Goal: Task Accomplishment & Management: Use online tool/utility

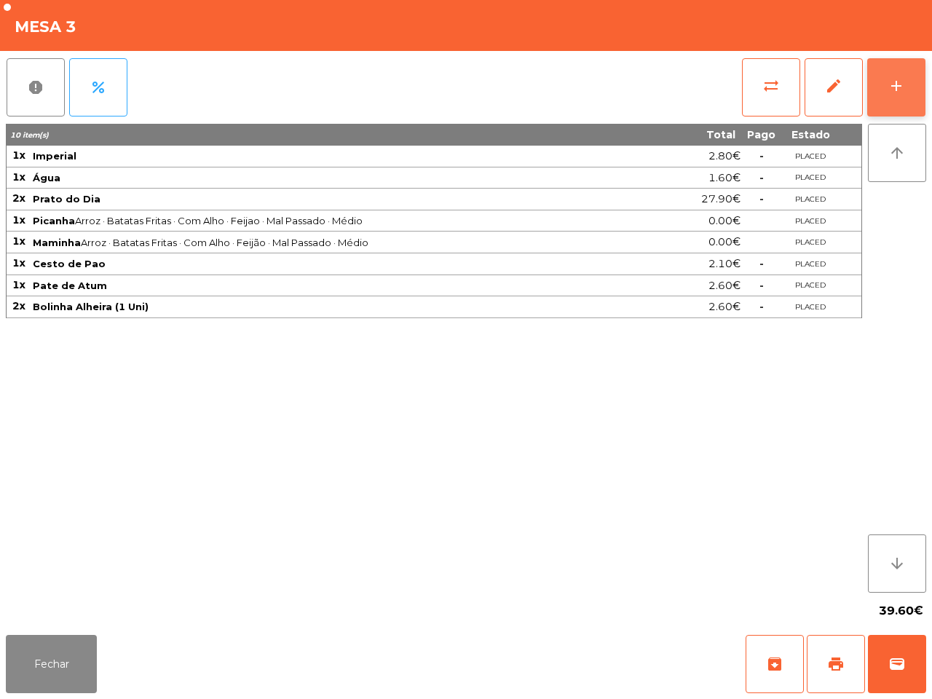
click at [881, 77] on button "add" at bounding box center [896, 87] width 58 height 58
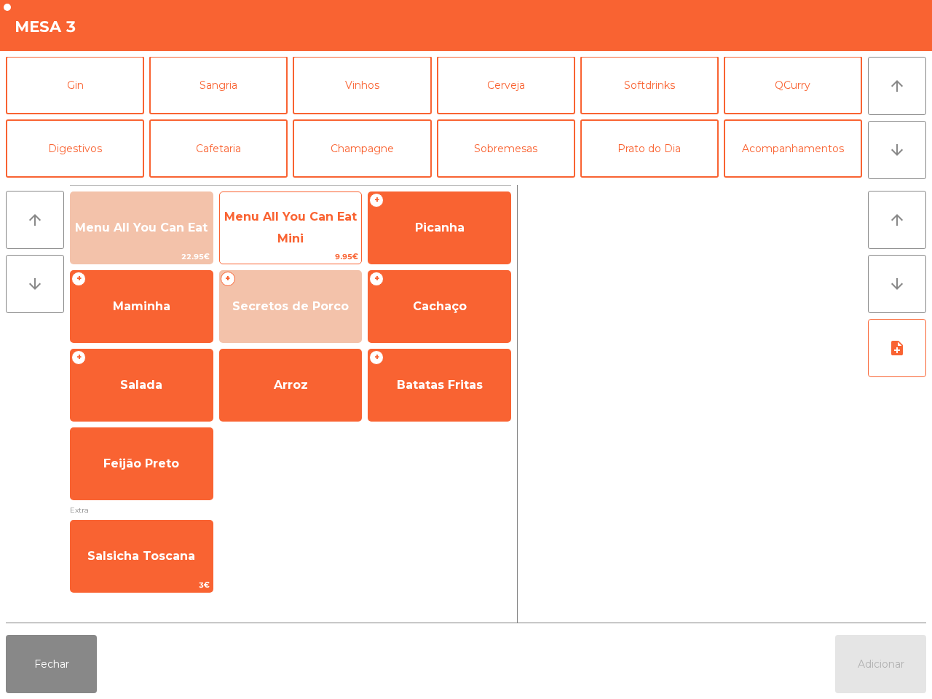
scroll to position [126, 0]
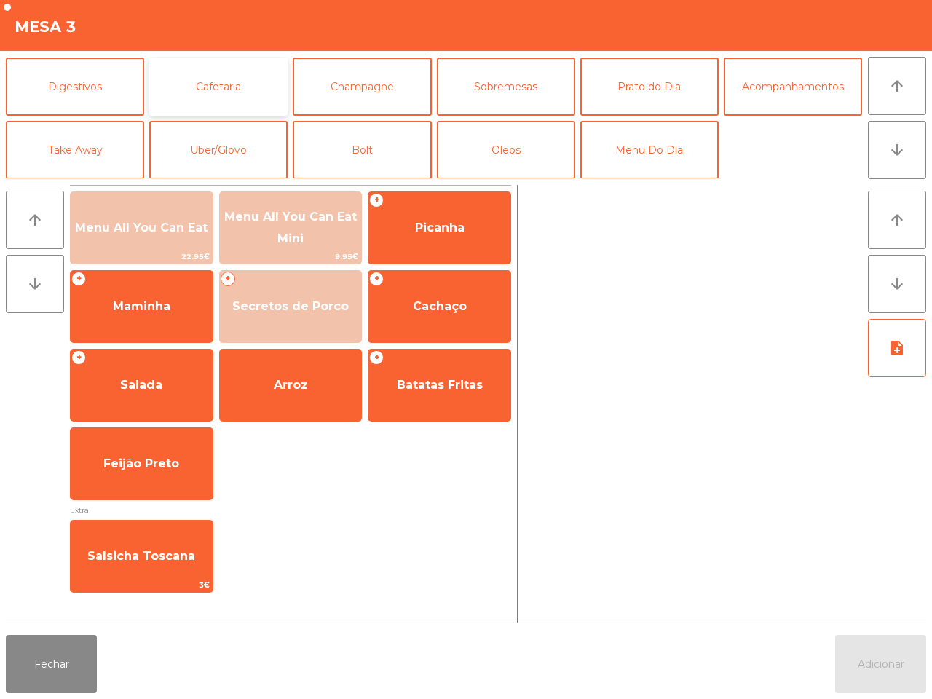
click at [212, 77] on button "Cafetaria" at bounding box center [218, 86] width 138 height 58
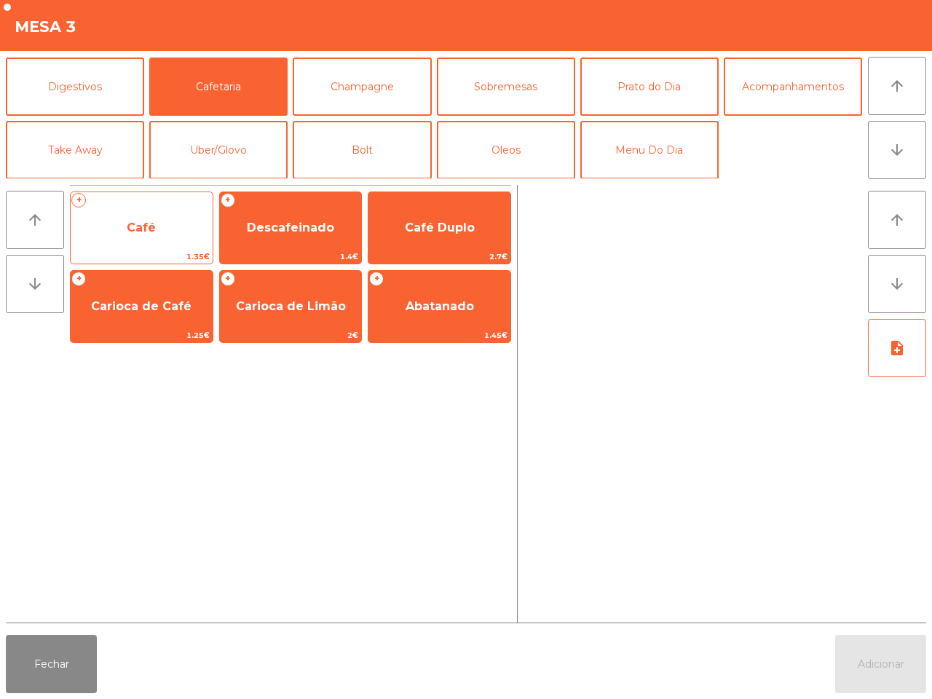
click at [175, 228] on span "Café" at bounding box center [142, 227] width 142 height 39
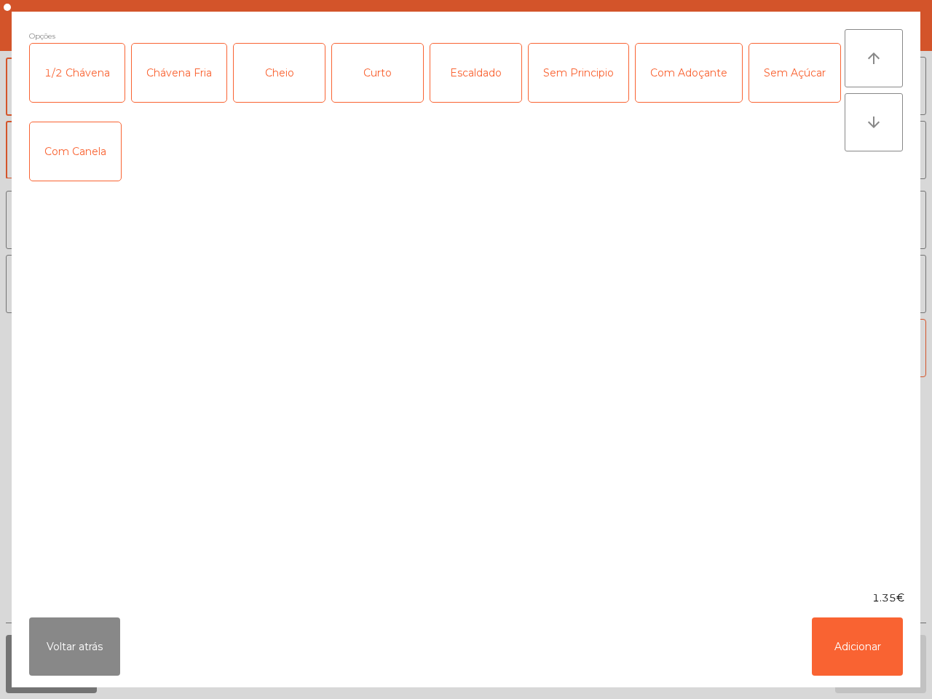
click at [173, 226] on div "Opções 1/2 Chávena Chávena Fria Cheio Curto Escaldado Sem Principio Com Adoçant…" at bounding box center [436, 301] width 815 height 544
click at [849, 652] on button "Adicionar" at bounding box center [856, 646] width 91 height 58
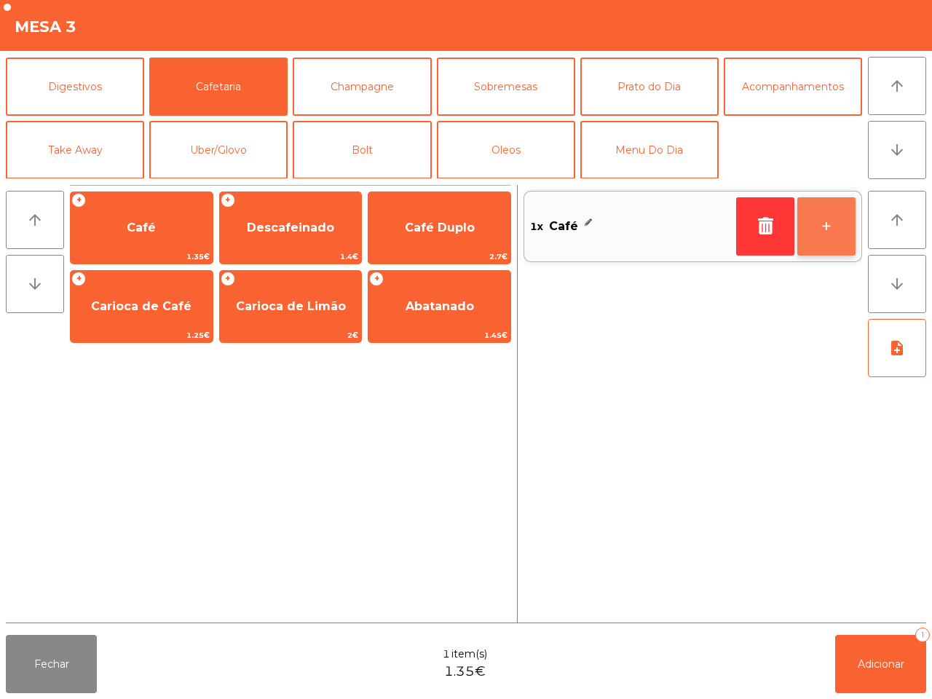
click at [825, 231] on button "+" at bounding box center [826, 226] width 58 height 58
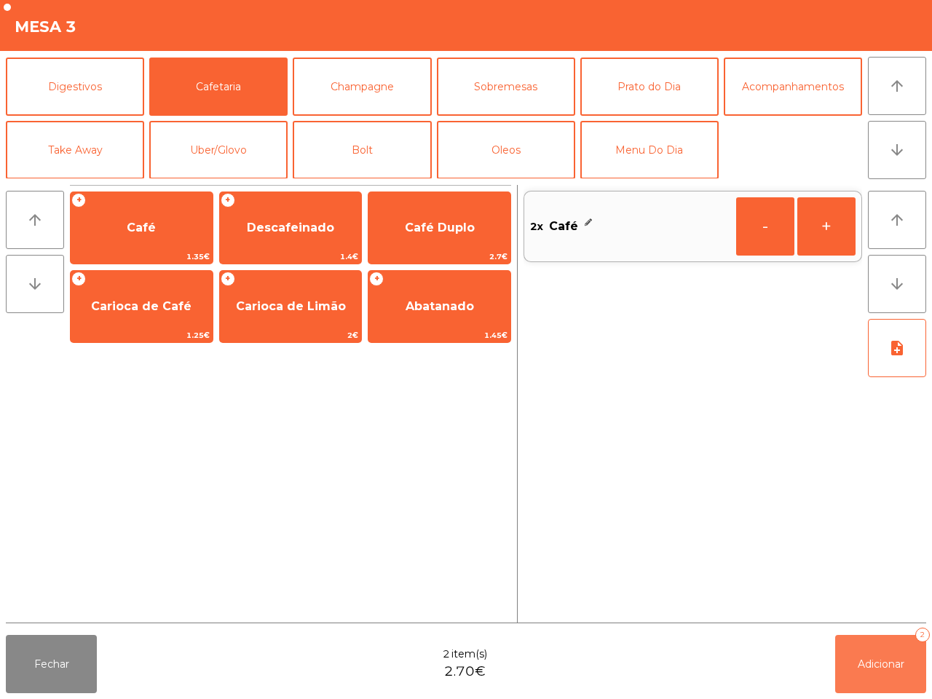
drag, startPoint x: 884, startPoint y: 662, endPoint x: 881, endPoint y: 655, distance: 8.1
click at [883, 660] on span "Adicionar" at bounding box center [880, 663] width 47 height 13
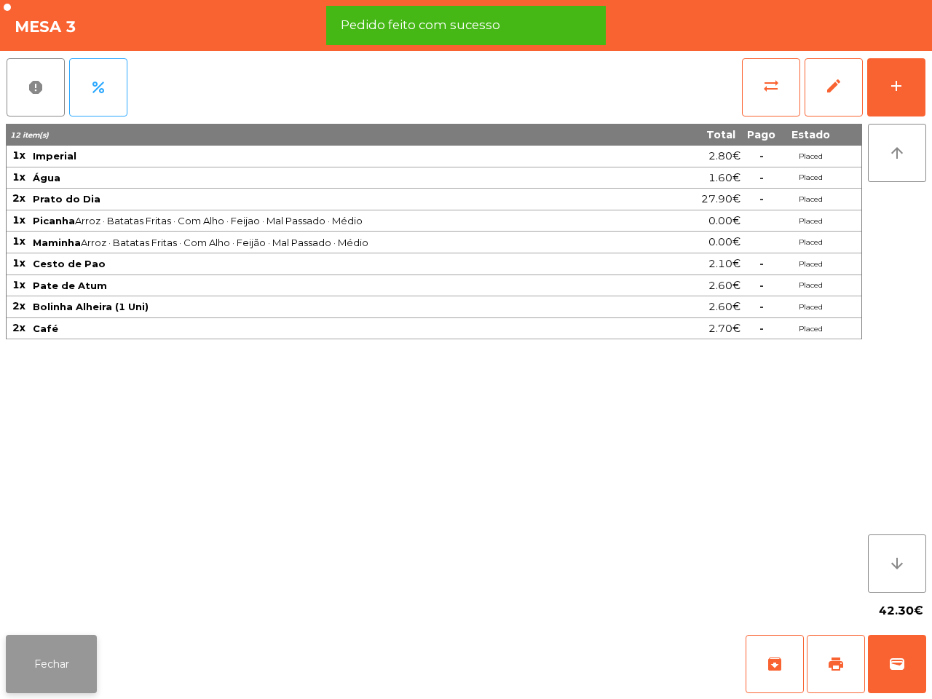
click at [49, 673] on button "Fechar" at bounding box center [51, 664] width 91 height 58
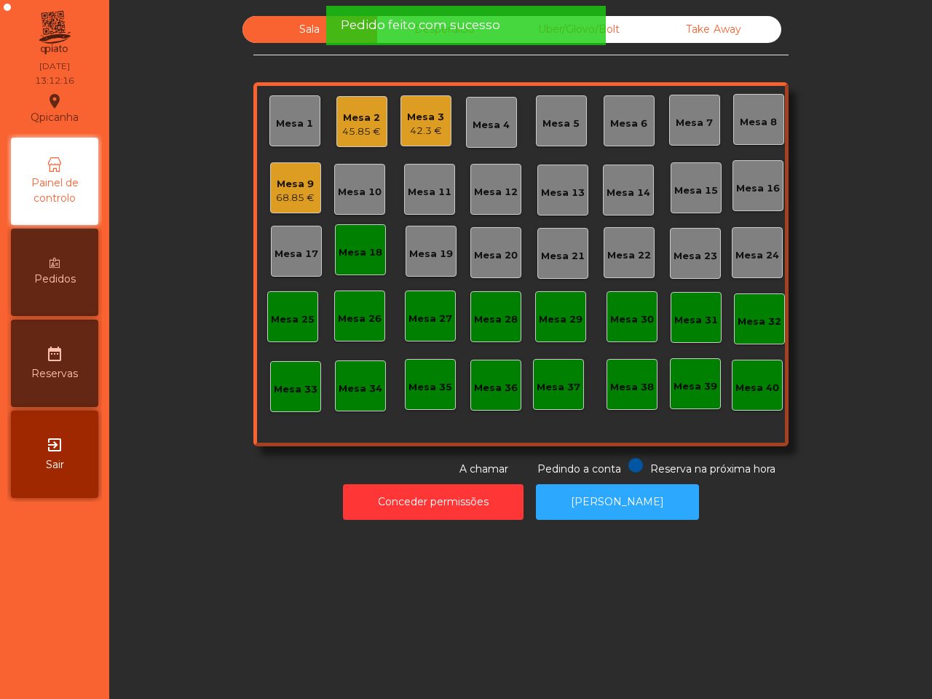
click at [354, 242] on div "Mesa 18" at bounding box center [360, 249] width 44 height 20
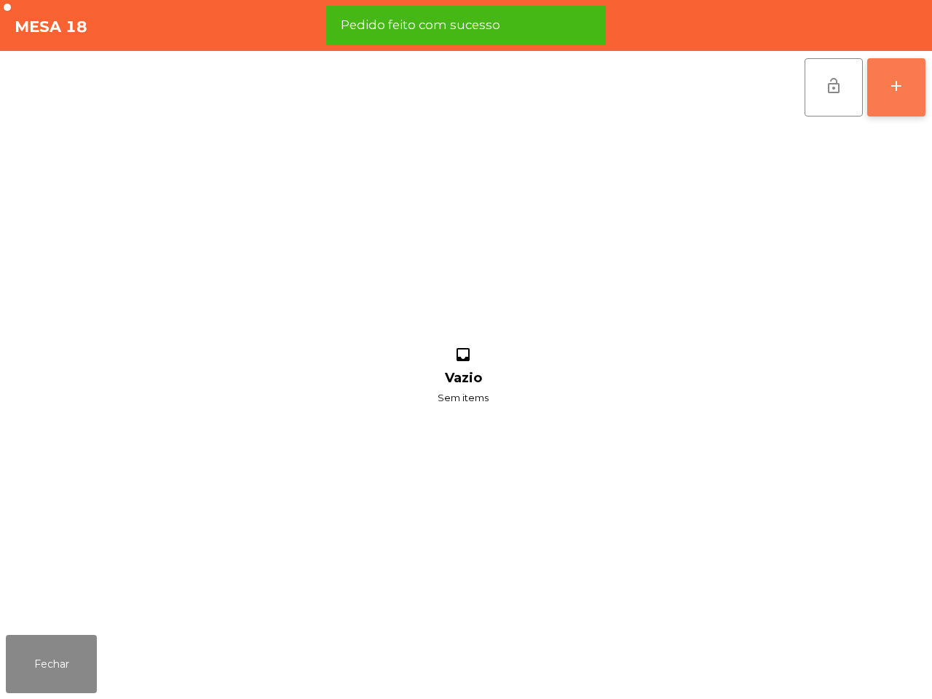
click at [877, 87] on button "add" at bounding box center [896, 87] width 58 height 58
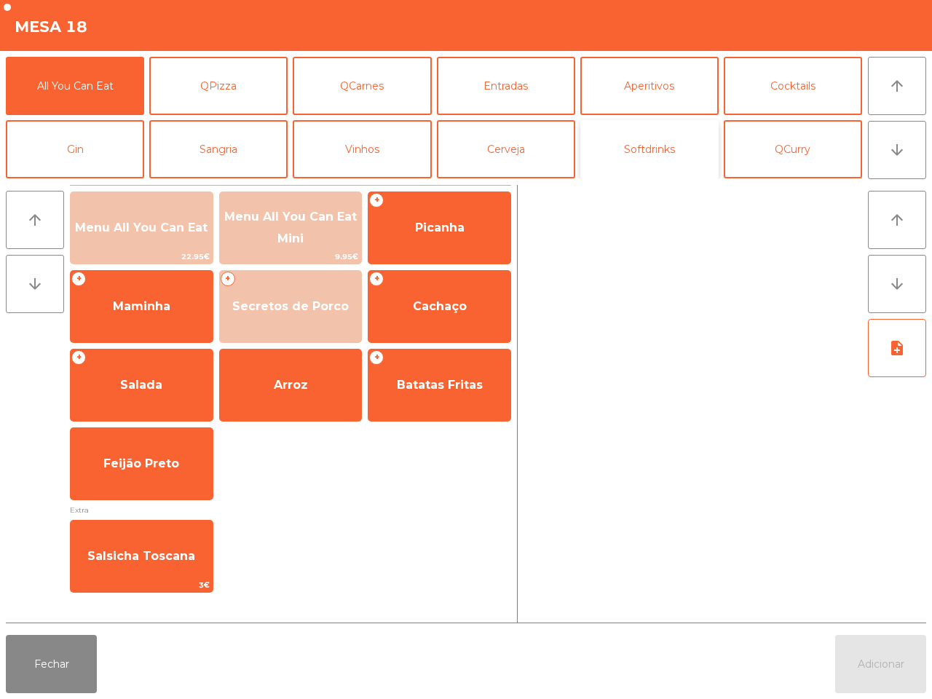
click at [620, 136] on button "Softdrinks" at bounding box center [649, 149] width 138 height 58
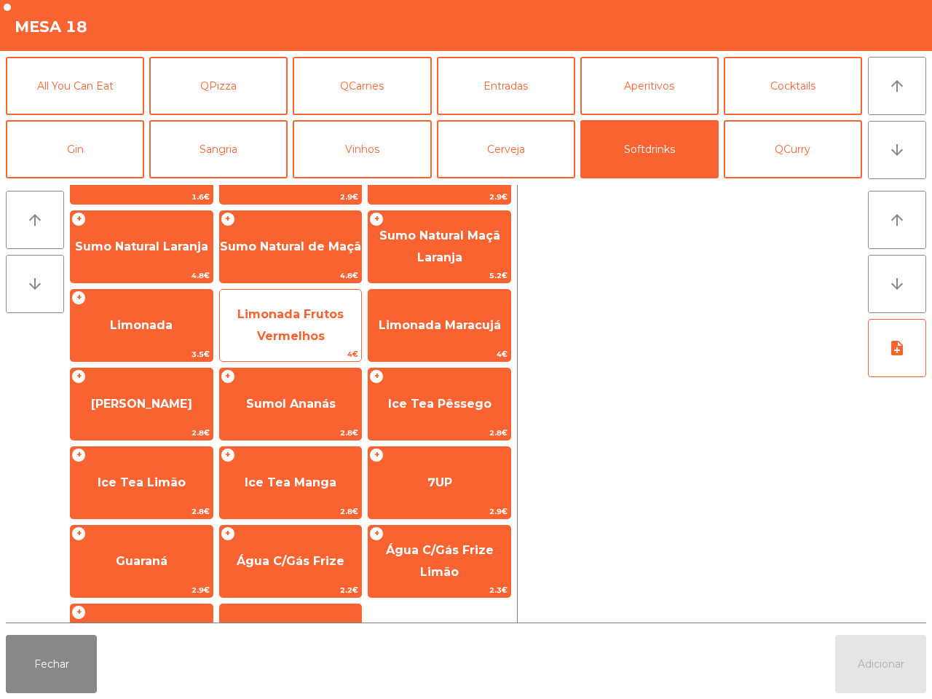
scroll to position [91, 0]
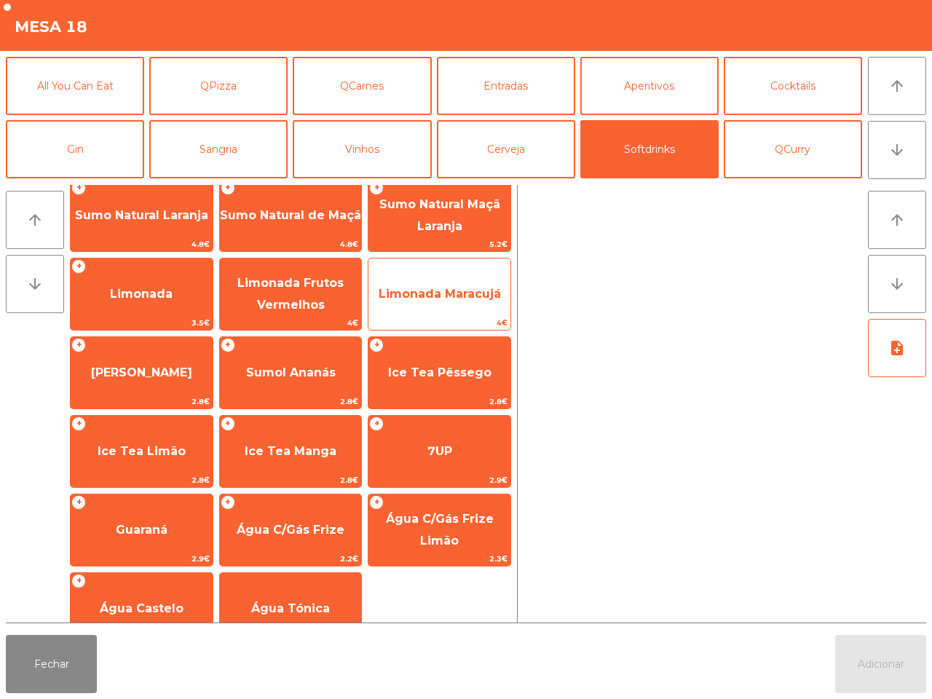
click at [423, 292] on span "Limonada Maracujá" at bounding box center [439, 294] width 122 height 14
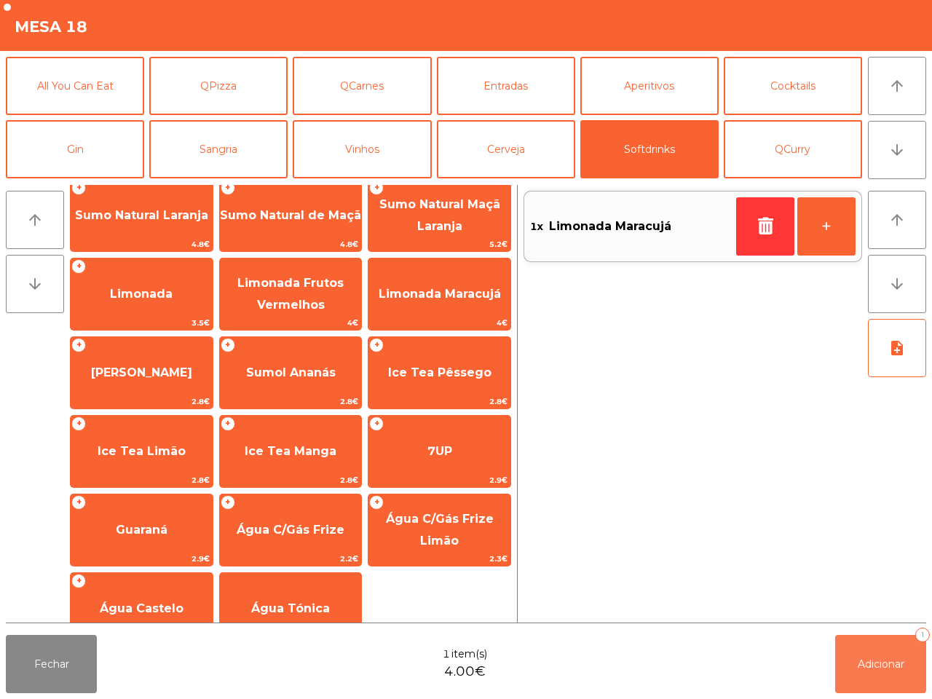
click at [890, 650] on button "Adicionar 1" at bounding box center [880, 664] width 91 height 58
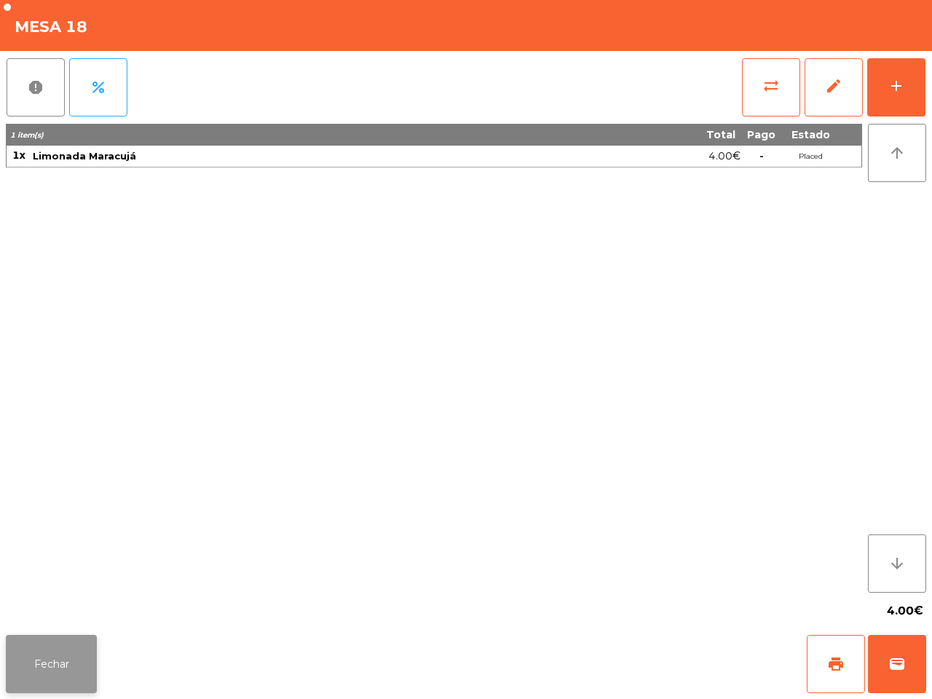
click at [71, 664] on button "Fechar" at bounding box center [51, 664] width 91 height 58
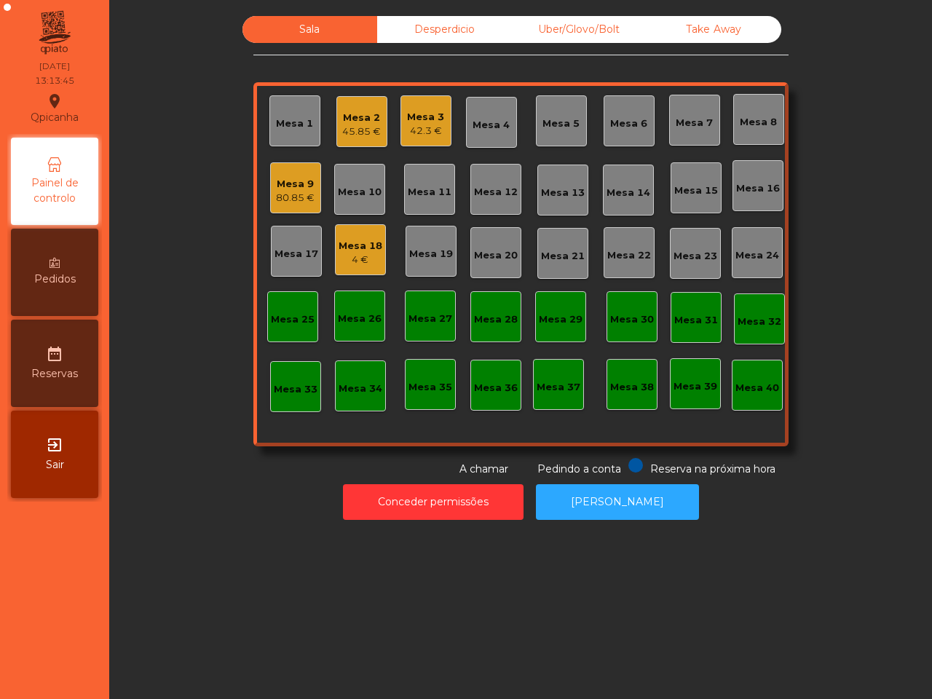
click at [582, 29] on div "Uber/Glovo/Bolt" at bounding box center [579, 29] width 135 height 27
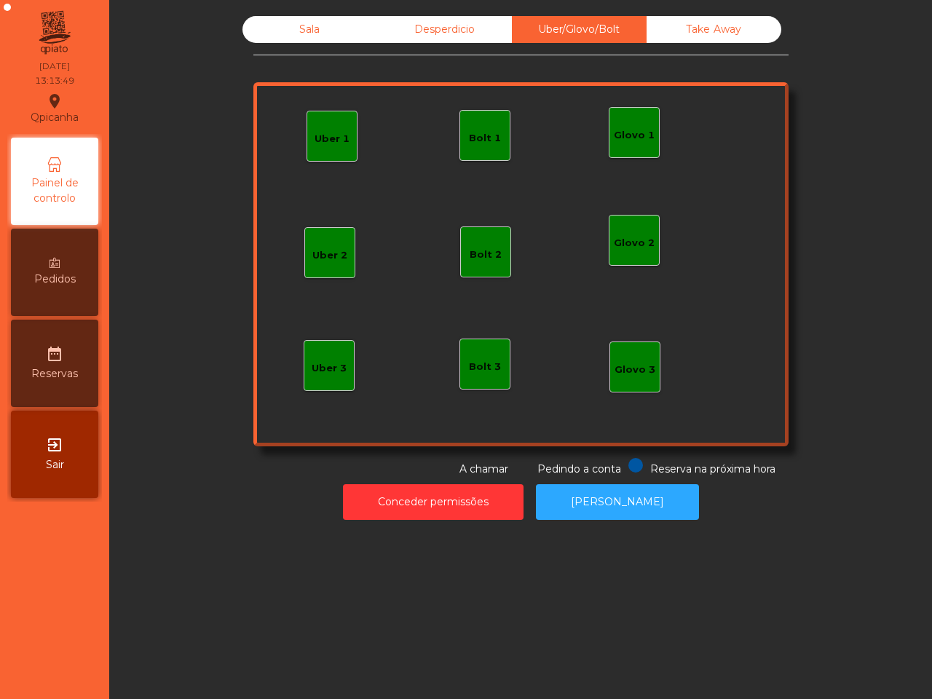
click at [485, 139] on div "Bolt 1" at bounding box center [485, 138] width 32 height 15
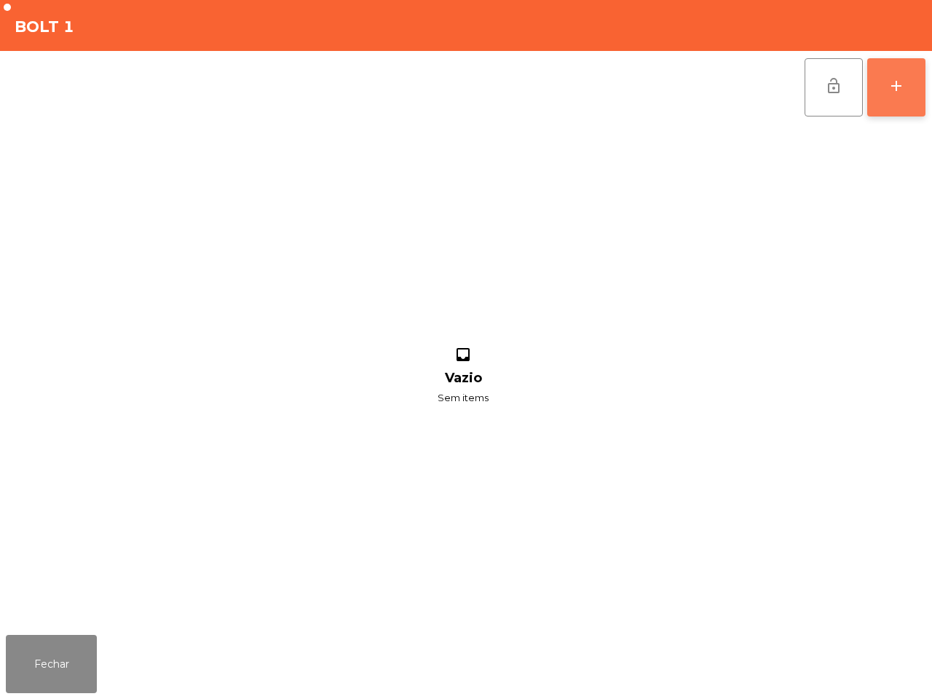
click at [881, 82] on button "add" at bounding box center [896, 87] width 58 height 58
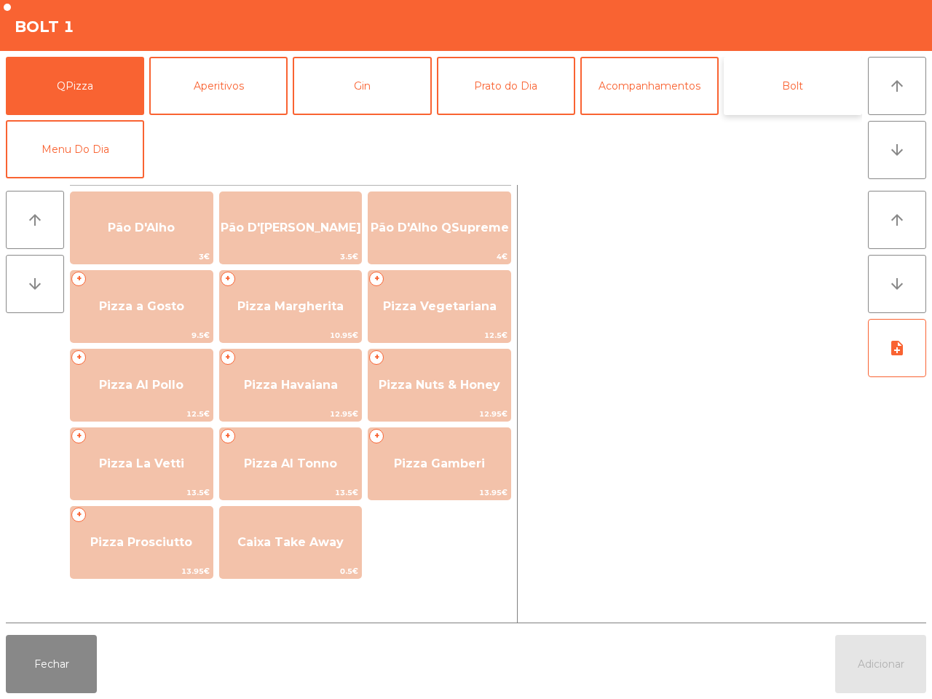
click at [790, 81] on button "Bolt" at bounding box center [792, 86] width 138 height 58
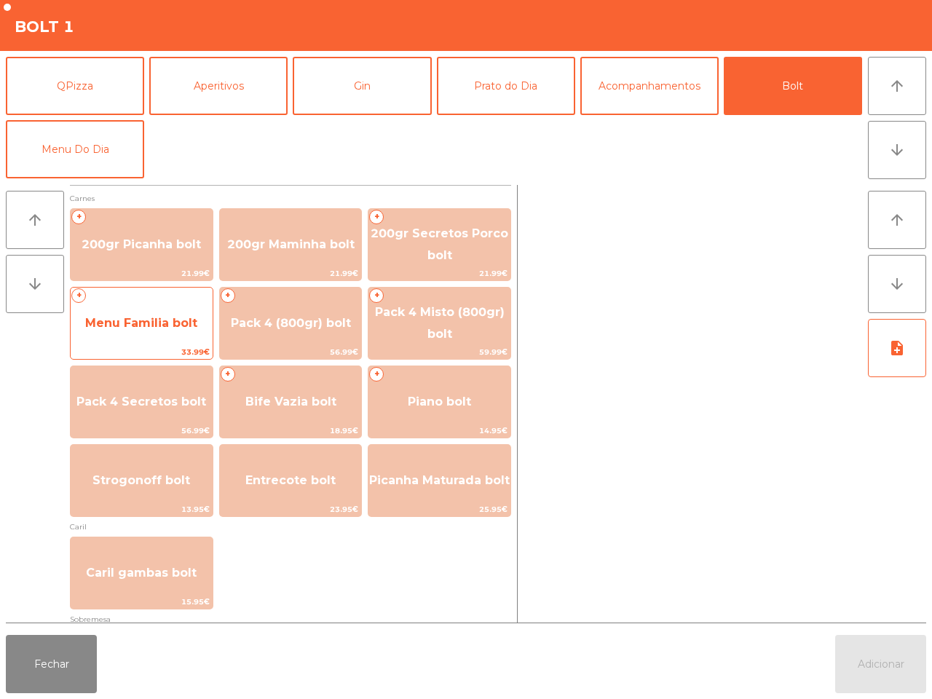
click at [175, 322] on span "Menu Familia bolt" at bounding box center [141, 323] width 112 height 14
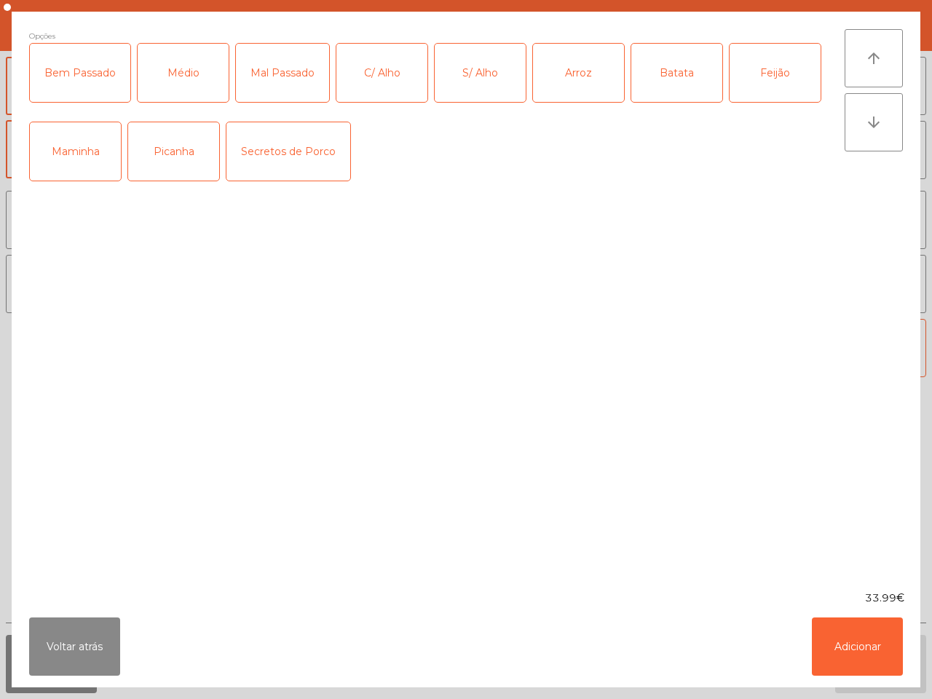
click at [187, 156] on div "Picanha" at bounding box center [173, 151] width 91 height 58
click at [108, 87] on div "Bem Passado" at bounding box center [80, 73] width 100 height 58
click at [373, 65] on div "C/ Alho" at bounding box center [381, 73] width 91 height 58
click at [577, 73] on div "Arroz" at bounding box center [578, 73] width 91 height 58
click at [649, 73] on div "Batata" at bounding box center [676, 73] width 91 height 58
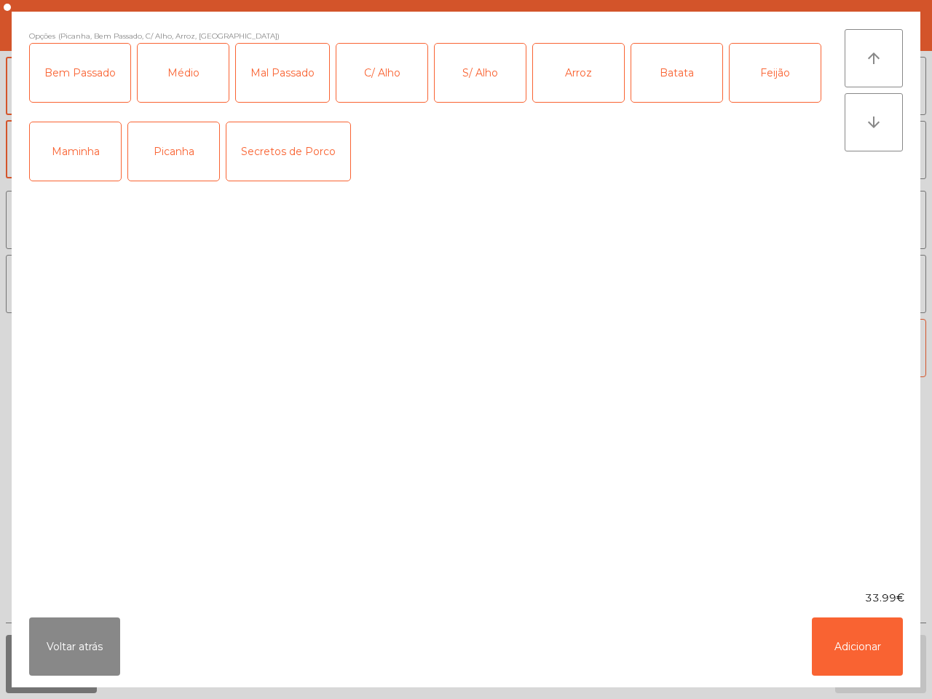
click at [769, 60] on div "Feijão" at bounding box center [774, 73] width 91 height 58
click at [861, 648] on button "Adicionar" at bounding box center [856, 646] width 91 height 58
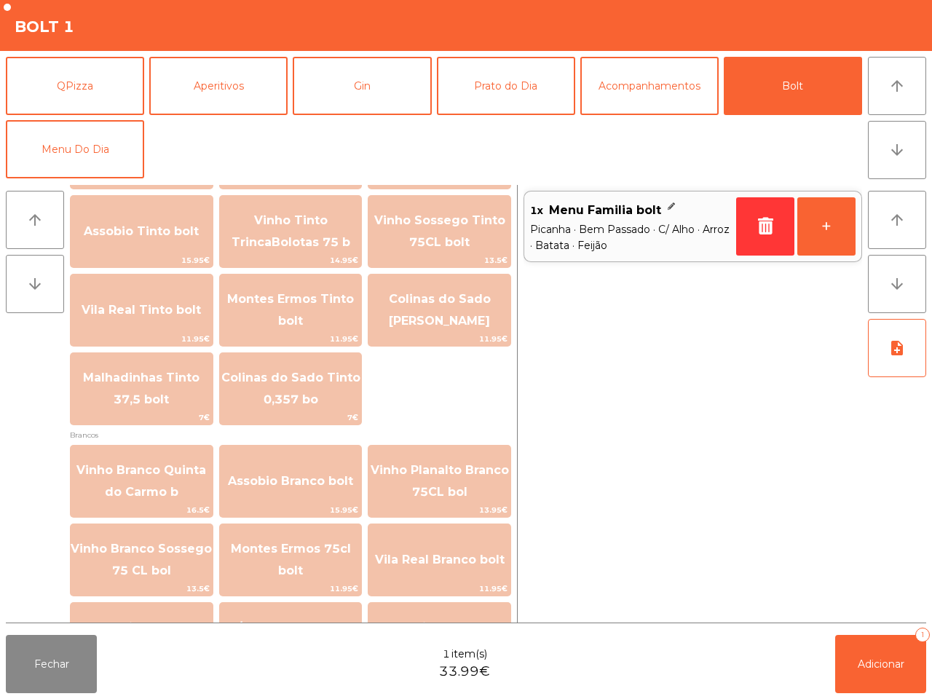
scroll to position [1658, 0]
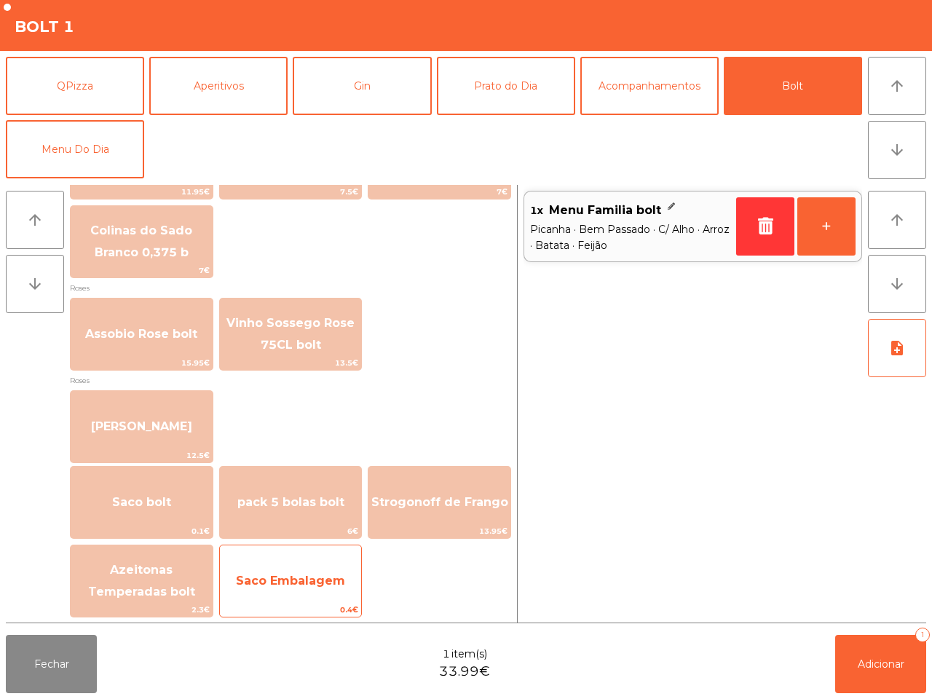
click at [302, 564] on span "Saco Embalagem" at bounding box center [291, 580] width 142 height 39
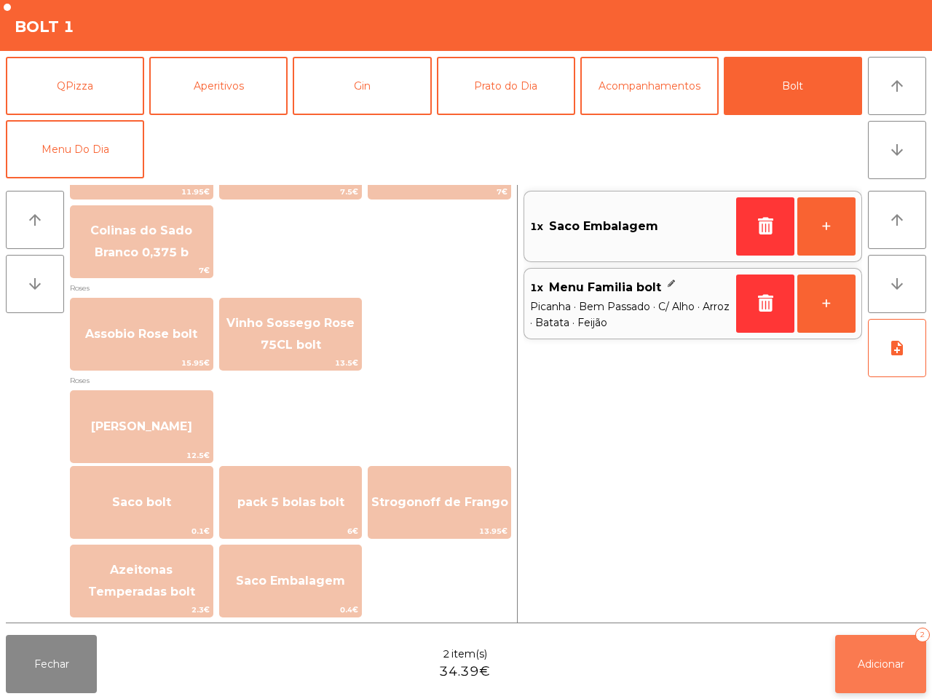
click at [884, 670] on button "Adicionar 2" at bounding box center [880, 664] width 91 height 58
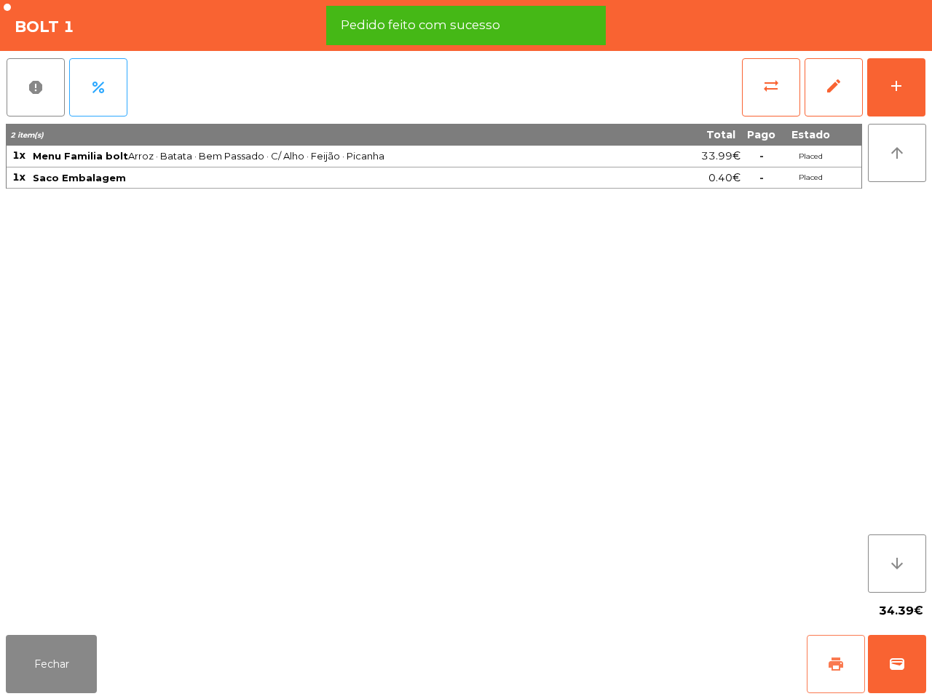
click at [841, 668] on span "print" at bounding box center [835, 663] width 17 height 17
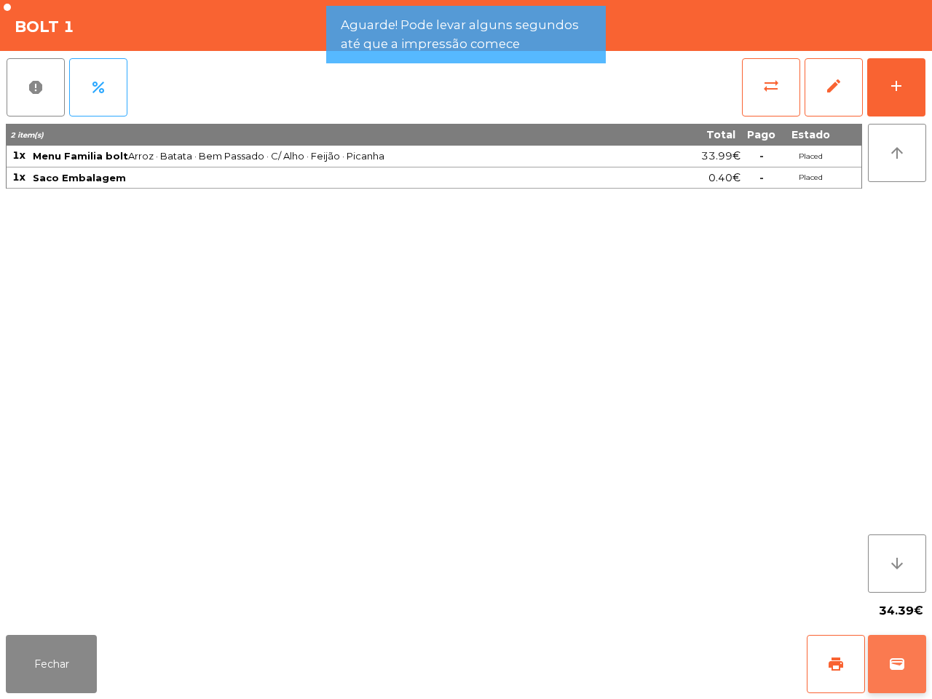
click at [900, 664] on span "wallet" at bounding box center [896, 663] width 17 height 17
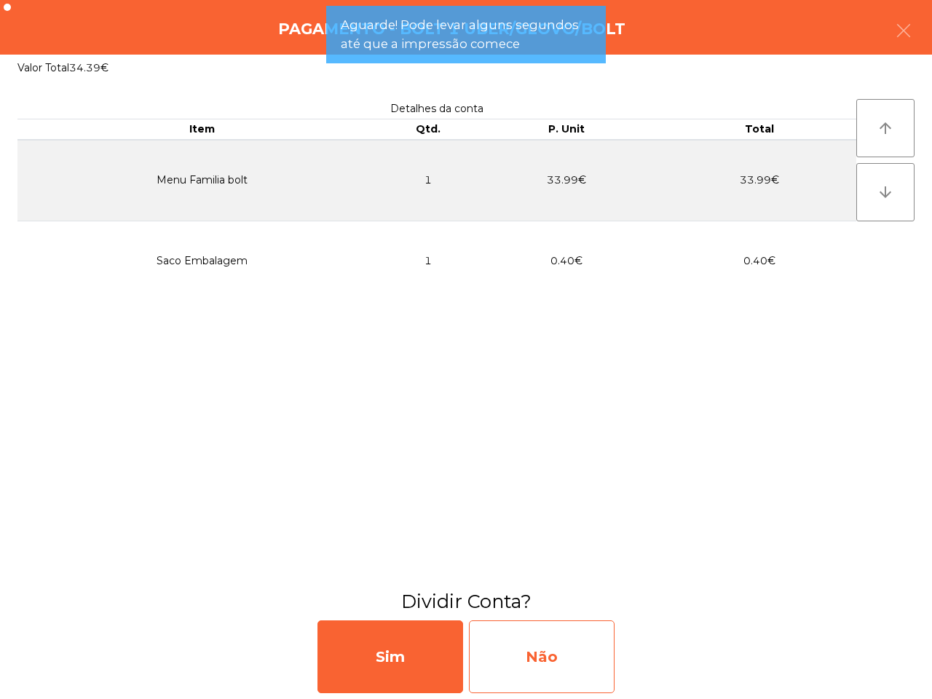
click at [508, 644] on div "Não" at bounding box center [542, 656] width 146 height 73
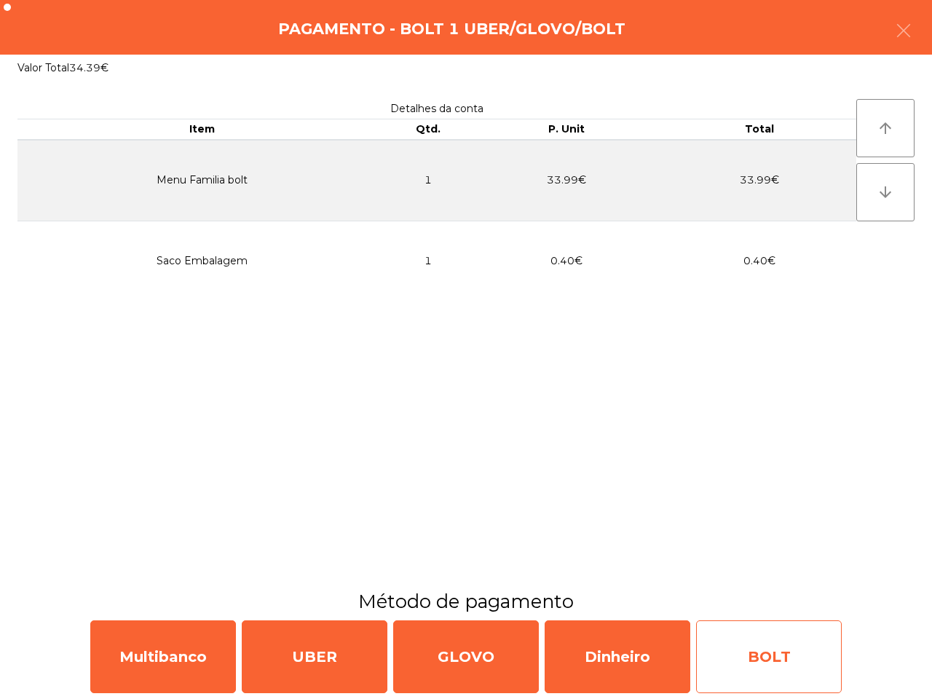
click at [746, 648] on div "BOLT" at bounding box center [769, 656] width 146 height 73
select select "**"
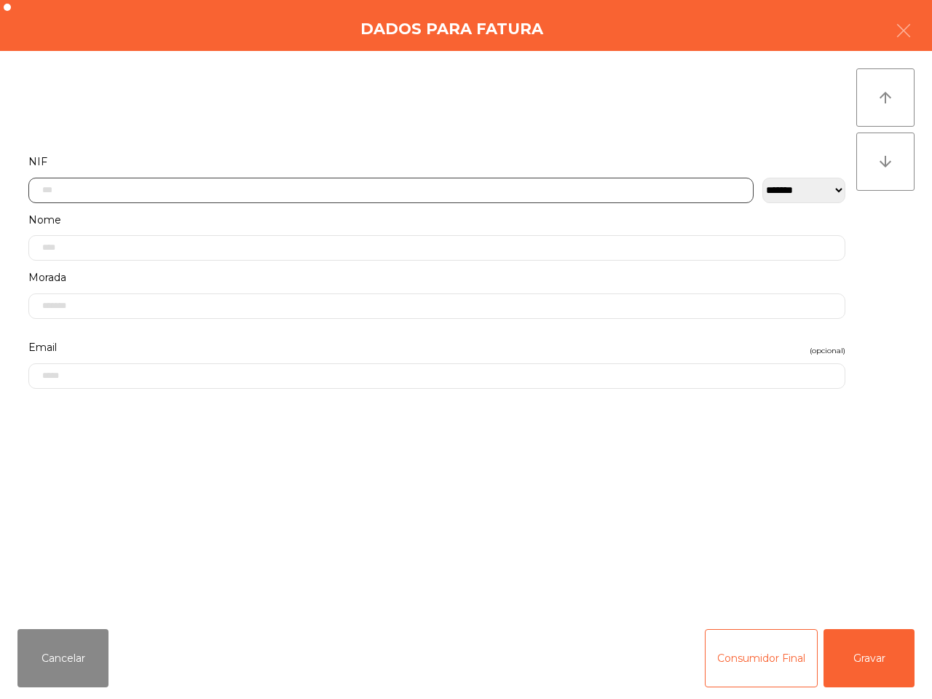
click at [158, 183] on input "text" at bounding box center [390, 190] width 725 height 25
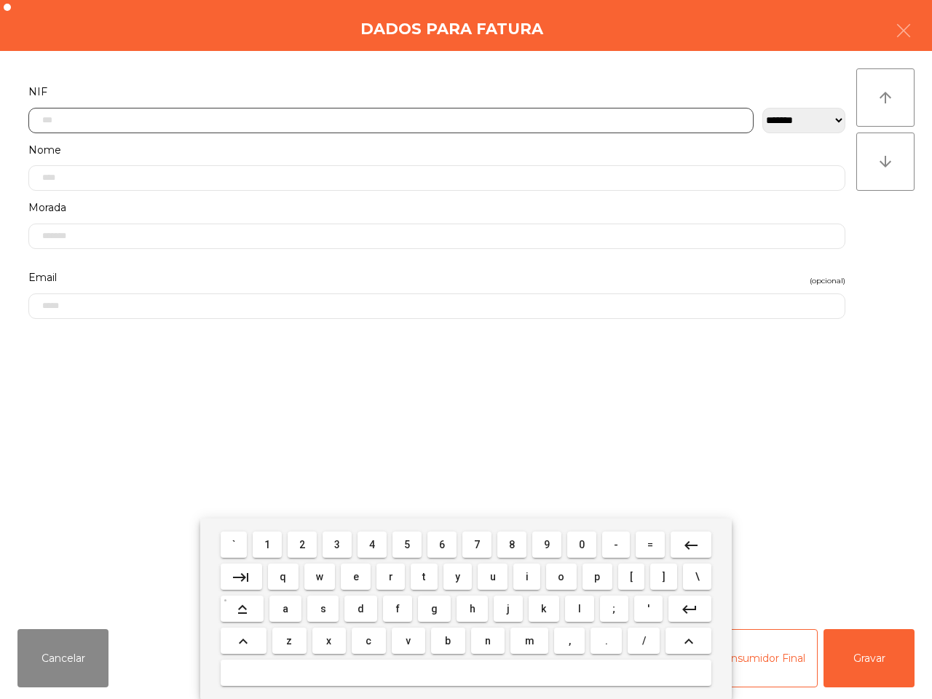
scroll to position [82, 0]
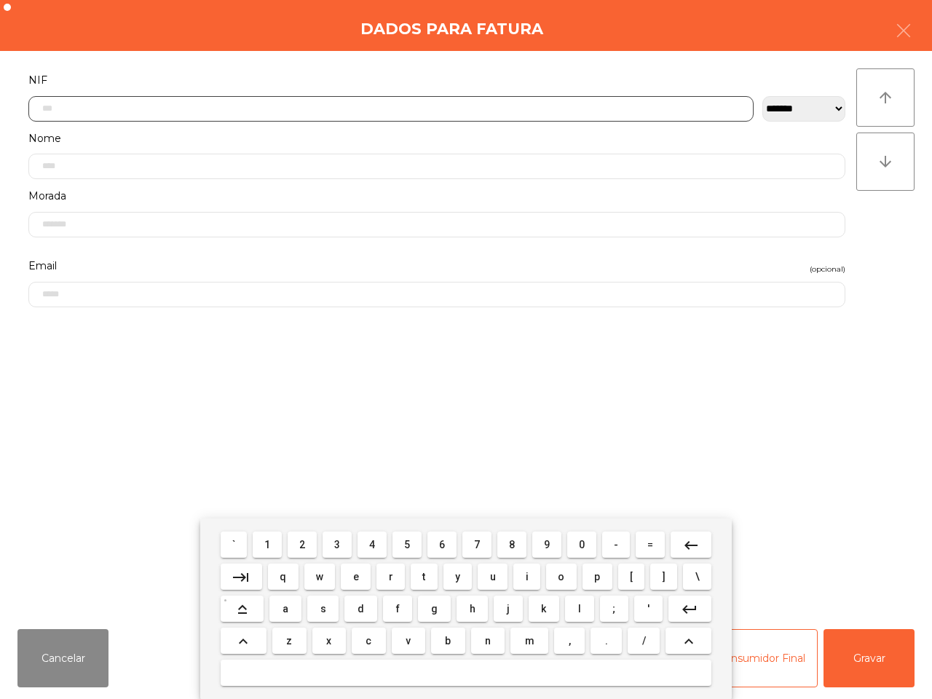
click at [308, 539] on button "2" at bounding box center [301, 544] width 29 height 26
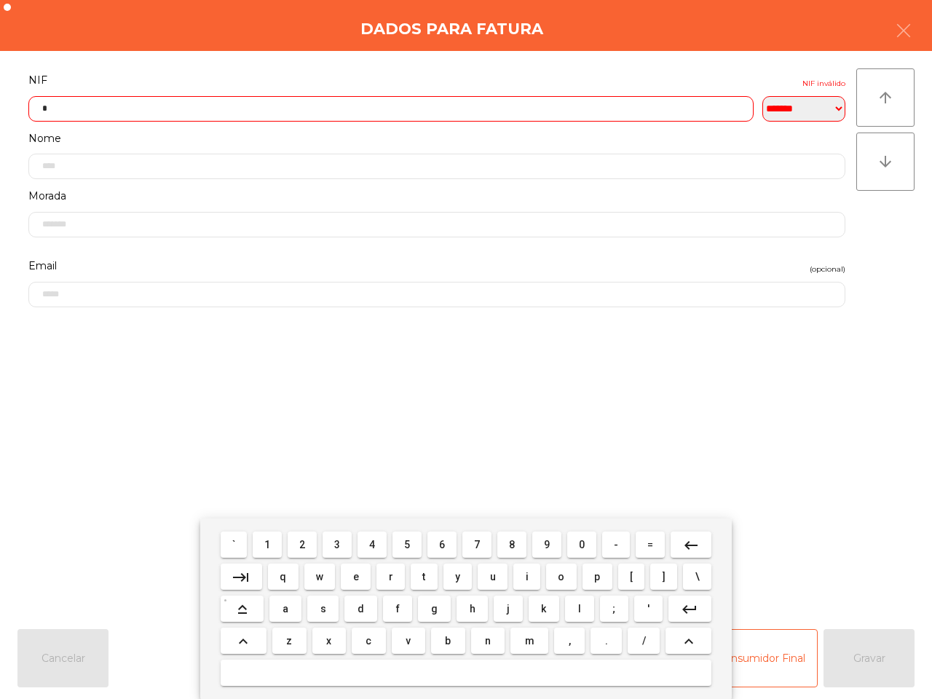
click at [544, 544] on span "9" at bounding box center [547, 545] width 6 height 12
click at [333, 550] on button "3" at bounding box center [336, 544] width 29 height 26
click at [582, 543] on span "0" at bounding box center [582, 545] width 6 height 12
click at [442, 542] on span "6" at bounding box center [442, 545] width 6 height 12
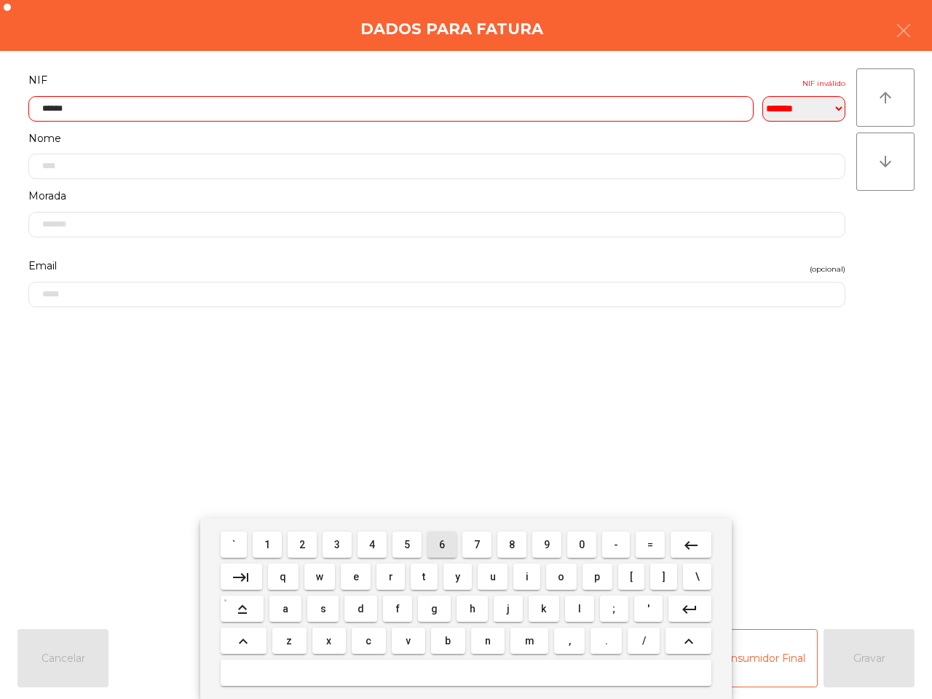
click at [442, 542] on span "6" at bounding box center [442, 545] width 6 height 12
click at [474, 541] on span "7" at bounding box center [477, 545] width 6 height 12
click at [370, 542] on span "4" at bounding box center [372, 545] width 6 height 12
type input "*********"
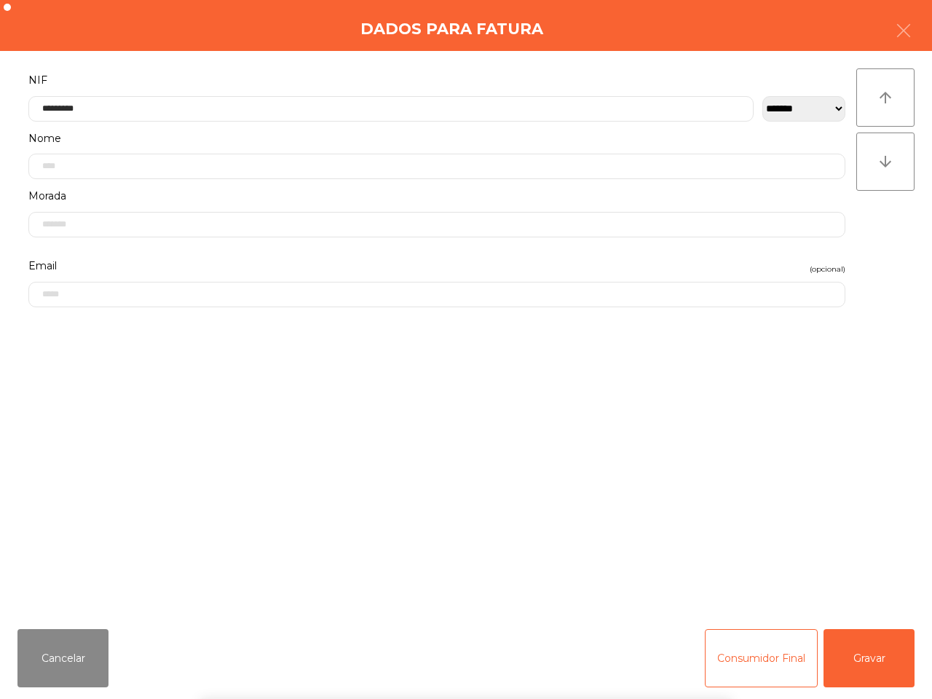
click at [873, 659] on div "` 1 2 3 4 5 6 7 8 9 0 - = keyboard_backspace keyboard_tab q w e r t y u i o p […" at bounding box center [466, 608] width 932 height 180
click at [872, 659] on button "Gravar" at bounding box center [868, 658] width 91 height 58
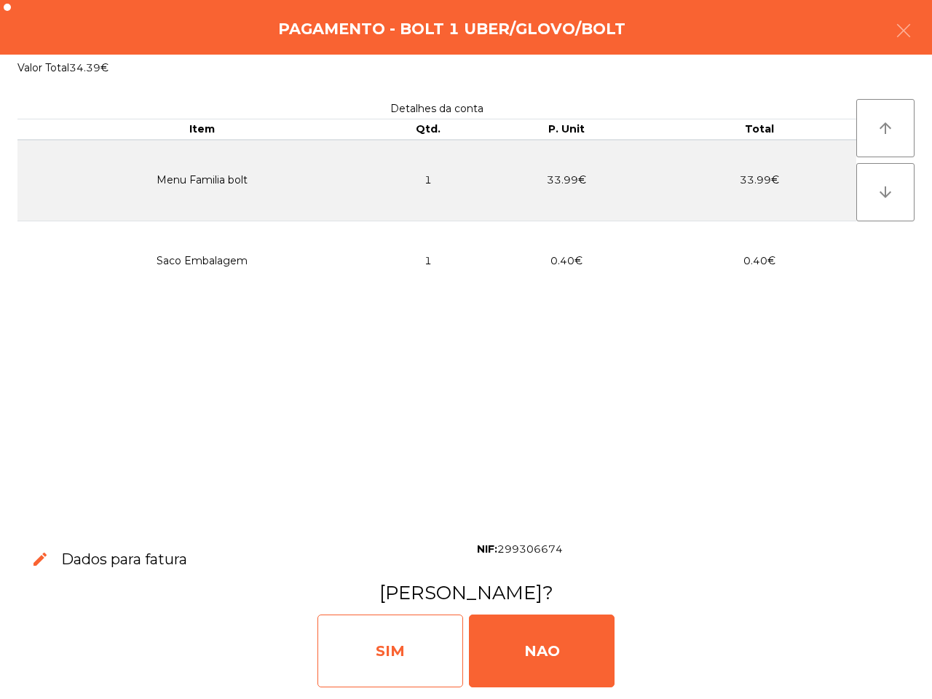
click at [402, 655] on div "SIM" at bounding box center [390, 650] width 146 height 73
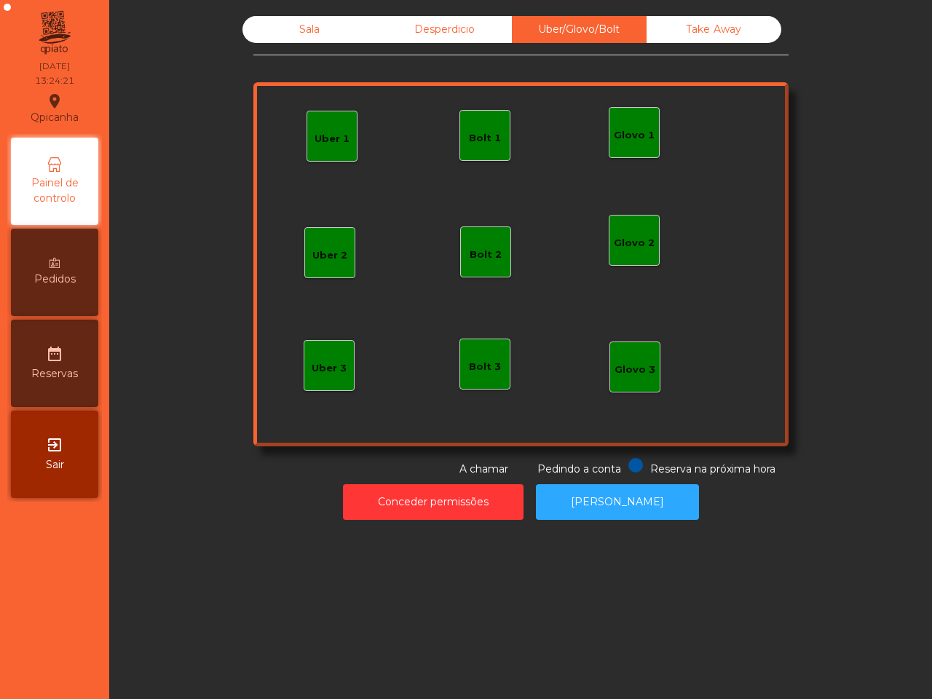
click at [302, 30] on div "Sala" at bounding box center [309, 29] width 135 height 27
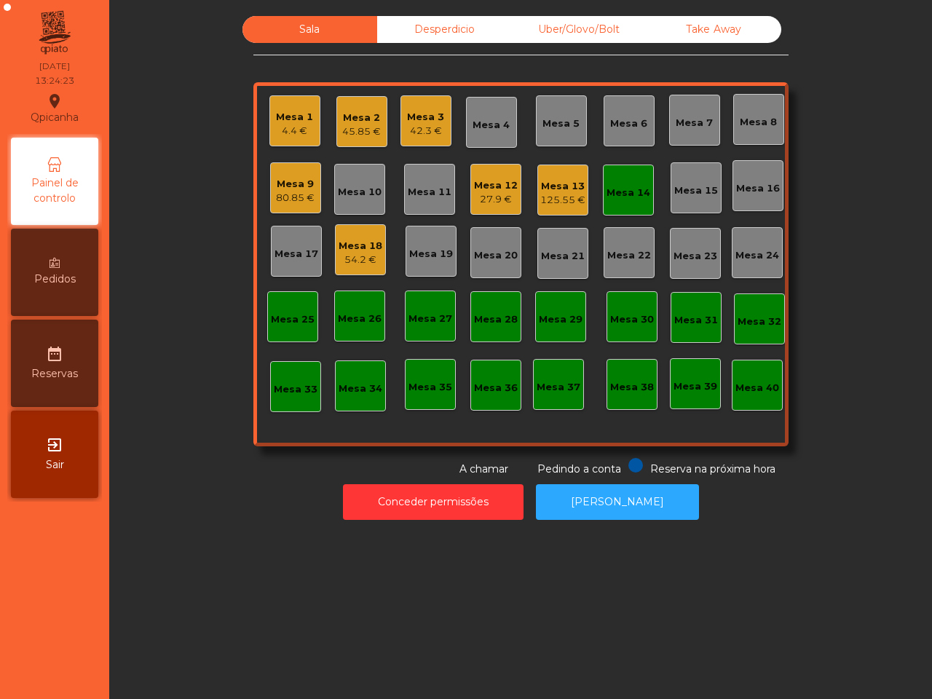
click at [553, 198] on div "125.55 €" at bounding box center [562, 200] width 45 height 15
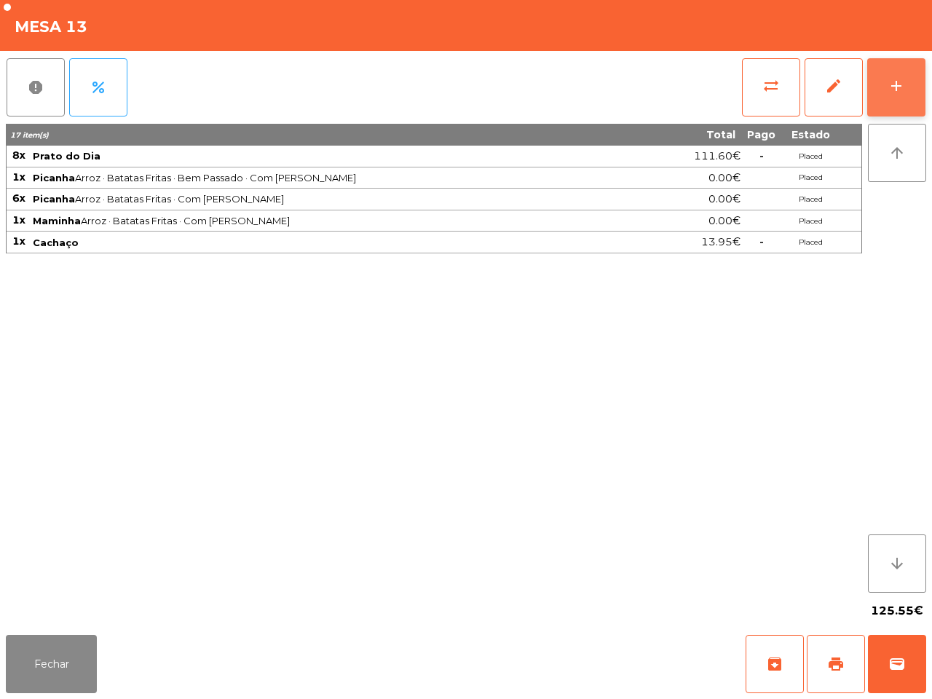
drag, startPoint x: 579, startPoint y: 170, endPoint x: 899, endPoint y: 92, distance: 329.6
click at [899, 92] on div "add" at bounding box center [895, 85] width 17 height 17
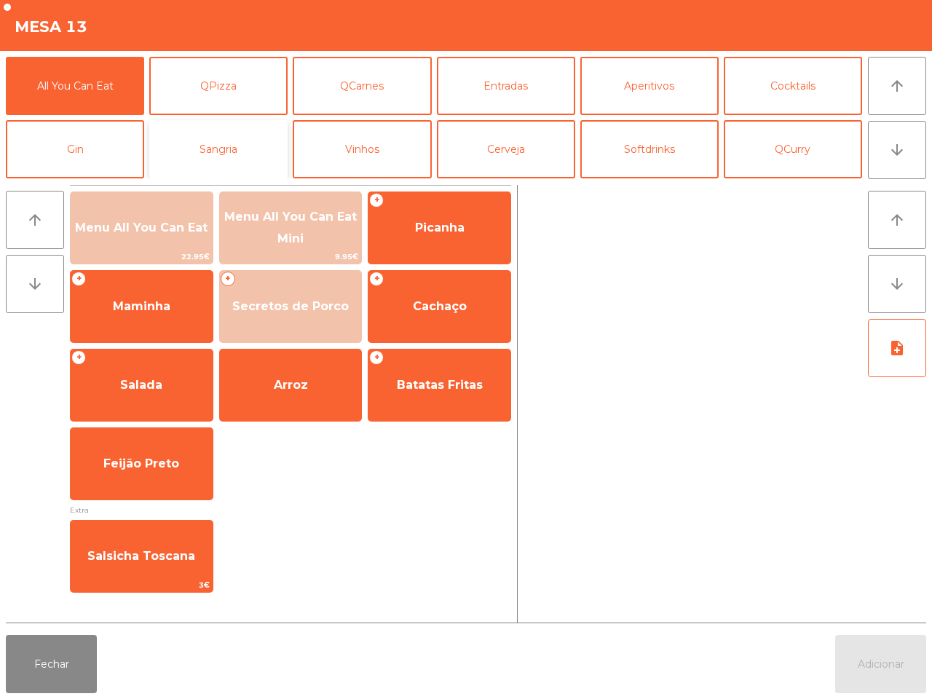
click at [234, 137] on button "Sangria" at bounding box center [218, 149] width 138 height 58
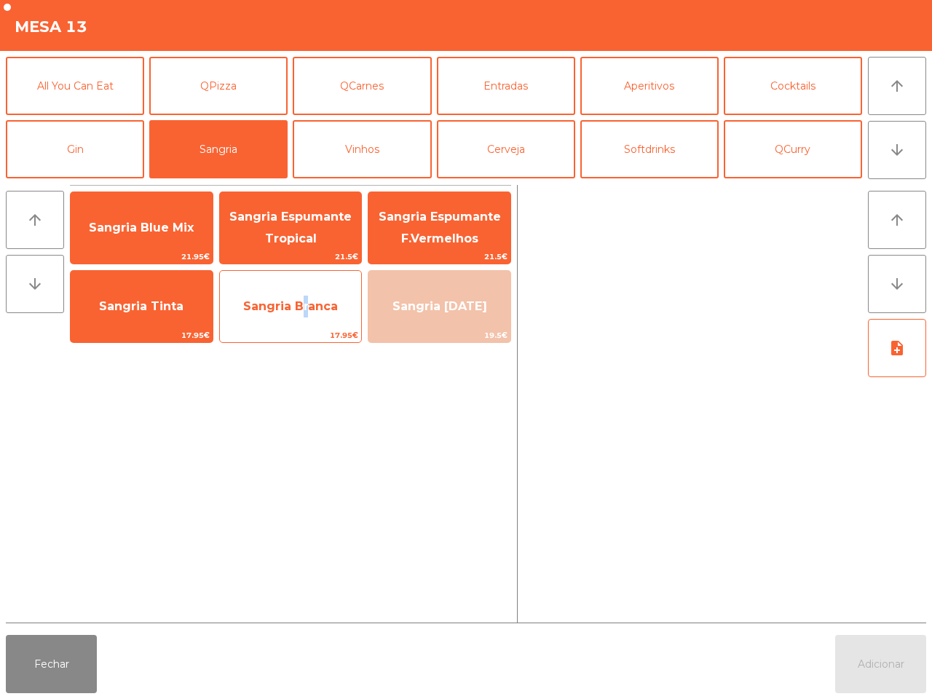
click at [304, 314] on span "Sangria Branca" at bounding box center [291, 306] width 142 height 39
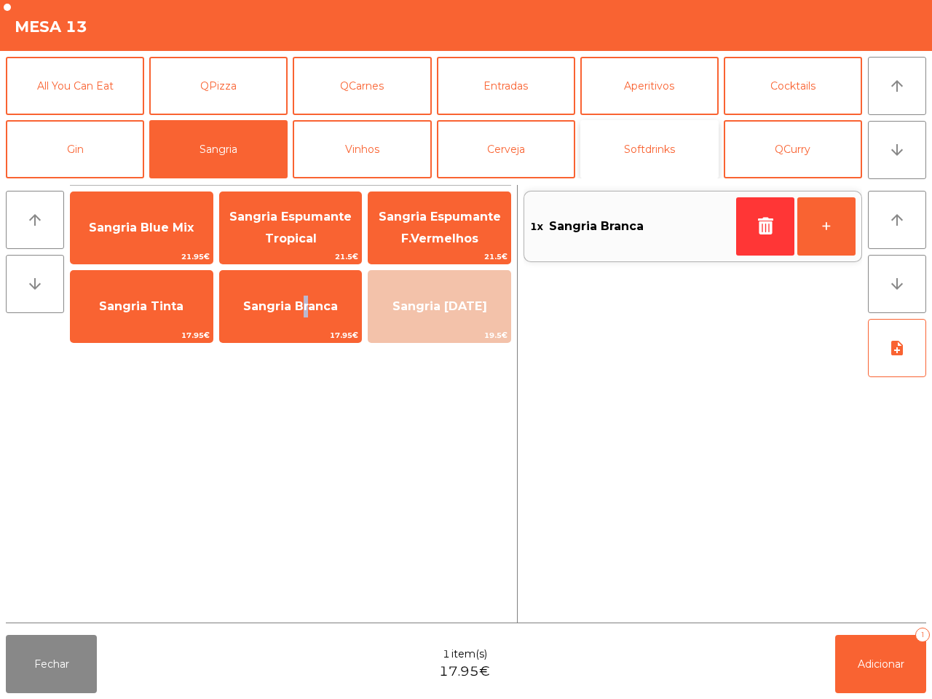
click at [653, 149] on button "Softdrinks" at bounding box center [649, 149] width 138 height 58
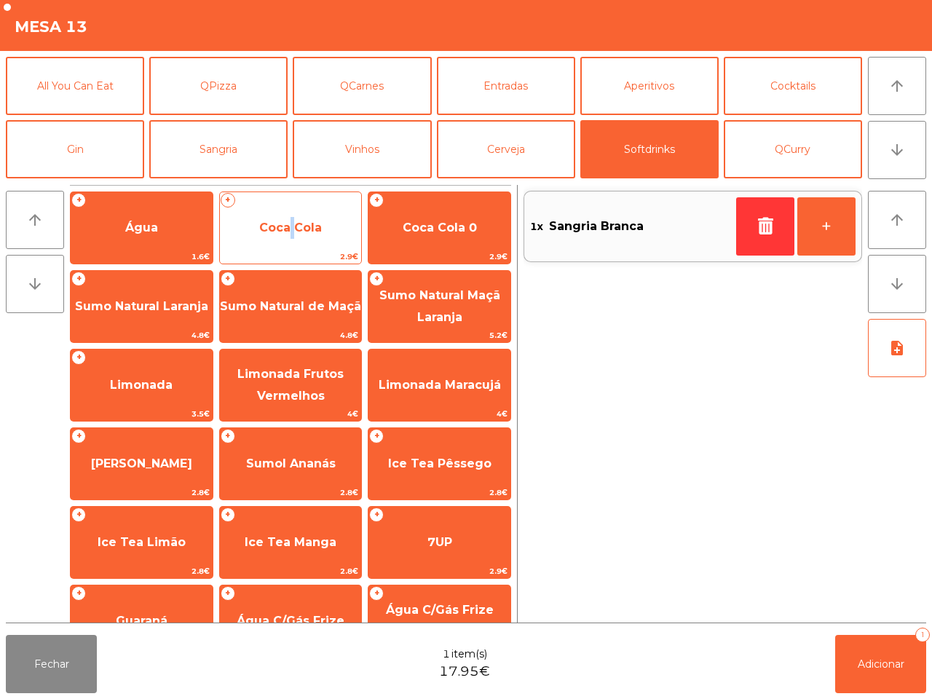
click at [288, 215] on span "Coca Cola" at bounding box center [291, 227] width 142 height 39
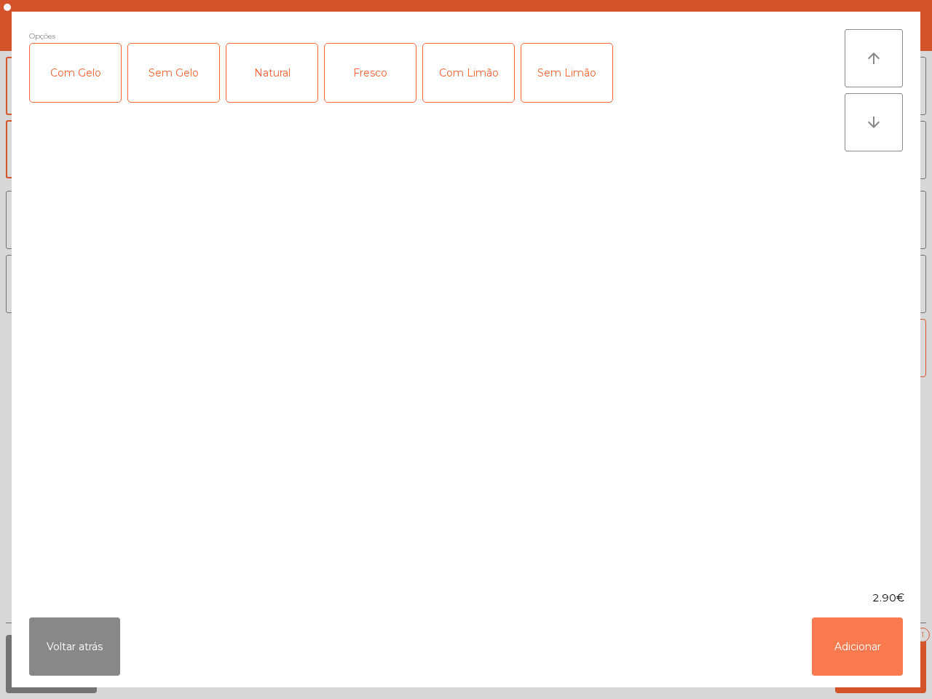
drag, startPoint x: 879, startPoint y: 630, endPoint x: 879, endPoint y: 606, distance: 23.3
click at [879, 628] on button "Adicionar" at bounding box center [856, 646] width 91 height 58
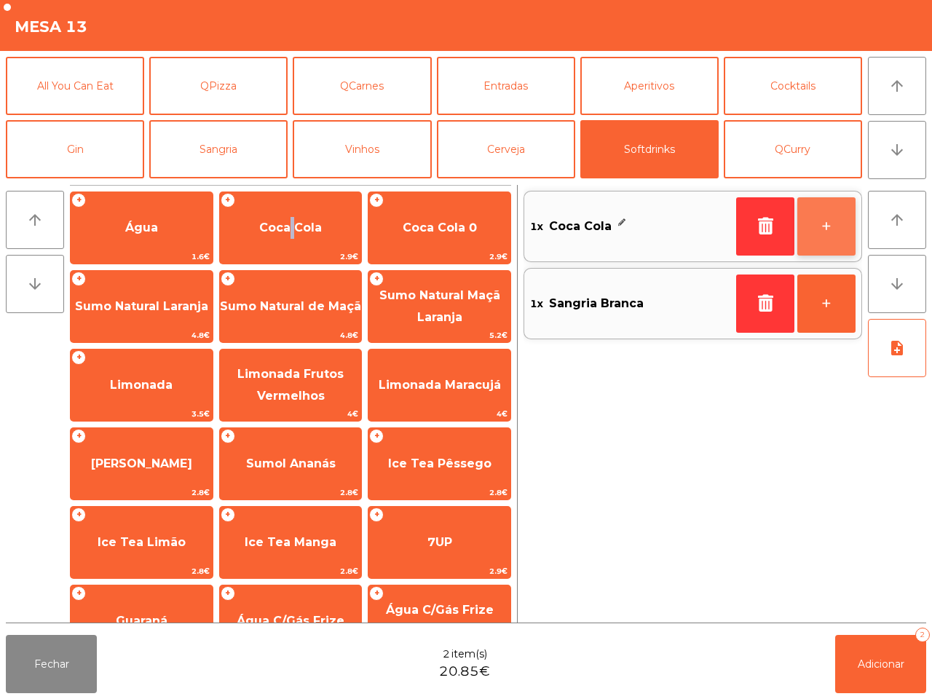
click at [841, 223] on button "+" at bounding box center [826, 226] width 58 height 58
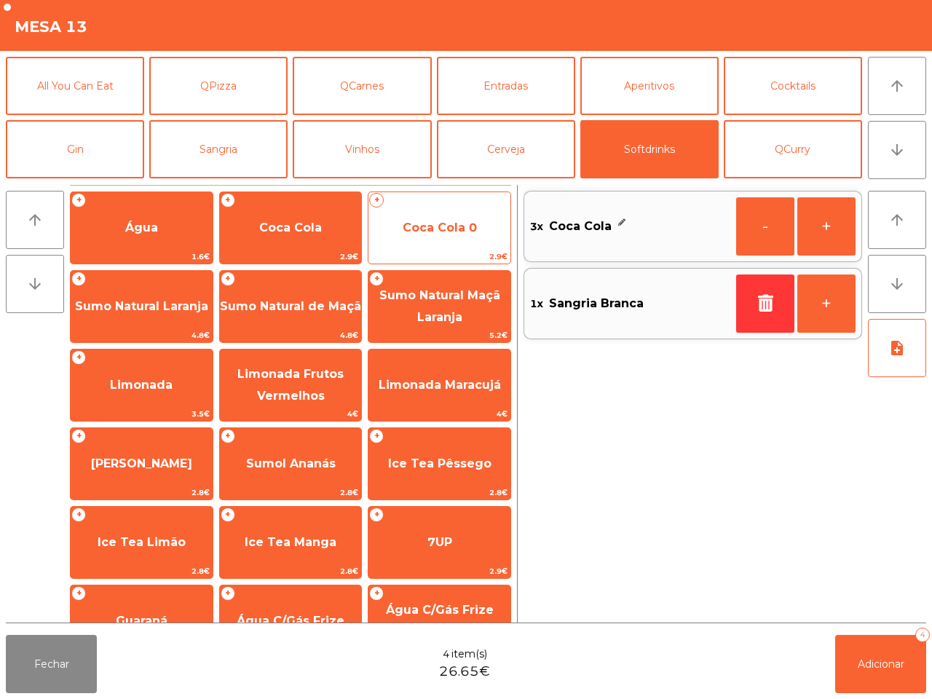
click at [397, 222] on span "Coca Cola 0" at bounding box center [439, 227] width 142 height 39
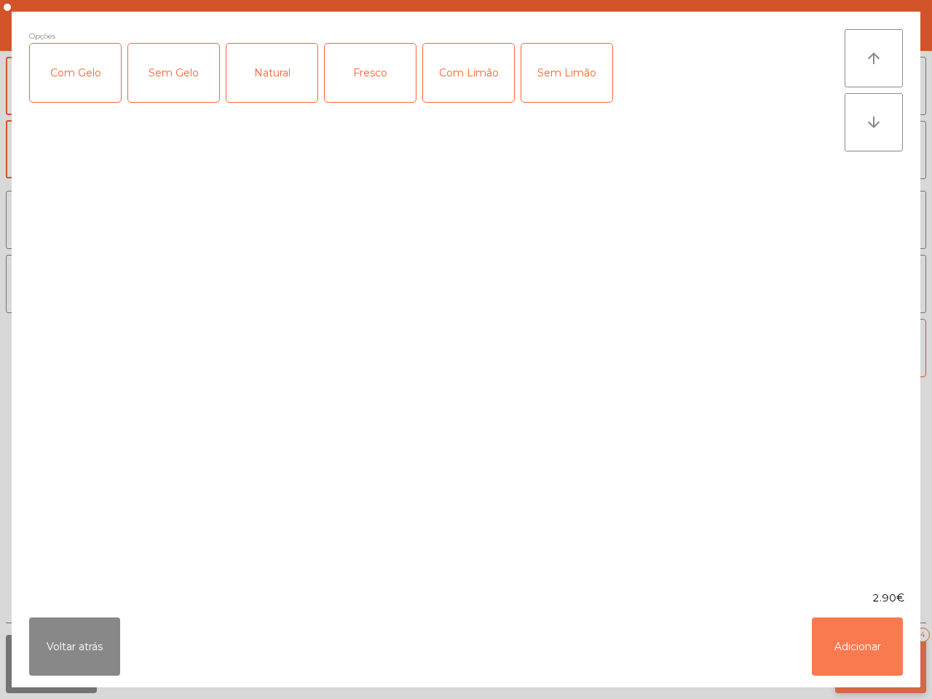
click at [841, 653] on button "Adicionar" at bounding box center [856, 646] width 91 height 58
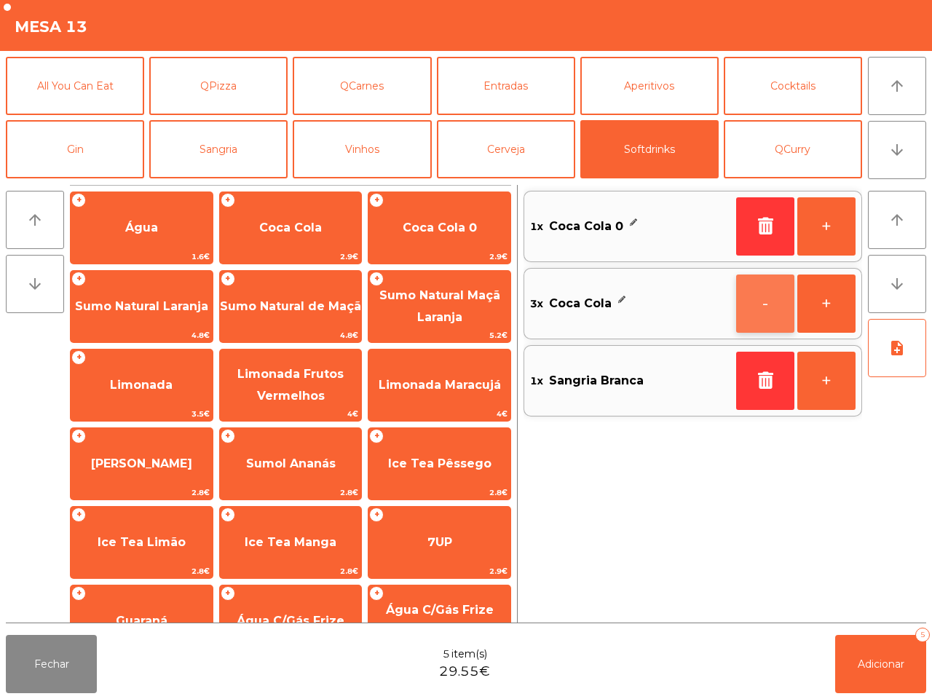
click at [766, 307] on button "-" at bounding box center [765, 303] width 58 height 58
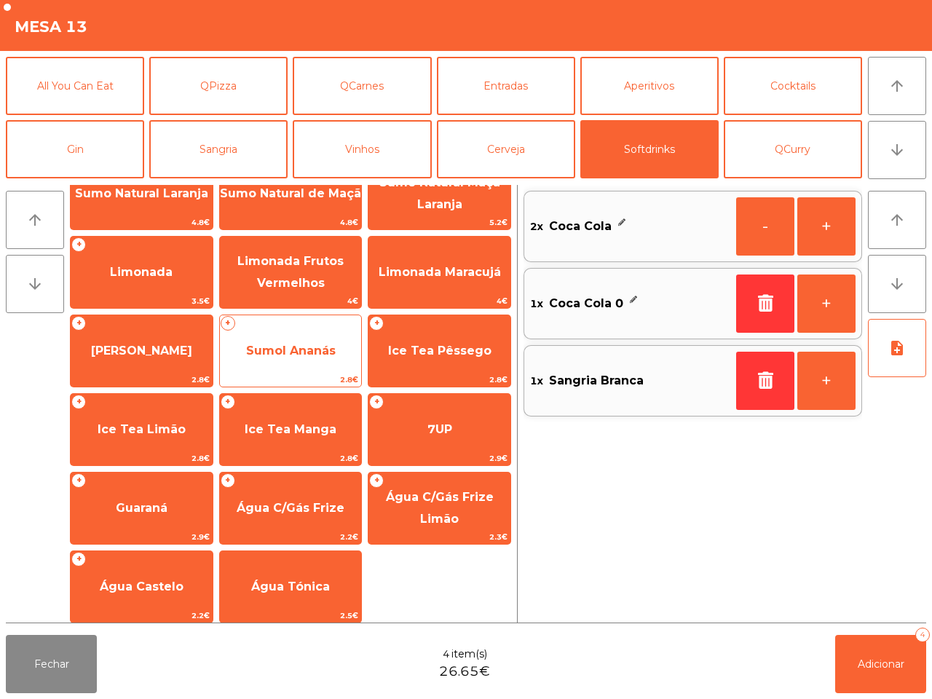
scroll to position [119, 0]
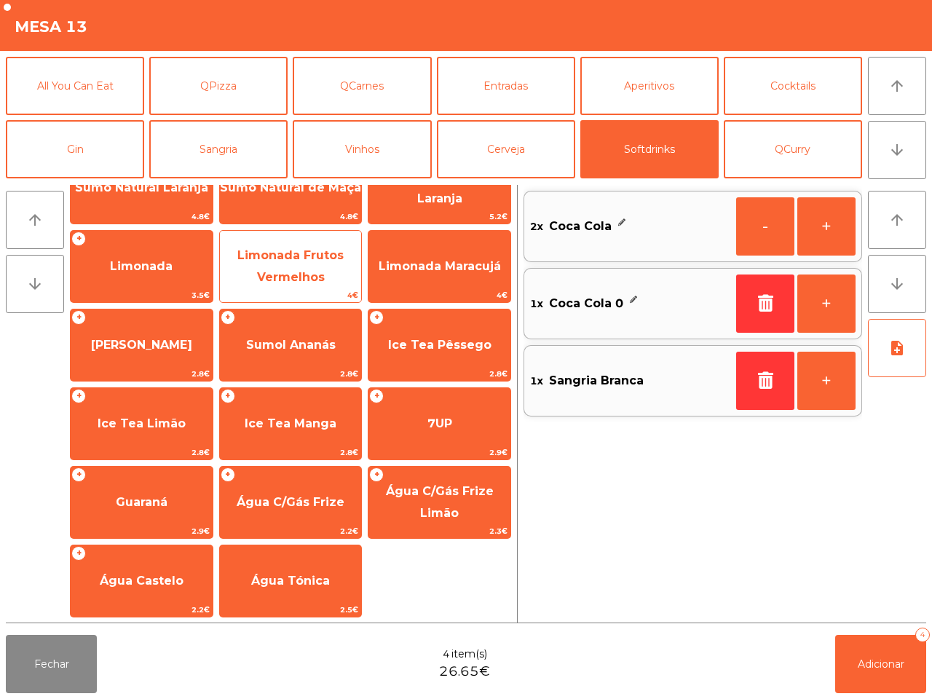
click at [280, 273] on span "Limonada Frutos Vermelhos" at bounding box center [290, 266] width 106 height 36
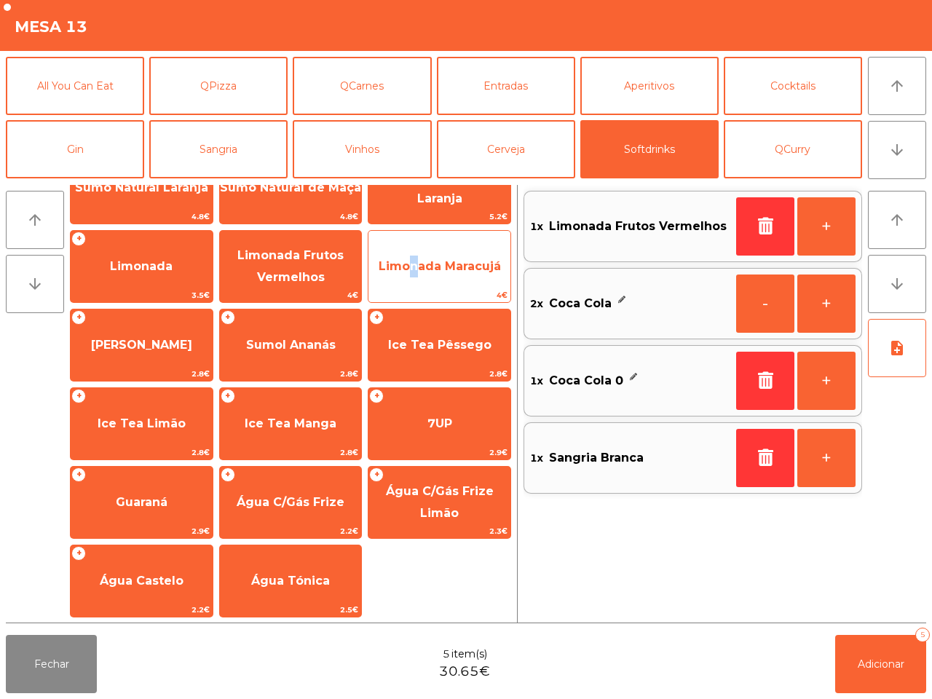
click at [405, 273] on span "Limonada Maracujá" at bounding box center [439, 266] width 142 height 39
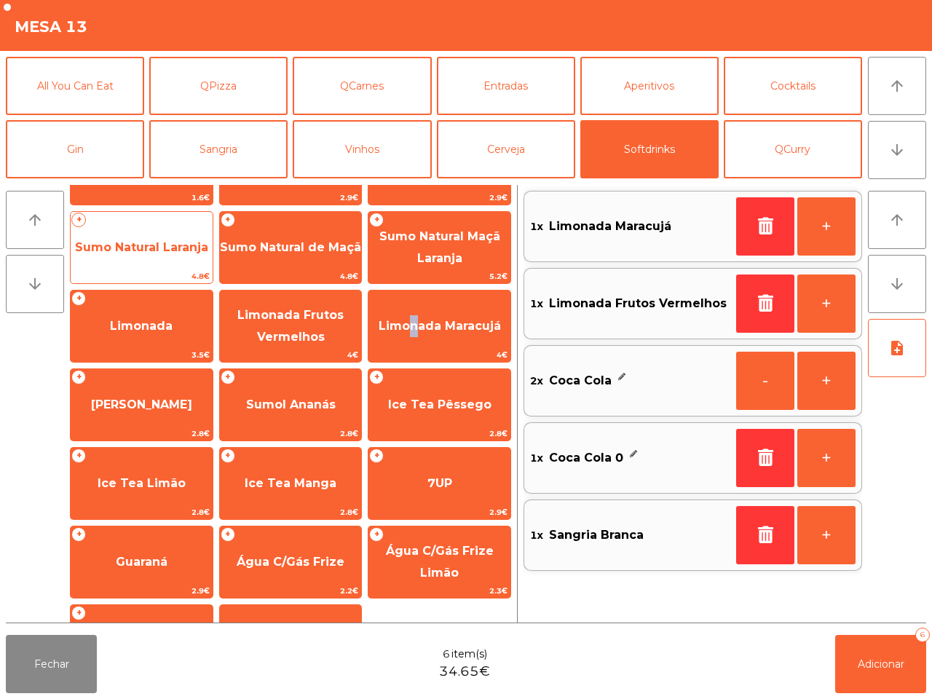
scroll to position [0, 0]
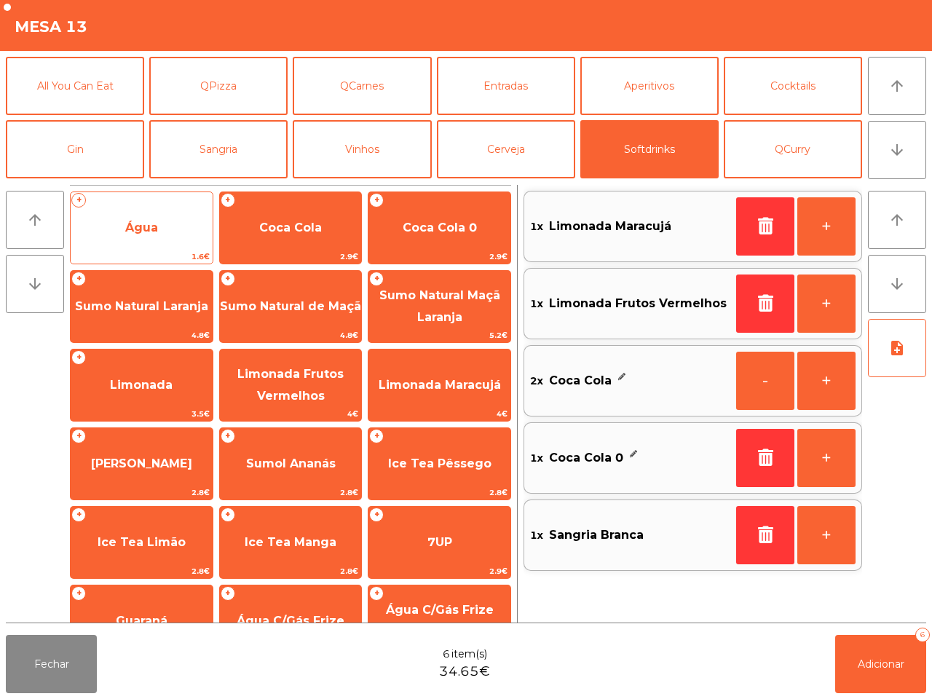
click at [162, 223] on span "Água" at bounding box center [142, 227] width 142 height 39
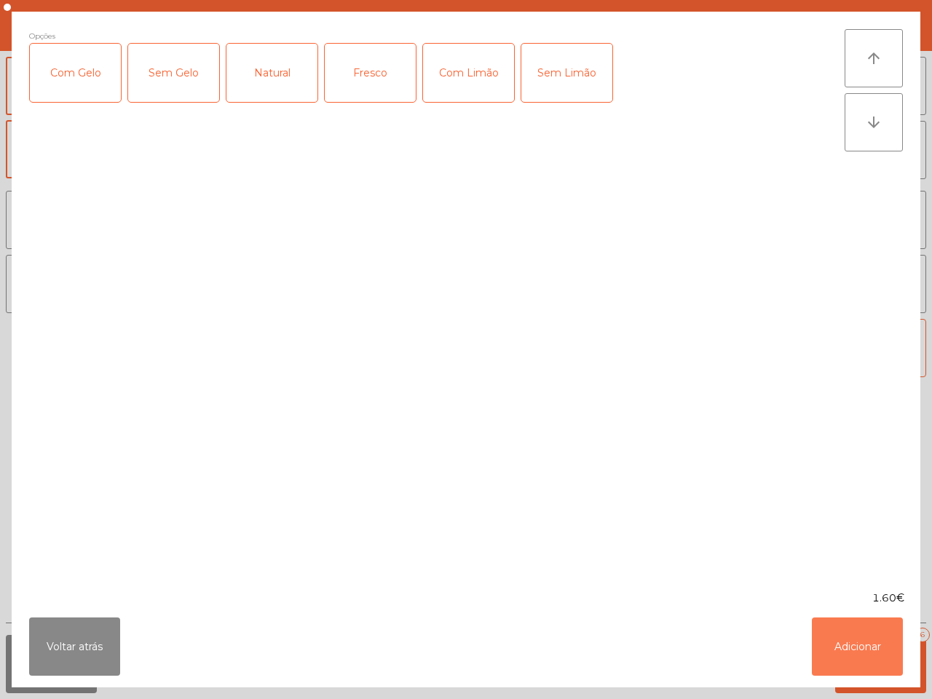
click at [864, 624] on button "Adicionar" at bounding box center [856, 646] width 91 height 58
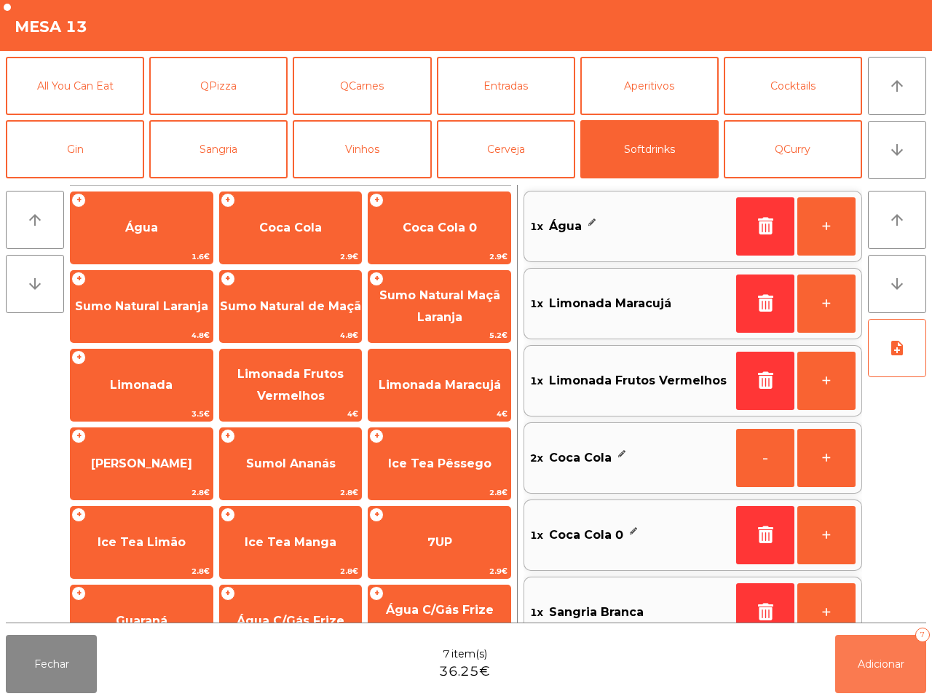
drag, startPoint x: 889, startPoint y: 666, endPoint x: 884, endPoint y: 659, distance: 8.5
click at [888, 666] on span "Adicionar" at bounding box center [880, 663] width 47 height 13
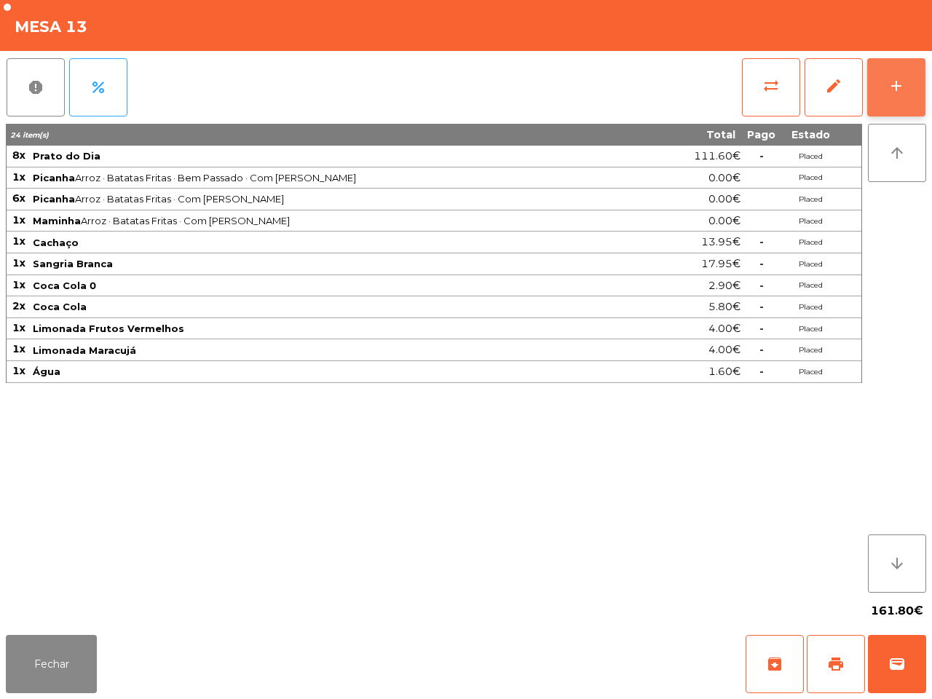
click at [888, 82] on button "add" at bounding box center [896, 87] width 58 height 58
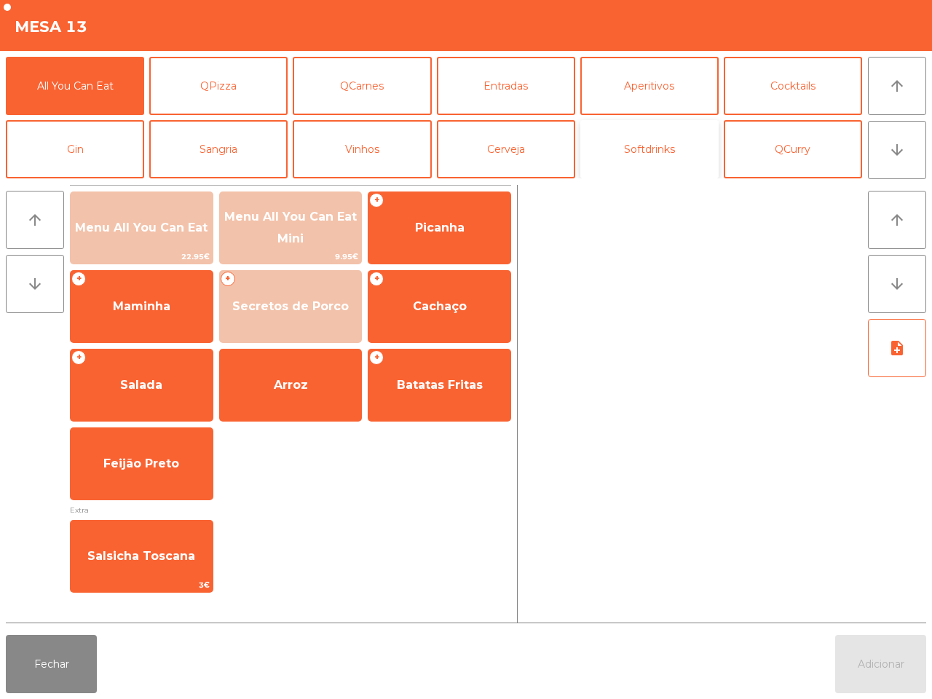
click at [653, 151] on button "Softdrinks" at bounding box center [649, 149] width 138 height 58
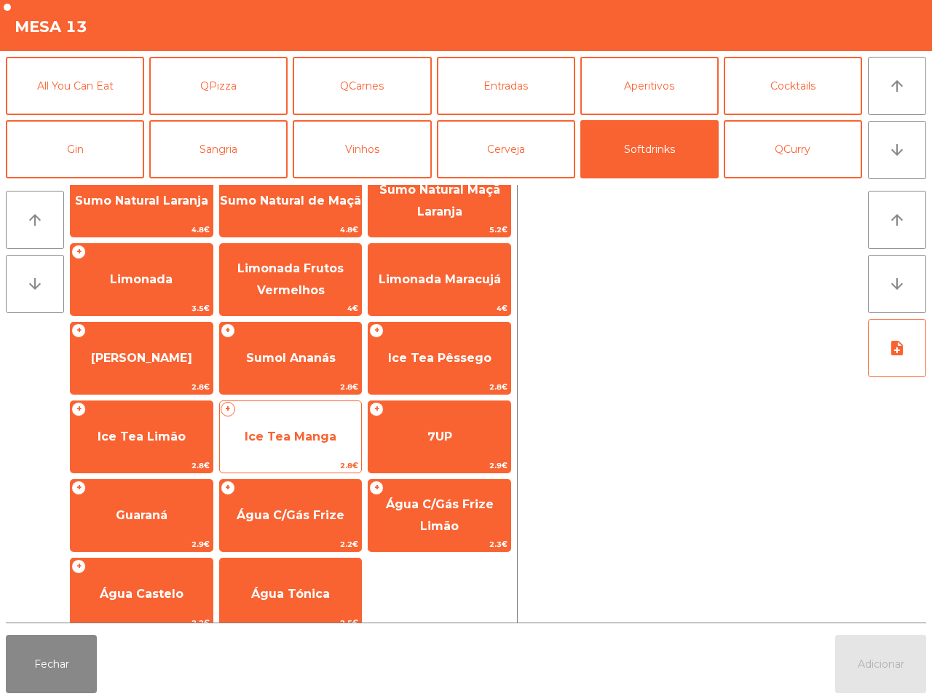
scroll to position [119, 0]
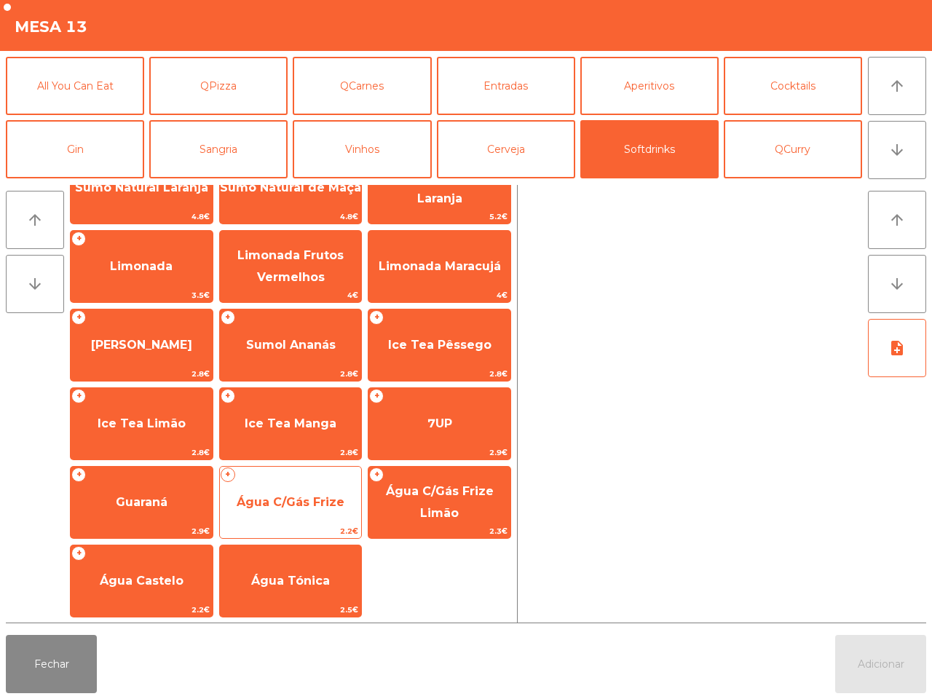
click at [289, 503] on span "Água C/Gás Frize" at bounding box center [291, 502] width 108 height 14
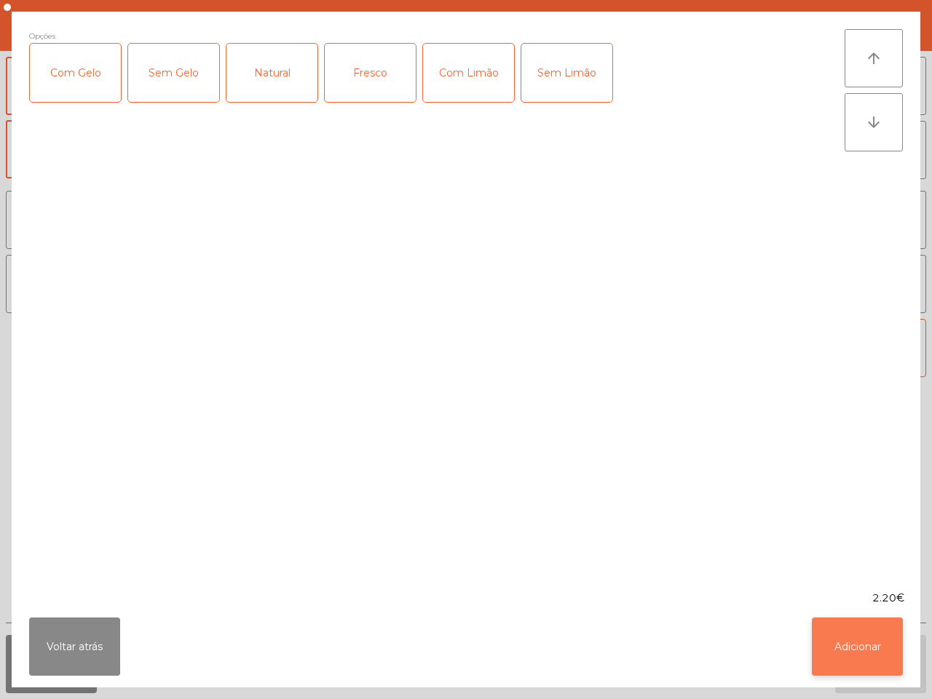
click at [867, 650] on button "Adicionar" at bounding box center [856, 646] width 91 height 58
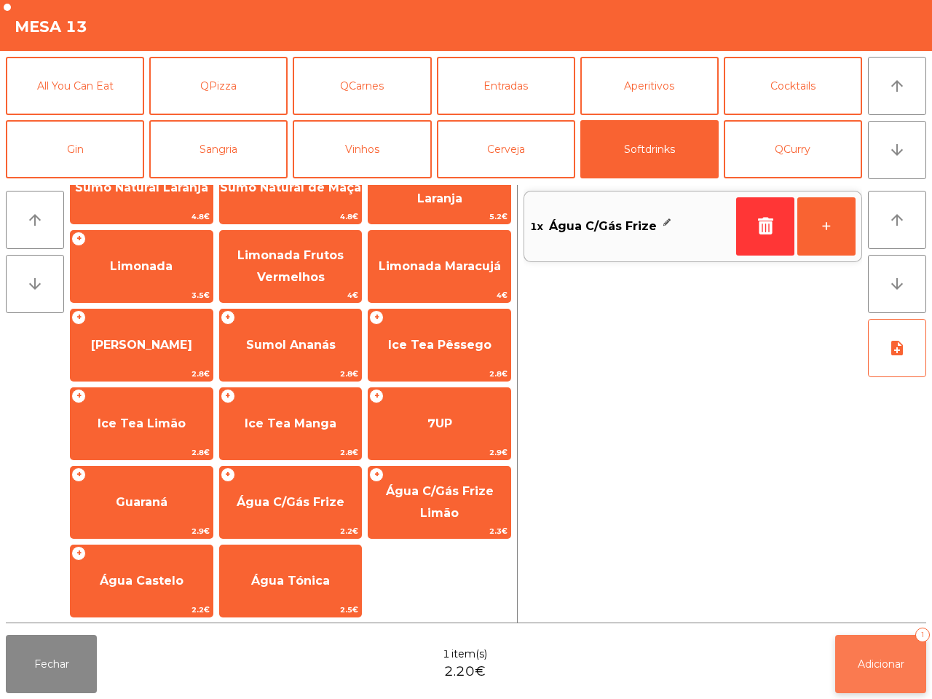
click at [868, 653] on button "Adicionar 1" at bounding box center [880, 664] width 91 height 58
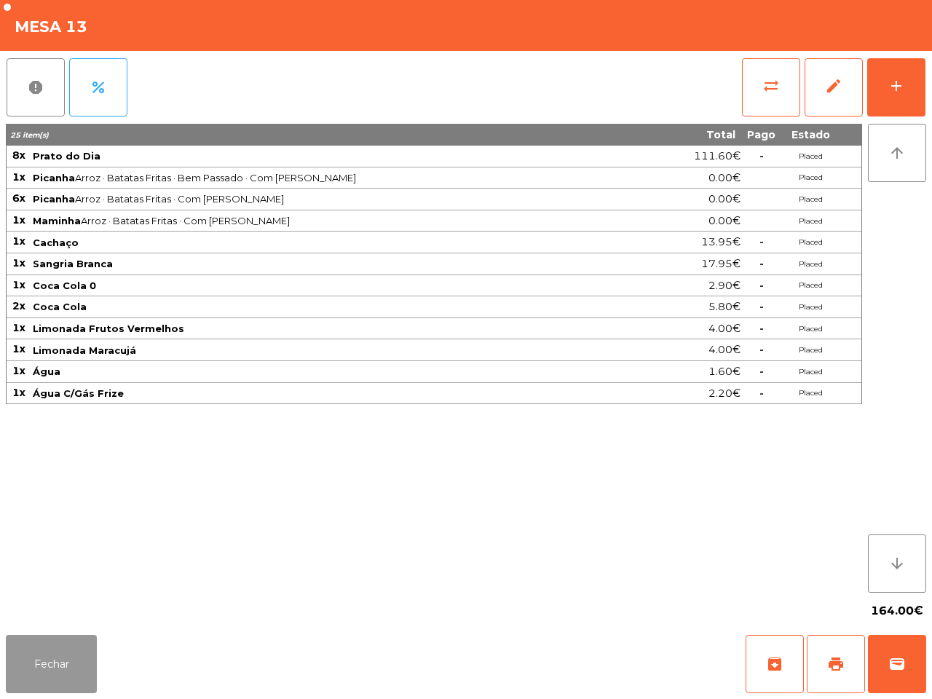
drag, startPoint x: 74, startPoint y: 662, endPoint x: 74, endPoint y: 651, distance: 10.9
click at [75, 661] on button "Fechar" at bounding box center [51, 664] width 91 height 58
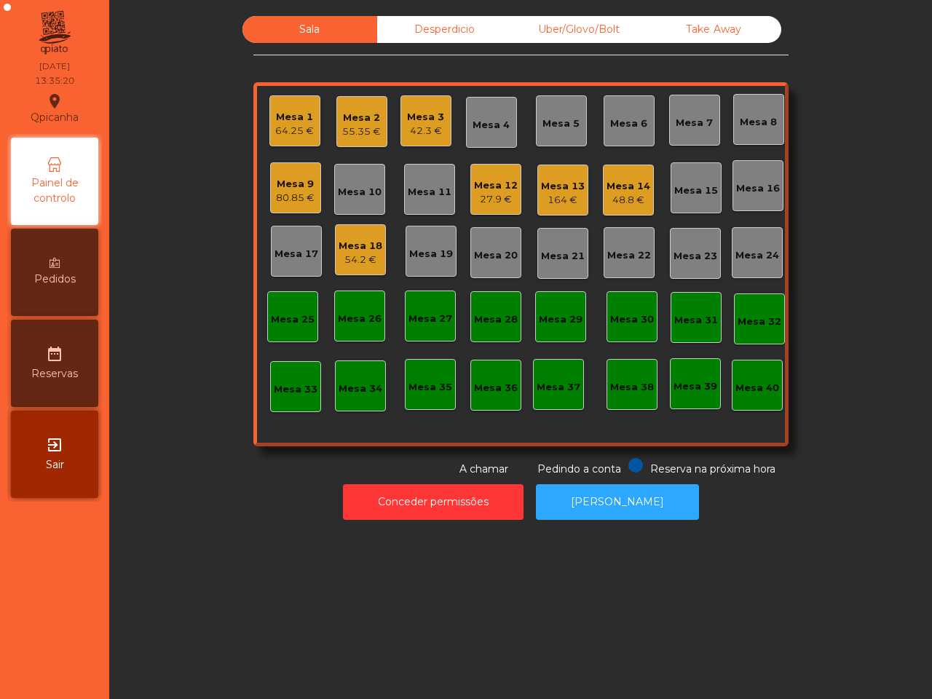
click at [270, 188] on div "Mesa 9 80.85 €" at bounding box center [295, 187] width 51 height 51
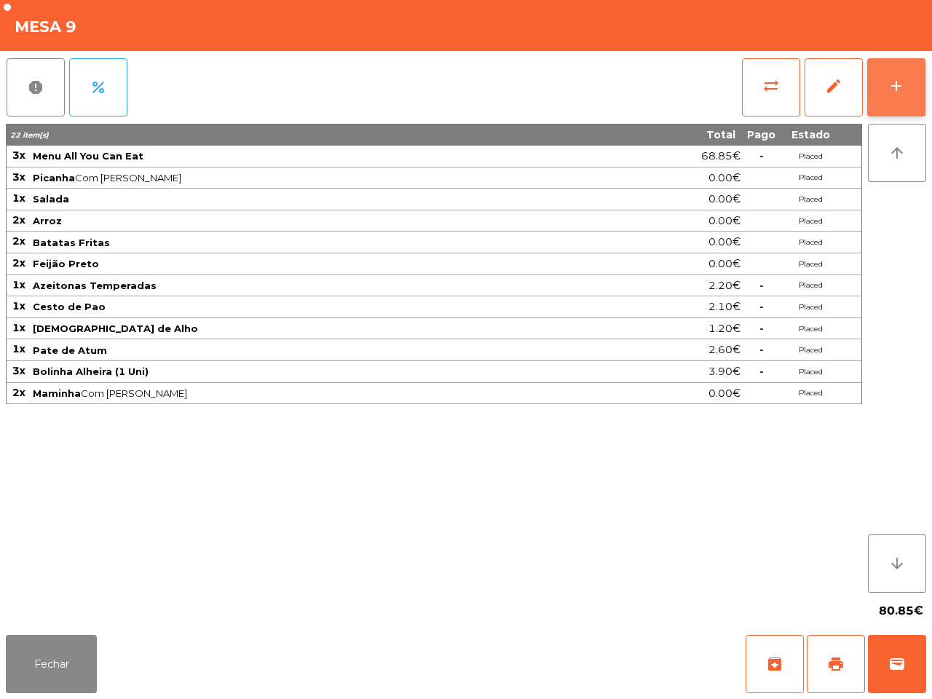
click at [897, 80] on div "add" at bounding box center [895, 85] width 17 height 17
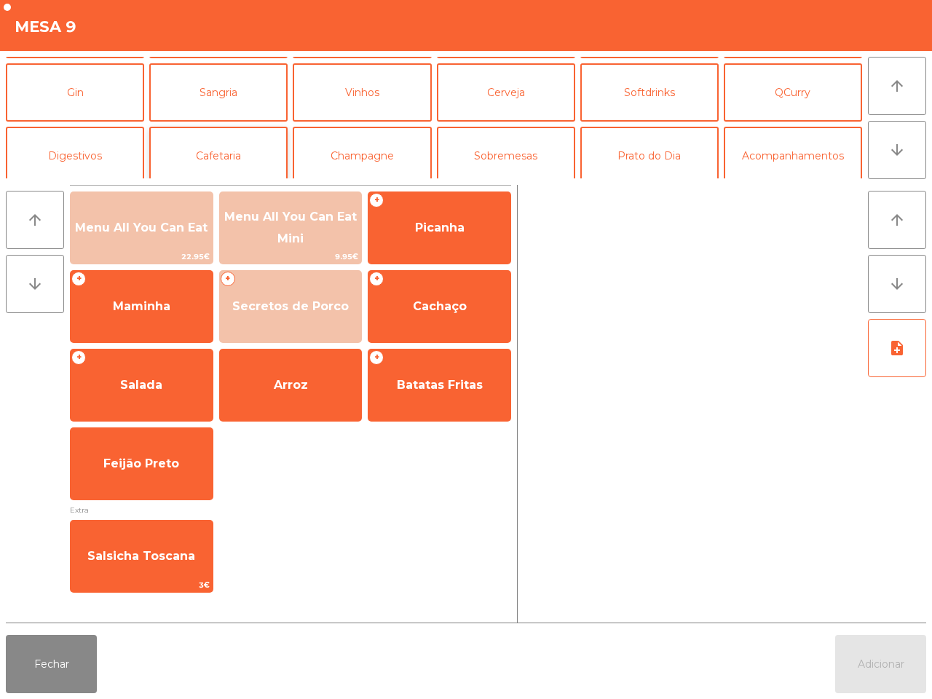
scroll to position [126, 0]
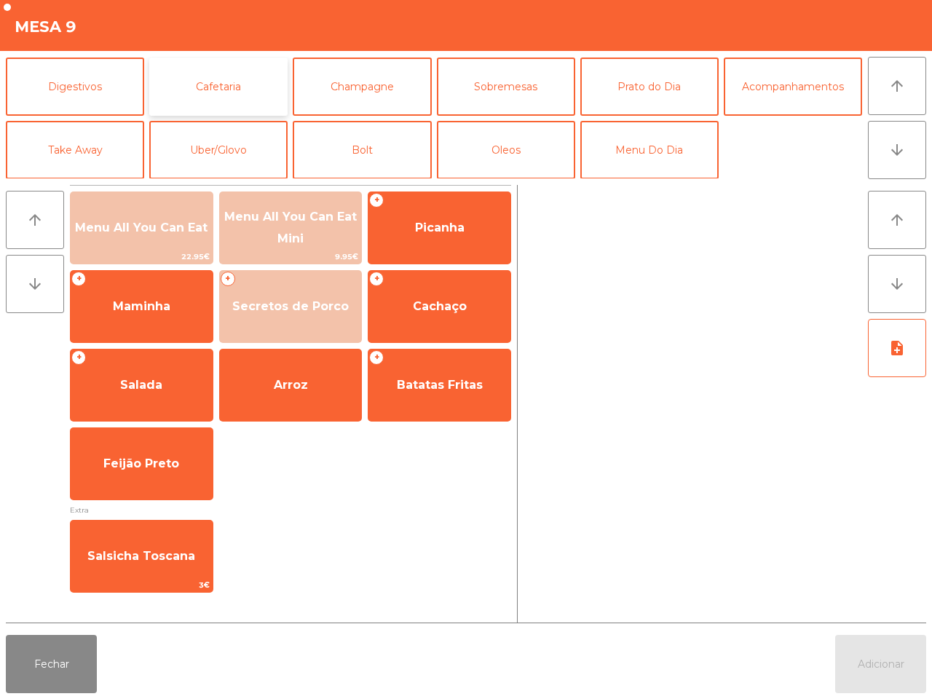
click at [209, 88] on button "Cafetaria" at bounding box center [218, 86] width 138 height 58
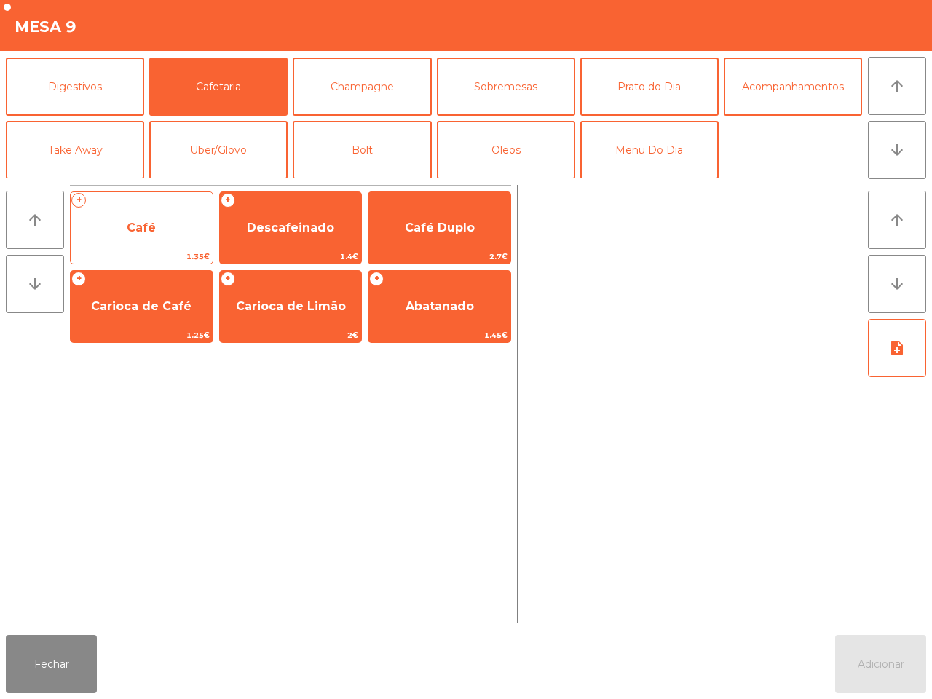
click at [127, 217] on span "Café" at bounding box center [142, 227] width 142 height 39
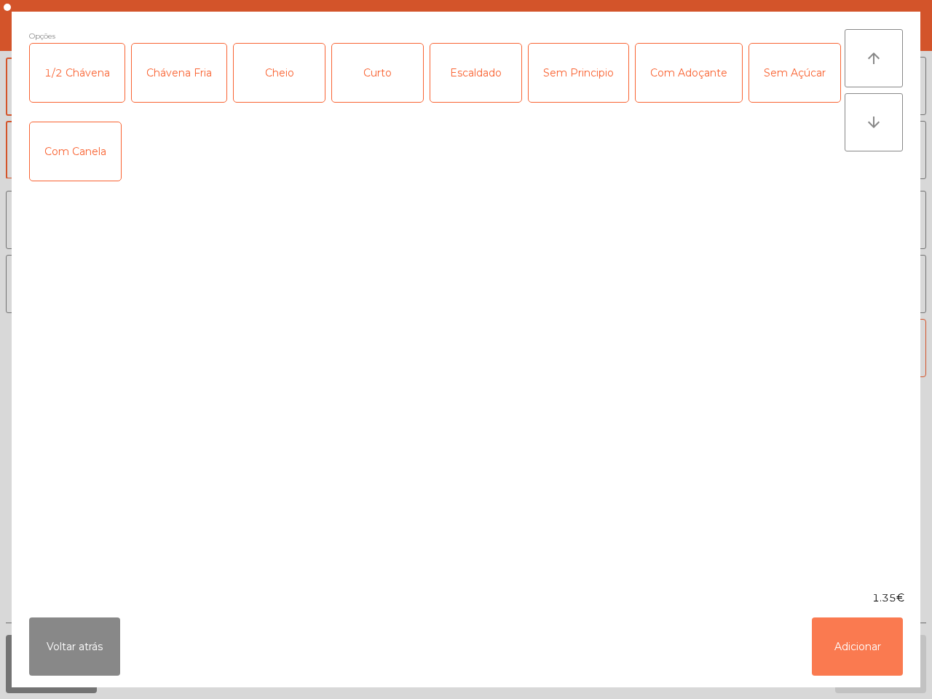
drag, startPoint x: 856, startPoint y: 631, endPoint x: 855, endPoint y: 619, distance: 12.4
click at [856, 630] on button "Adicionar" at bounding box center [856, 646] width 91 height 58
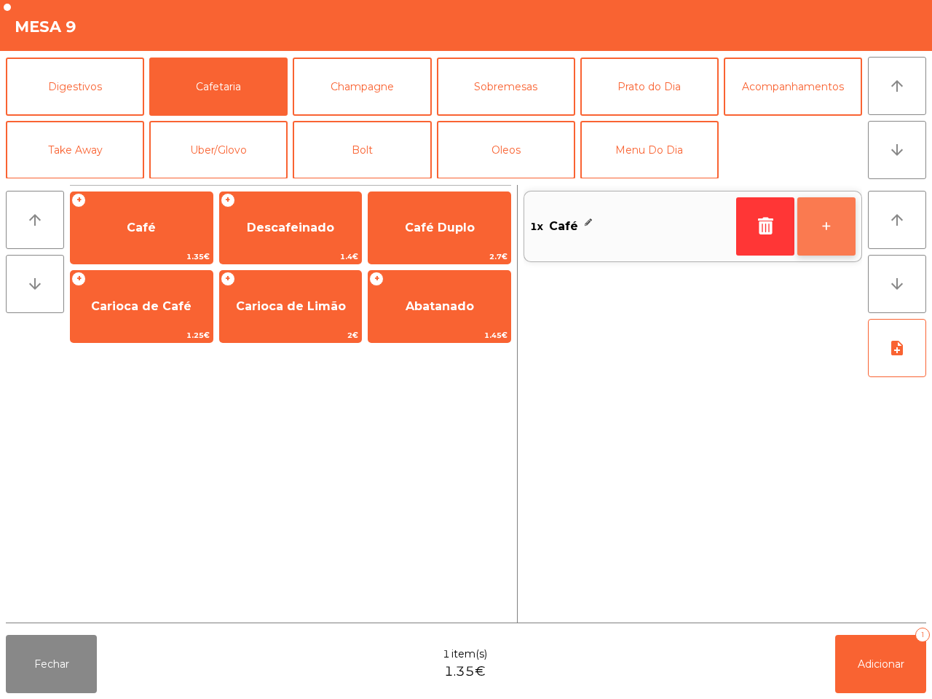
click at [814, 226] on button "+" at bounding box center [826, 226] width 58 height 58
click at [817, 228] on button "+" at bounding box center [826, 226] width 58 height 58
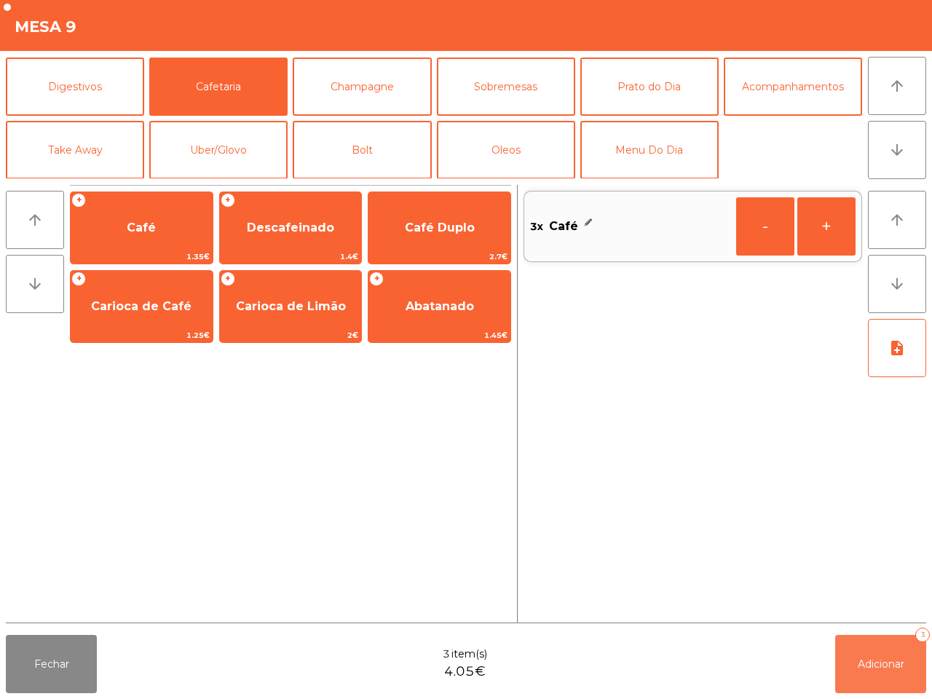
click at [901, 675] on button "Adicionar 3" at bounding box center [880, 664] width 91 height 58
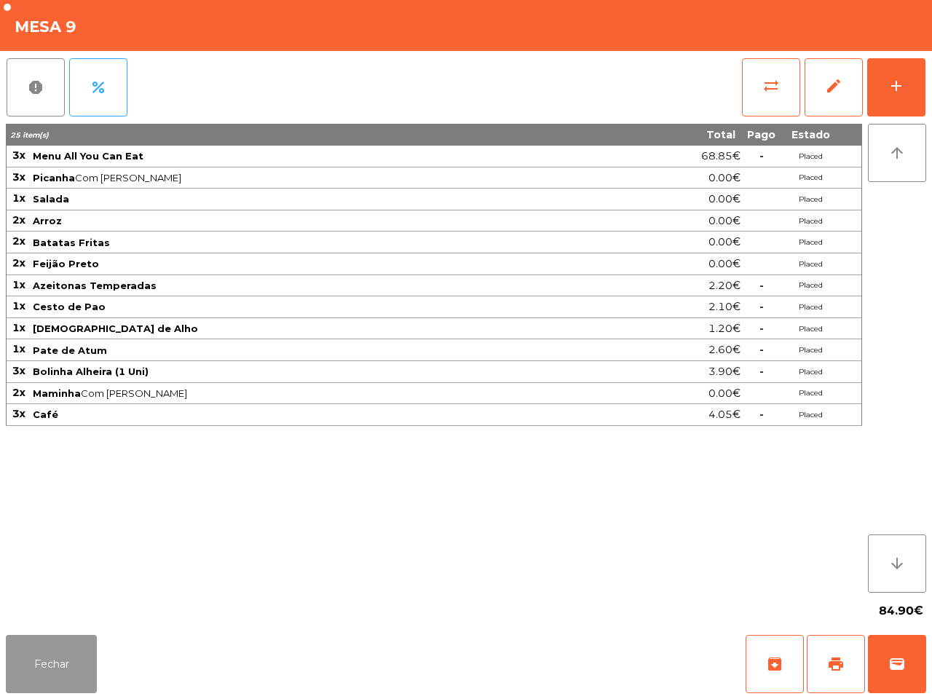
click at [41, 656] on button "Fechar" at bounding box center [51, 664] width 91 height 58
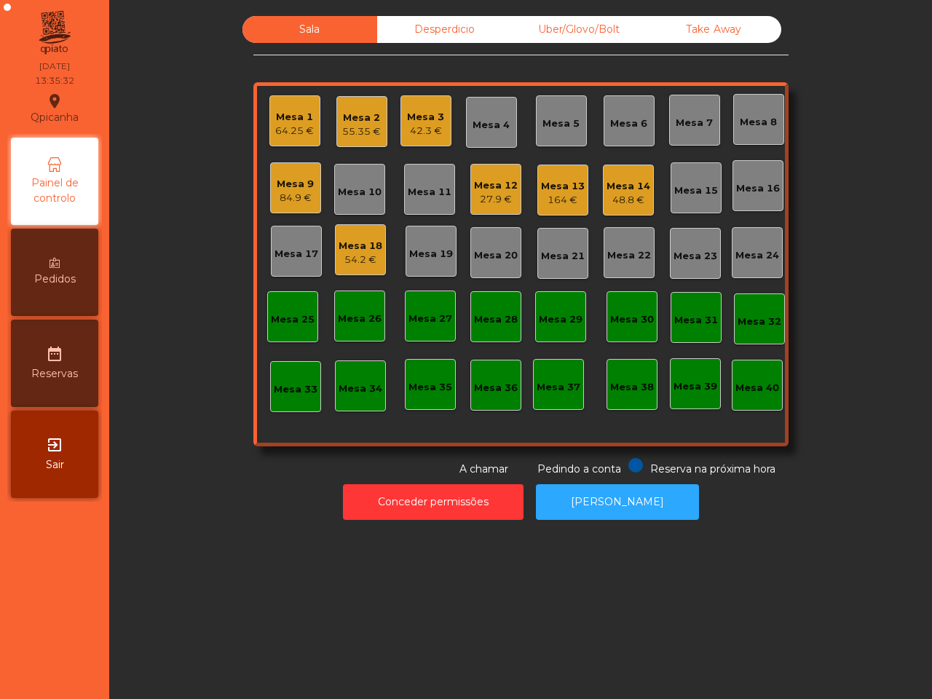
click at [500, 191] on div "Mesa 12" at bounding box center [496, 185] width 44 height 15
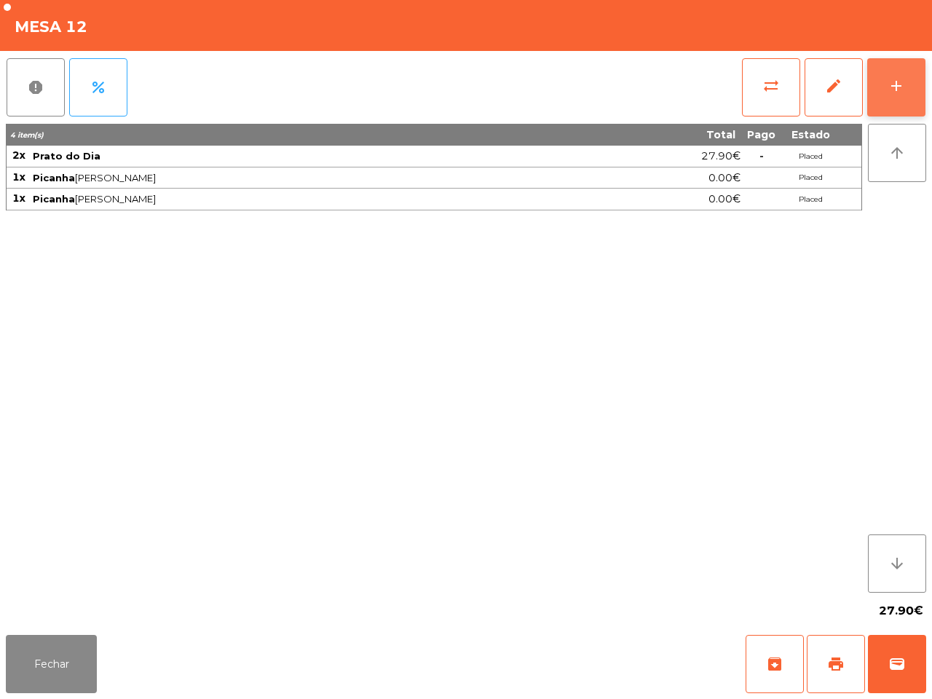
click at [886, 85] on button "add" at bounding box center [896, 87] width 58 height 58
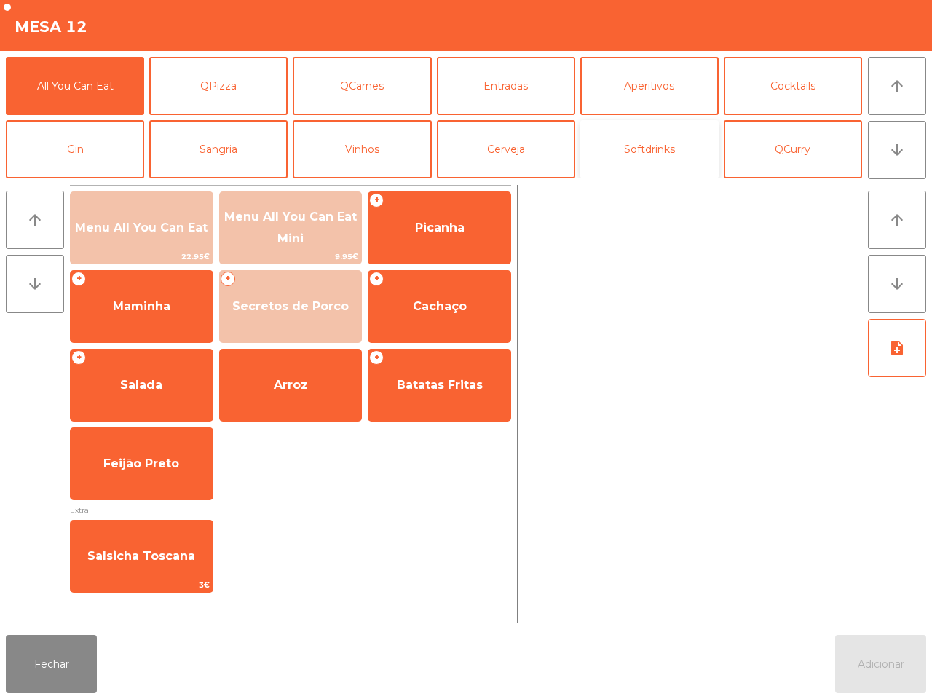
click at [666, 143] on button "Softdrinks" at bounding box center [649, 149] width 138 height 58
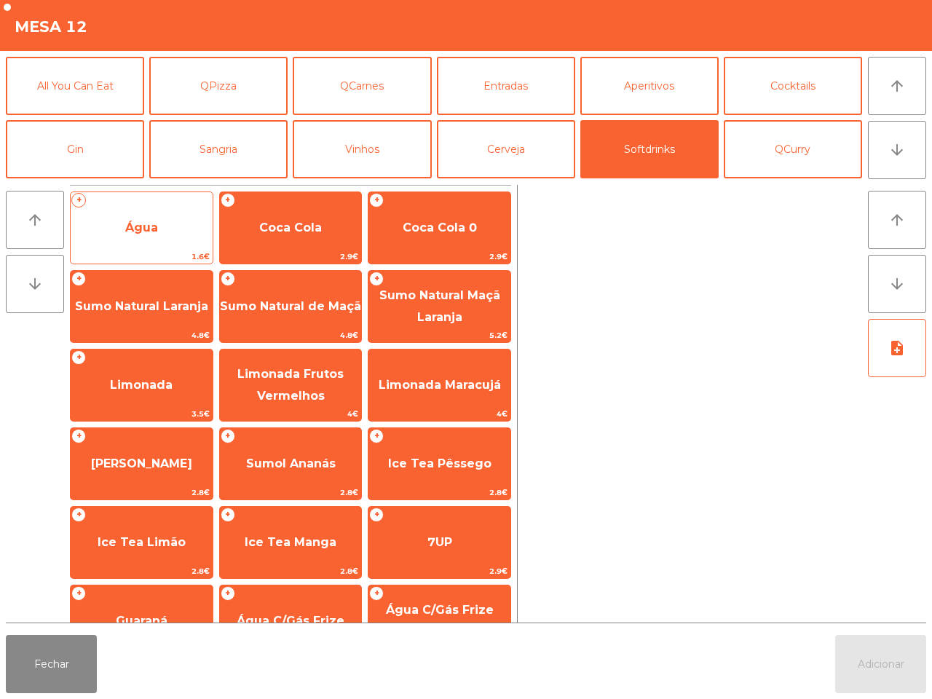
click at [172, 220] on span "Água" at bounding box center [142, 227] width 142 height 39
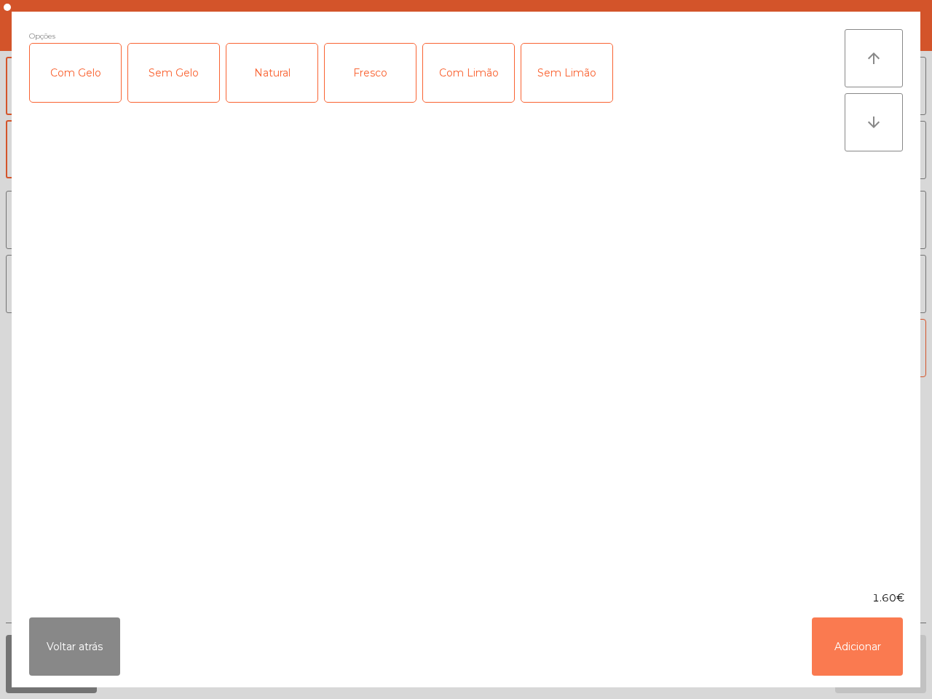
drag, startPoint x: 849, startPoint y: 635, endPoint x: 837, endPoint y: 610, distance: 28.3
click at [850, 635] on button "Adicionar" at bounding box center [856, 646] width 91 height 58
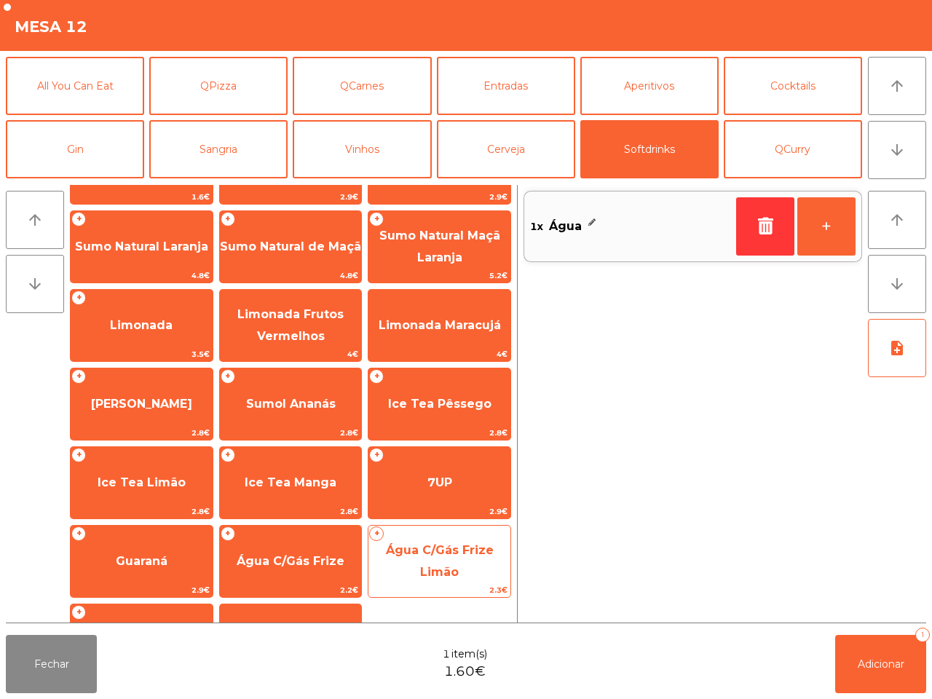
scroll to position [119, 0]
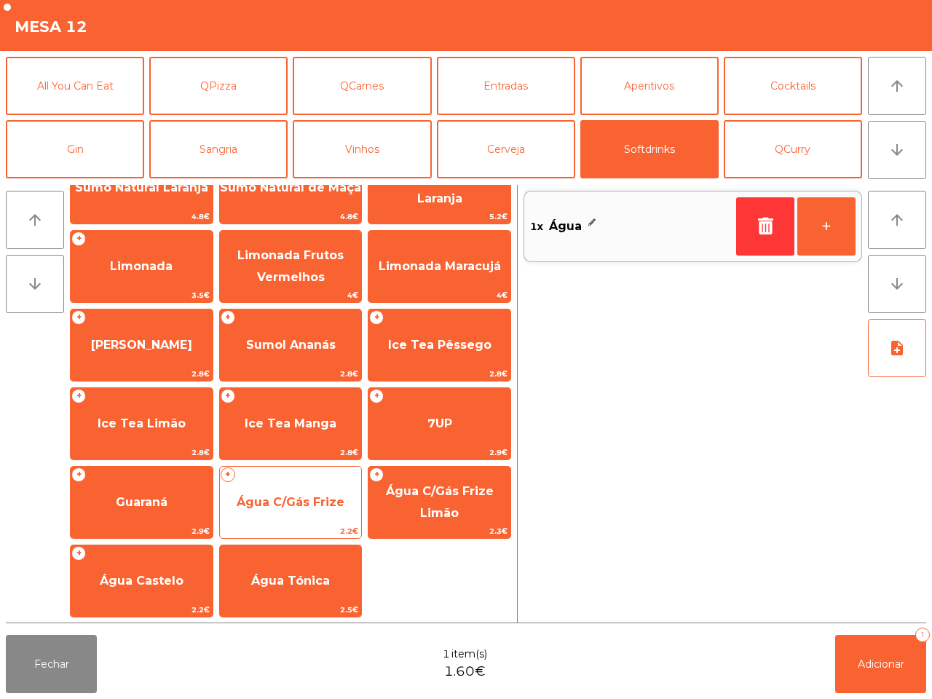
click at [307, 507] on span "Água C/Gás Frize" at bounding box center [291, 502] width 108 height 14
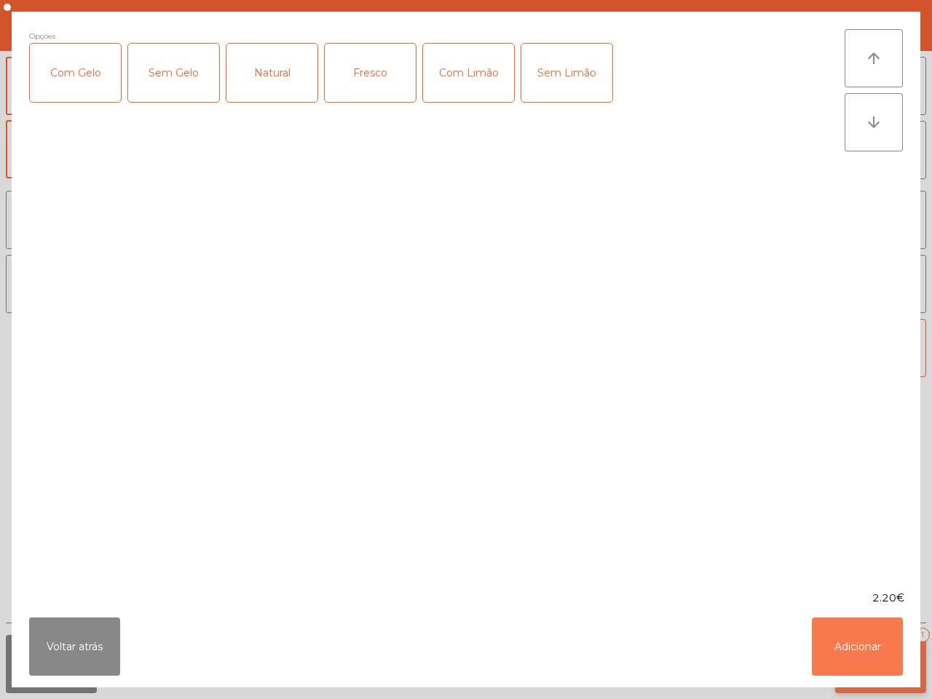
click at [870, 651] on button "Adicionar" at bounding box center [856, 646] width 91 height 58
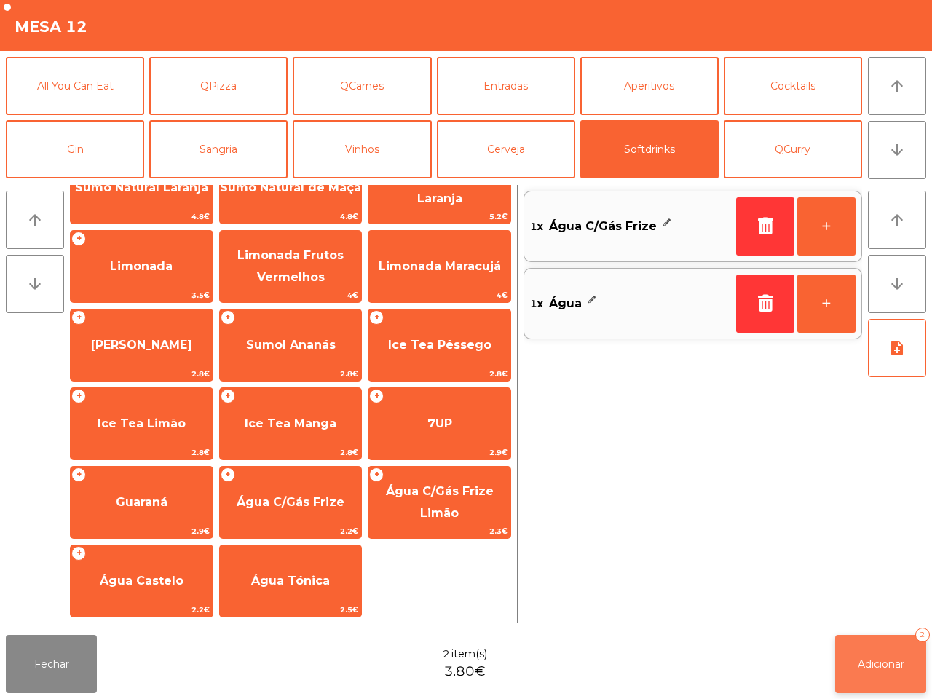
click at [871, 657] on span "Adicionar" at bounding box center [880, 663] width 47 height 13
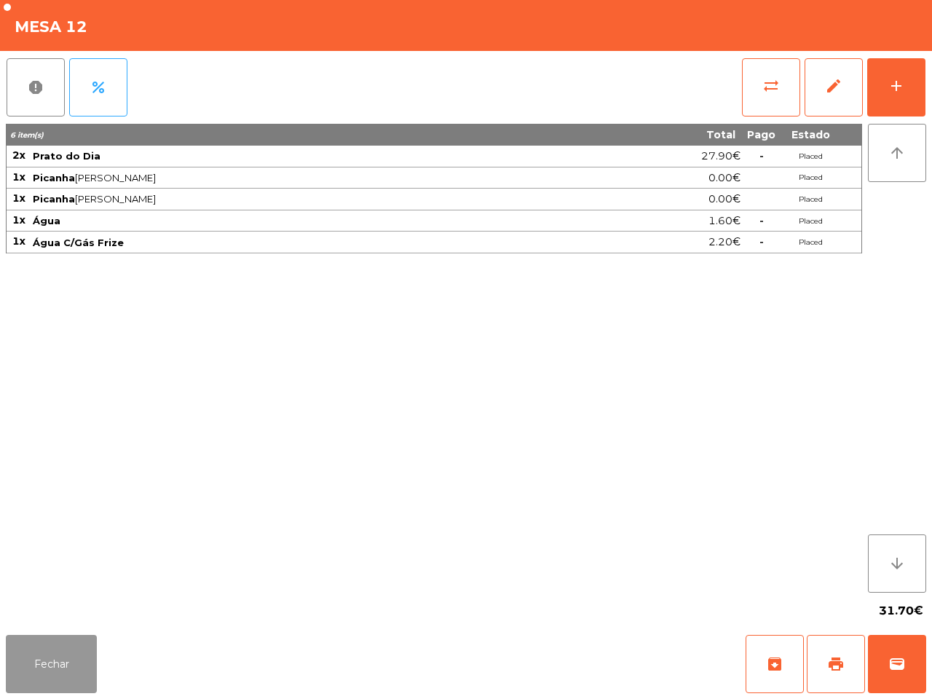
click at [70, 654] on button "Fechar" at bounding box center [51, 664] width 91 height 58
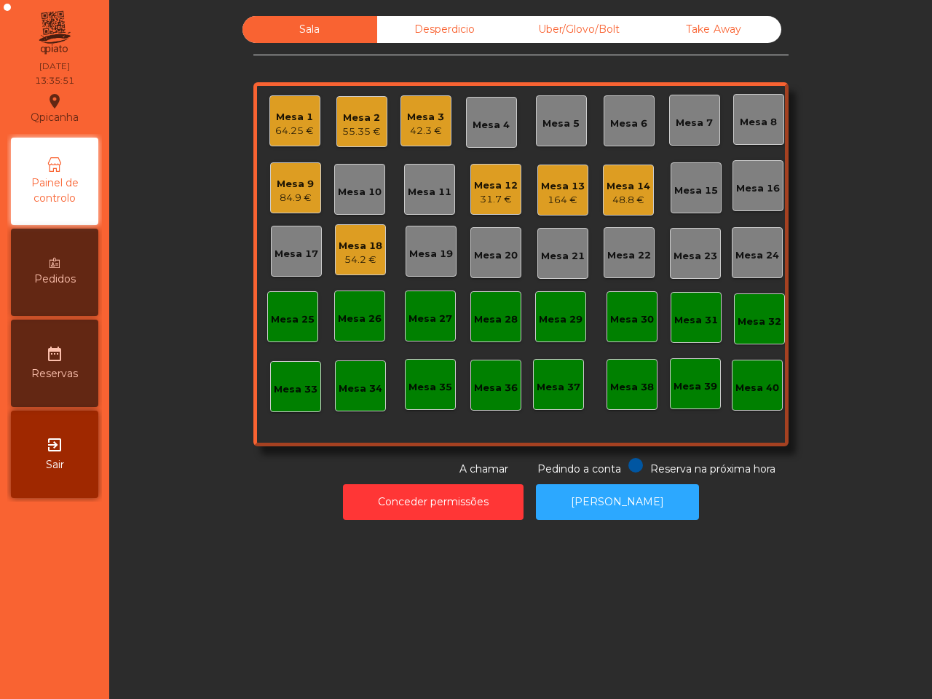
click at [558, 194] on div "164 €" at bounding box center [563, 200] width 44 height 15
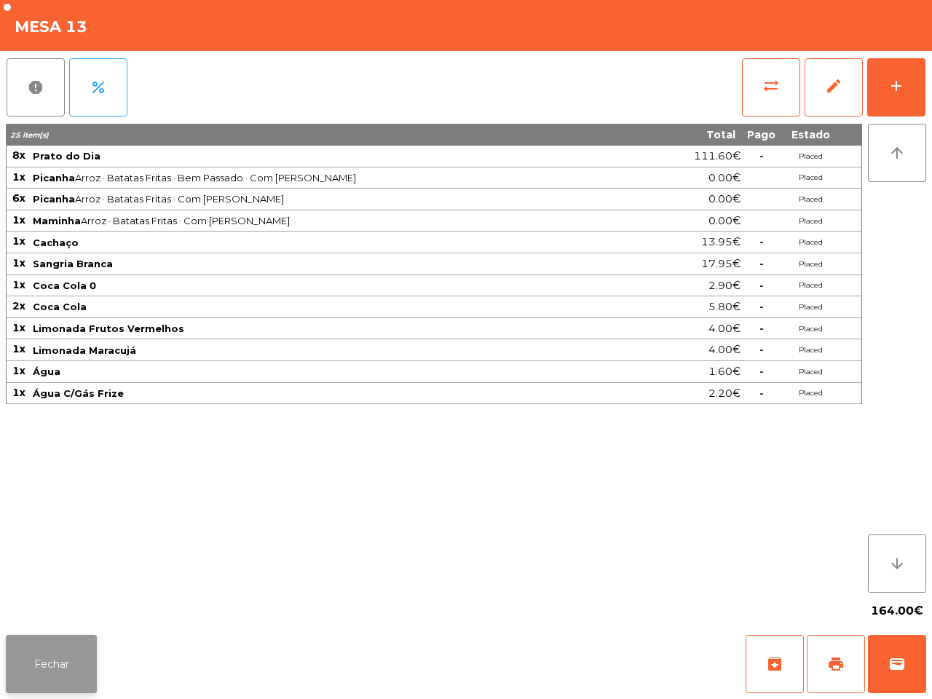
click at [71, 635] on button "Fechar" at bounding box center [51, 664] width 91 height 58
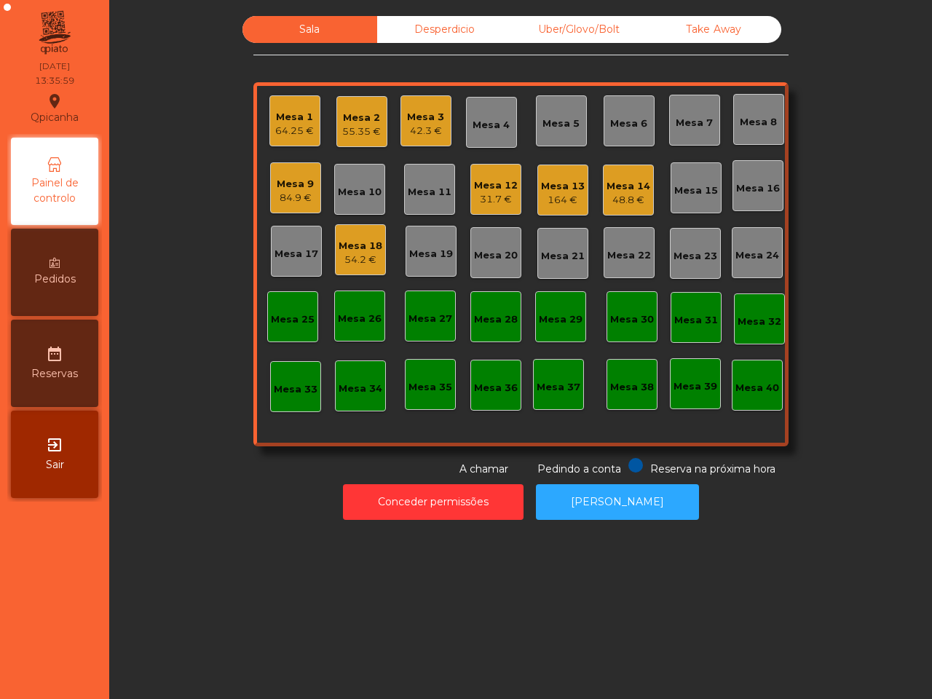
click at [555, 190] on div "Mesa 13" at bounding box center [563, 186] width 44 height 15
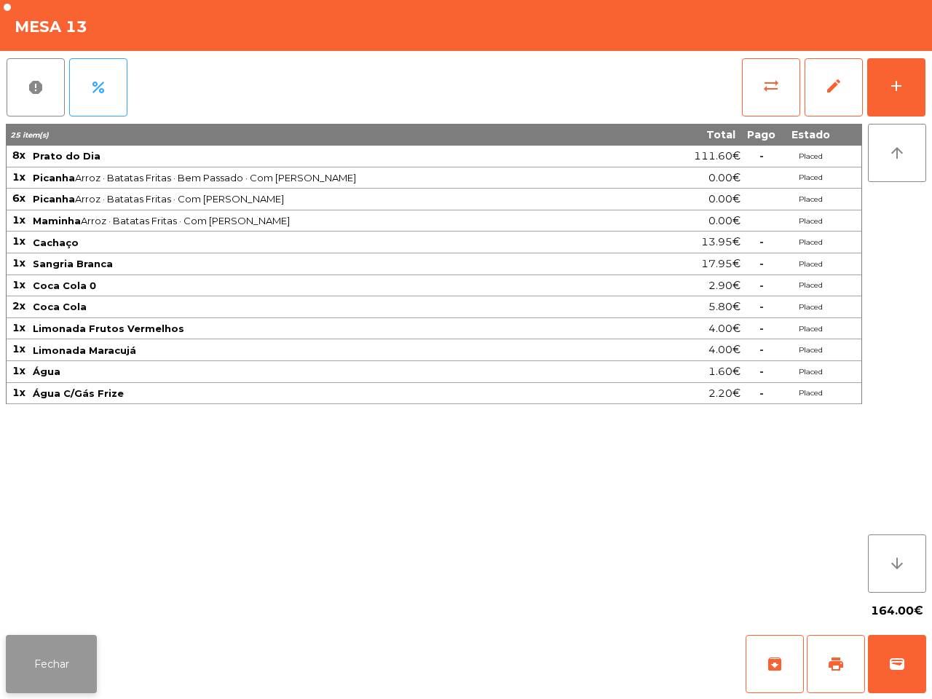
click at [84, 672] on button "Fechar" at bounding box center [51, 664] width 91 height 58
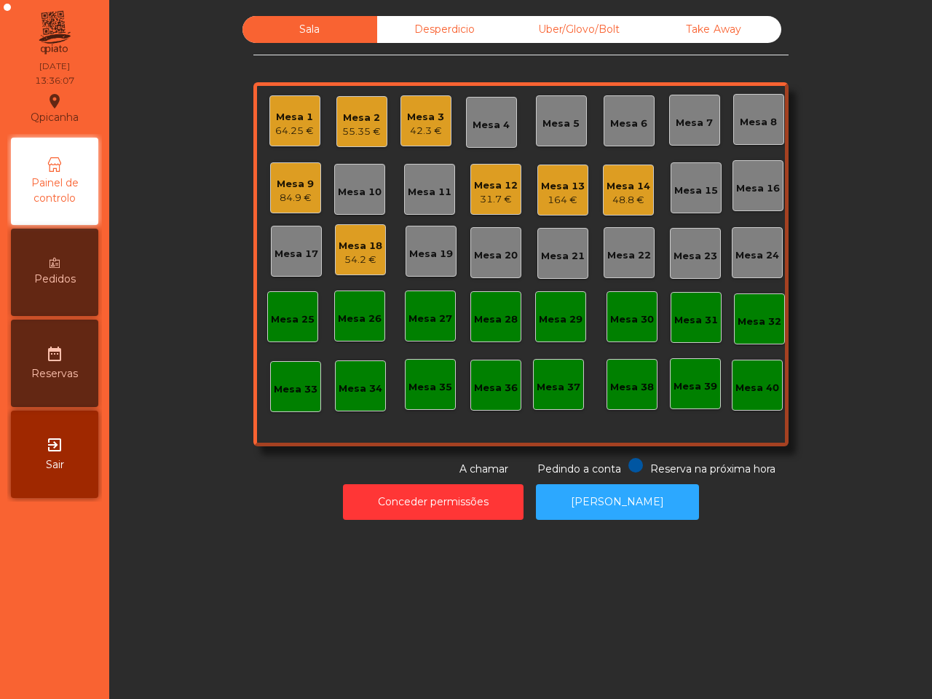
click at [623, 195] on div "48.8 €" at bounding box center [628, 200] width 44 height 15
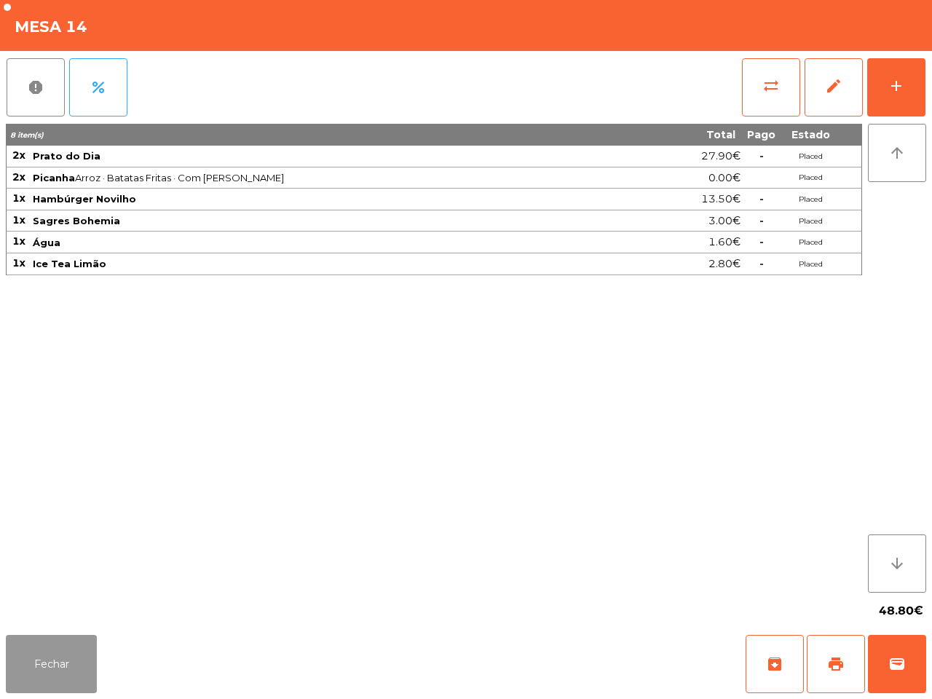
click at [64, 678] on button "Fechar" at bounding box center [51, 664] width 91 height 58
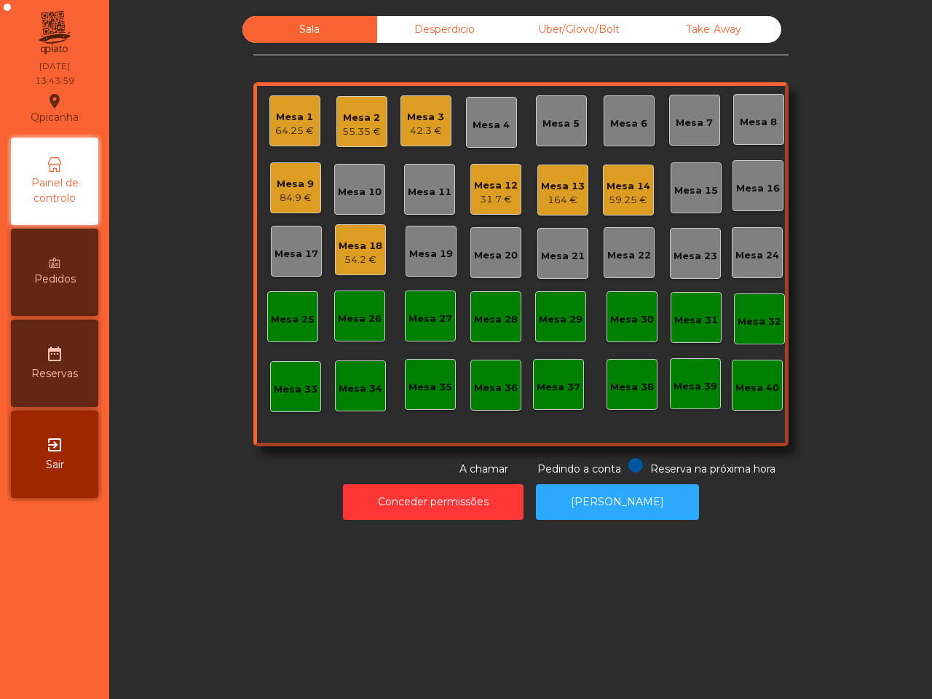
click at [299, 191] on div "84.9 €" at bounding box center [295, 198] width 37 height 15
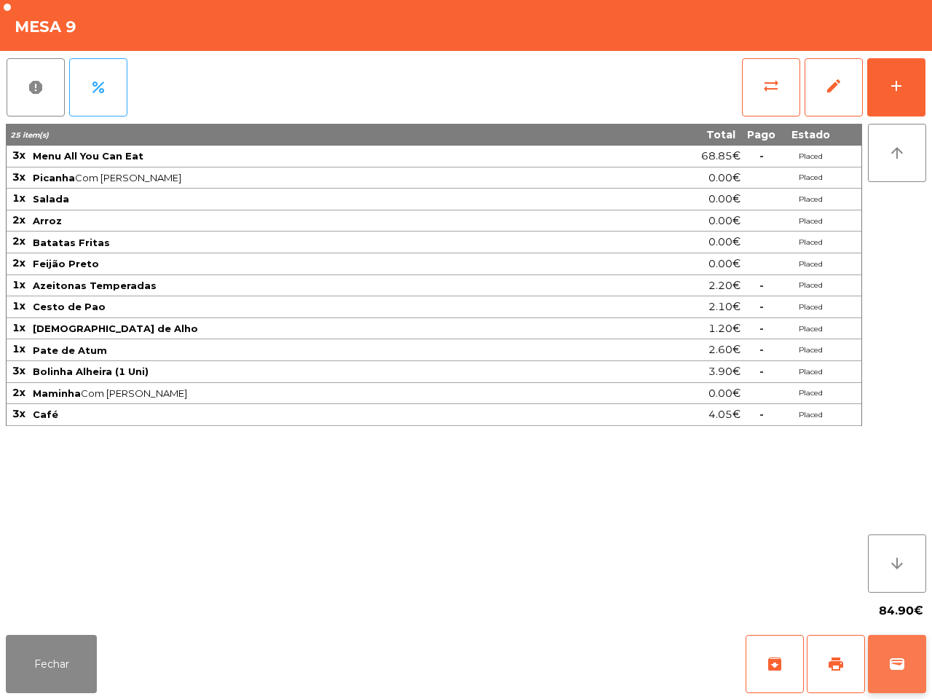
drag, startPoint x: 896, startPoint y: 670, endPoint x: 906, endPoint y: 675, distance: 11.4
click at [906, 675] on button "wallet" at bounding box center [897, 664] width 58 height 58
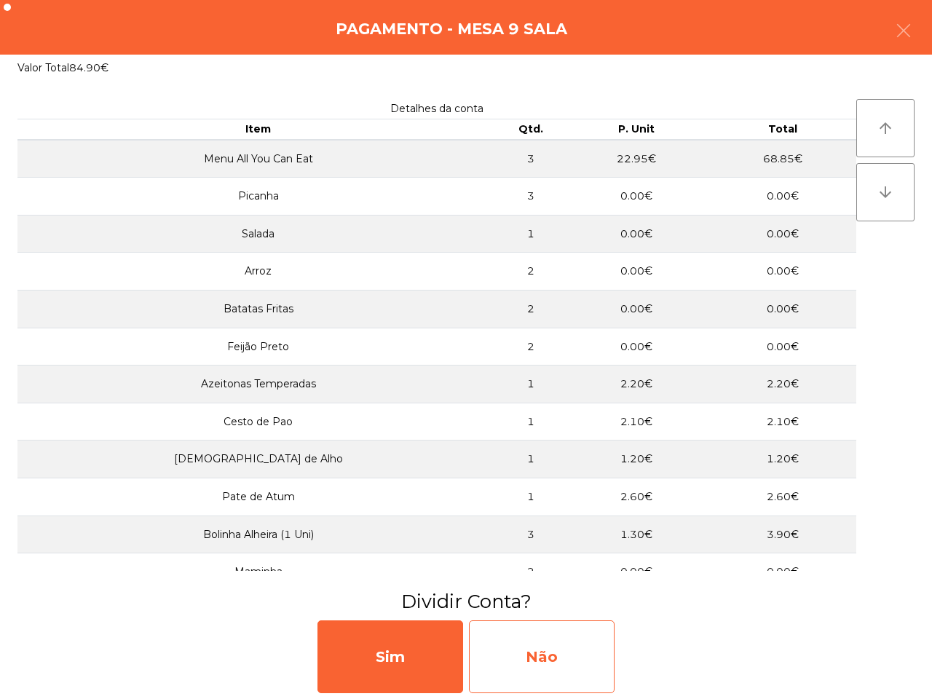
click at [560, 659] on div "Não" at bounding box center [542, 656] width 146 height 73
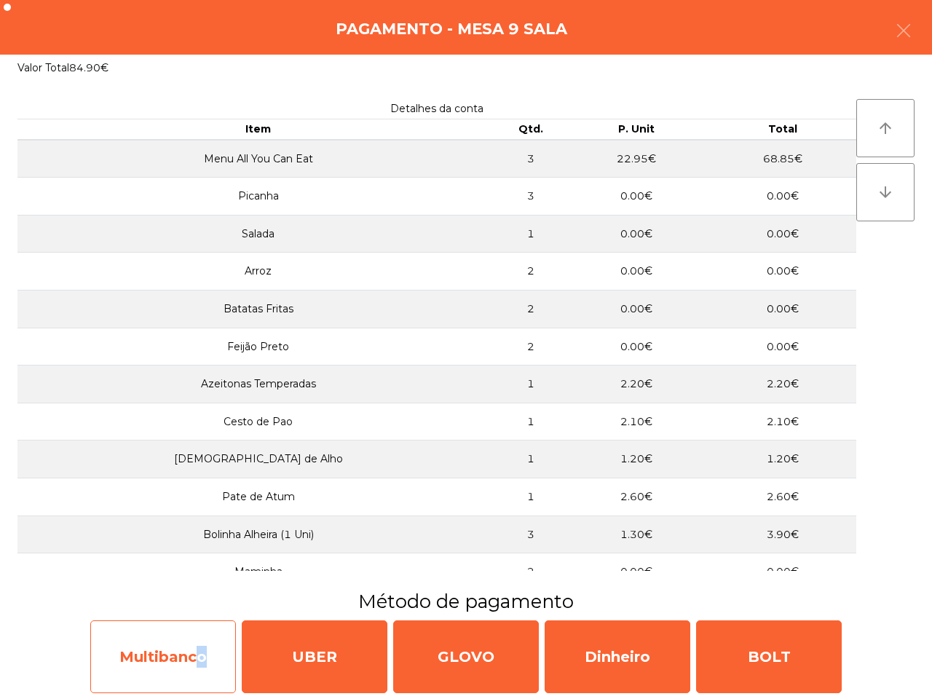
click at [195, 645] on div "Multibanco" at bounding box center [163, 656] width 146 height 73
select select "**"
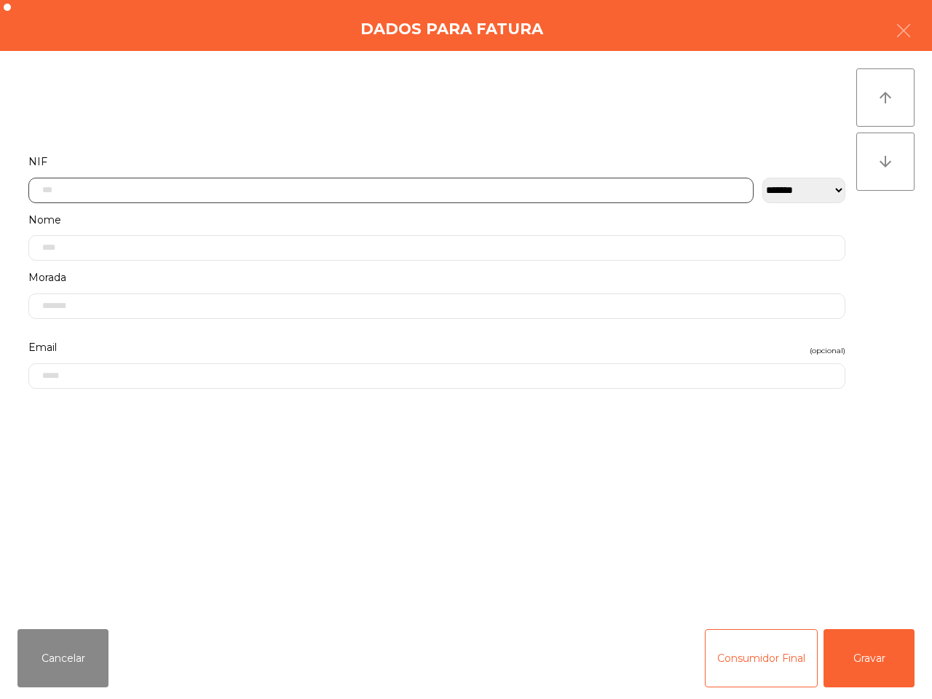
click at [189, 196] on input "text" at bounding box center [390, 190] width 725 height 25
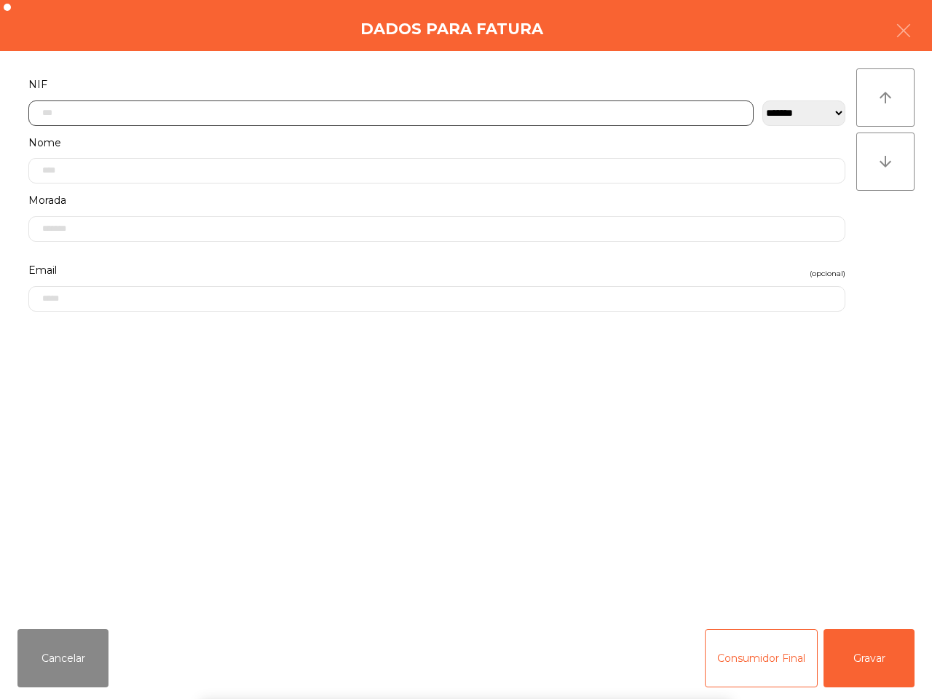
scroll to position [82, 0]
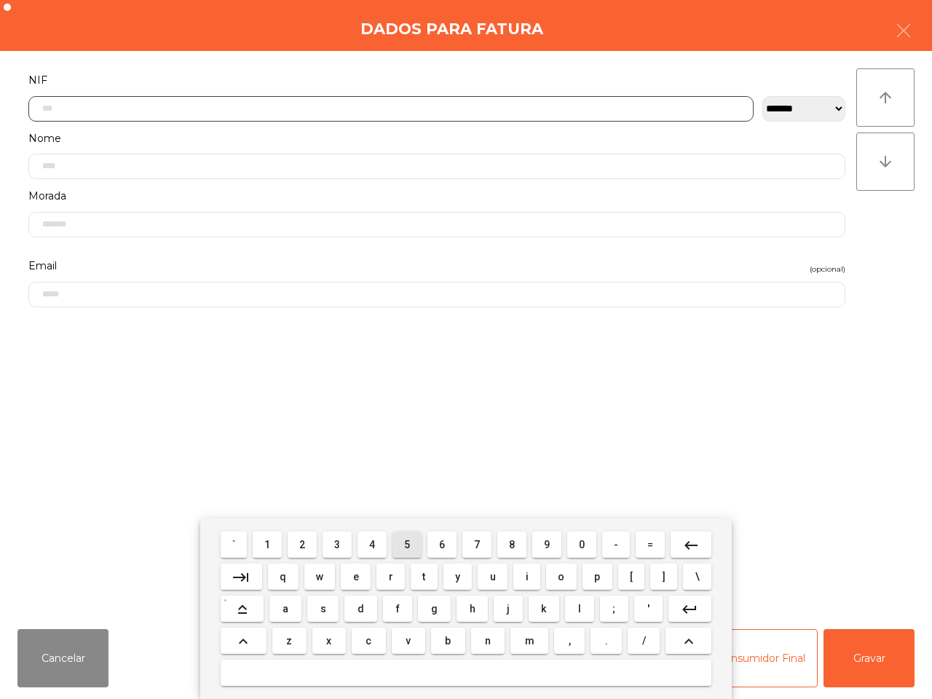
click at [405, 540] on span "5" at bounding box center [407, 545] width 6 height 12
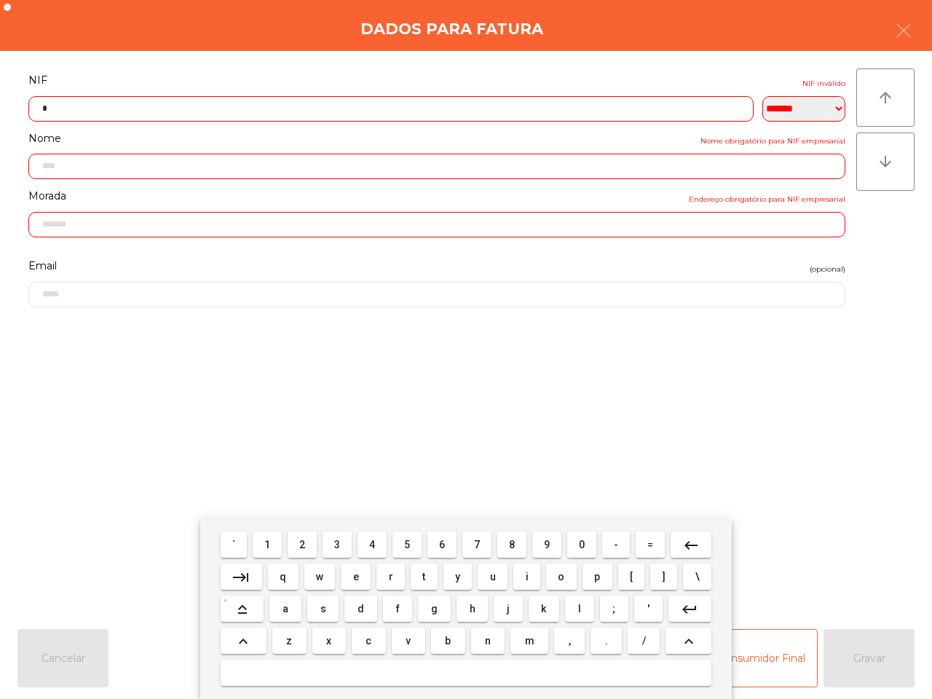
click at [582, 546] on span "0" at bounding box center [582, 545] width 6 height 12
click at [268, 544] on button "1" at bounding box center [267, 544] width 29 height 26
click at [437, 544] on button "6" at bounding box center [441, 544] width 29 height 26
click at [402, 546] on button "5" at bounding box center [406, 544] width 29 height 26
click at [308, 541] on button "2" at bounding box center [301, 544] width 29 height 26
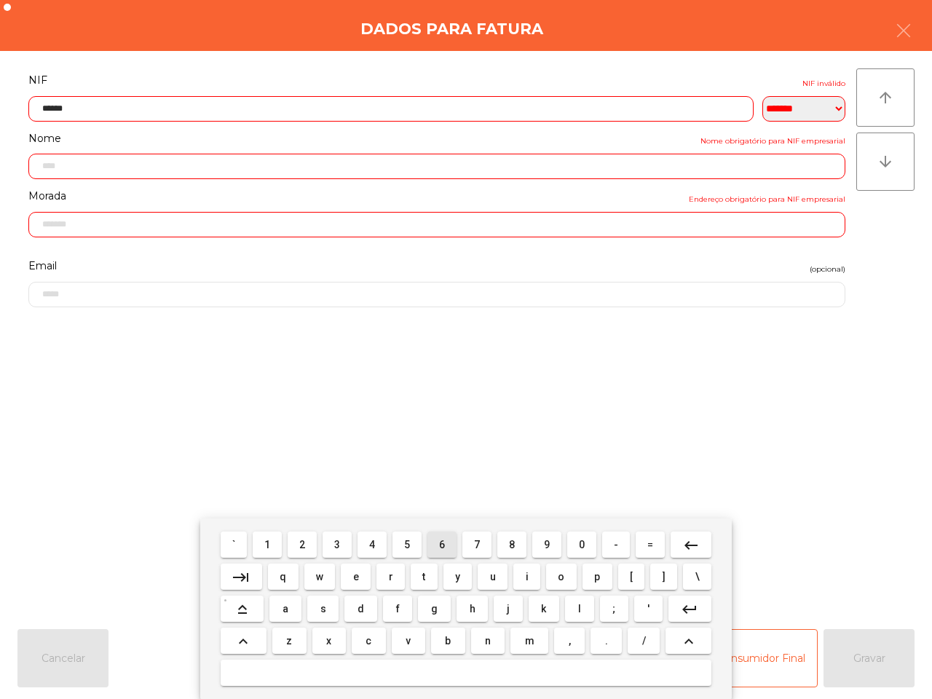
drag, startPoint x: 435, startPoint y: 539, endPoint x: 402, endPoint y: 542, distance: 33.0
click at [437, 539] on button "6" at bounding box center [441, 544] width 29 height 26
drag, startPoint x: 335, startPoint y: 547, endPoint x: 368, endPoint y: 547, distance: 32.8
click at [337, 547] on button "3" at bounding box center [336, 544] width 29 height 26
click at [544, 544] on span "9" at bounding box center [547, 545] width 6 height 12
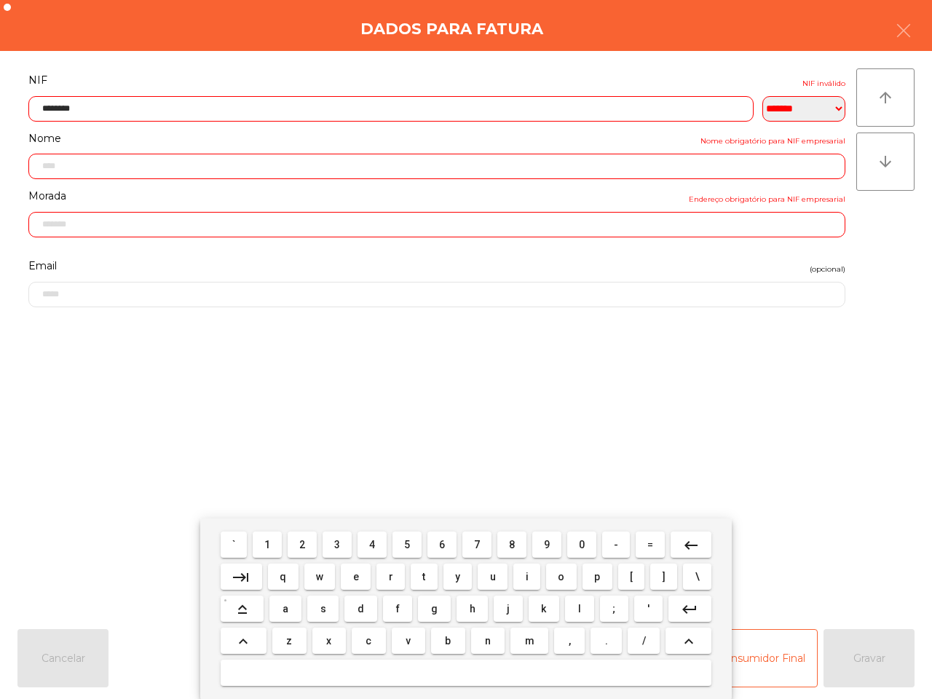
type input "*********"
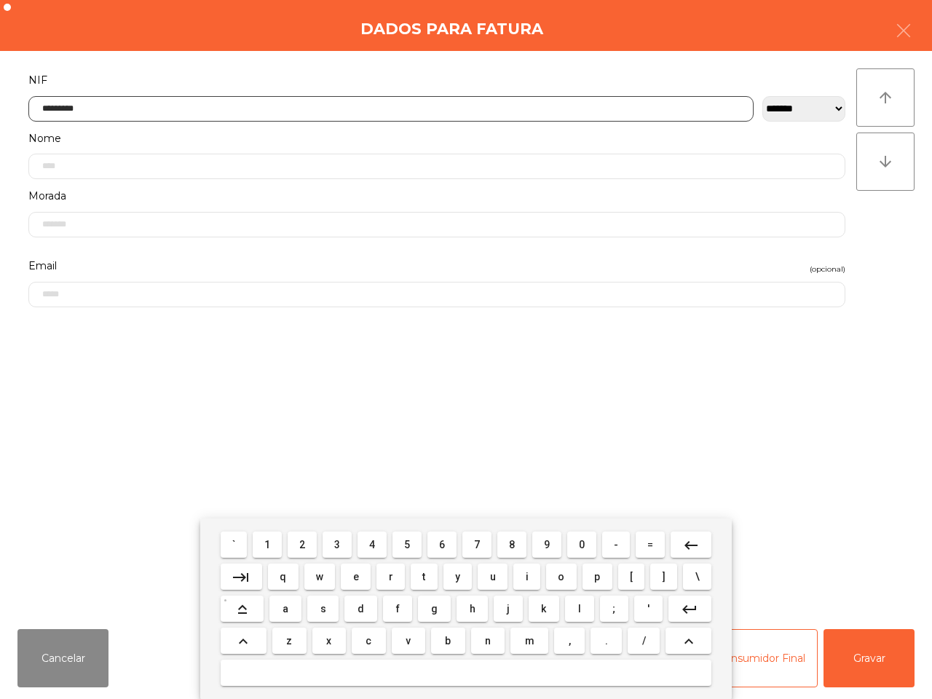
type input "**********"
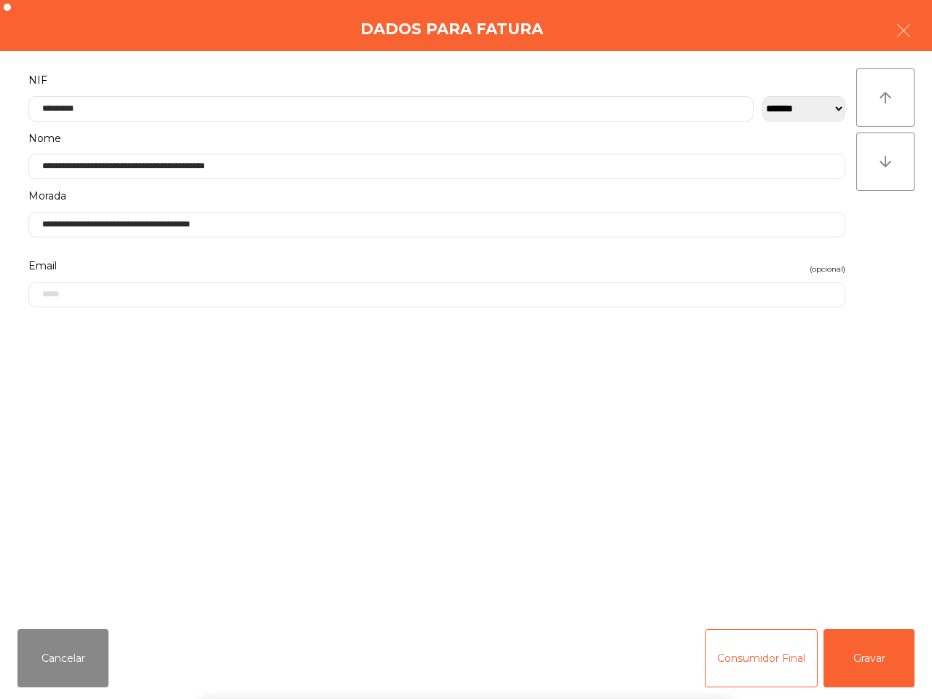
click at [870, 664] on div "` 1 2 3 4 5 6 7 8 9 0 - = keyboard_backspace keyboard_tab q w e r t y u i o p […" at bounding box center [466, 608] width 932 height 180
click at [867, 664] on button "Gravar" at bounding box center [868, 658] width 91 height 58
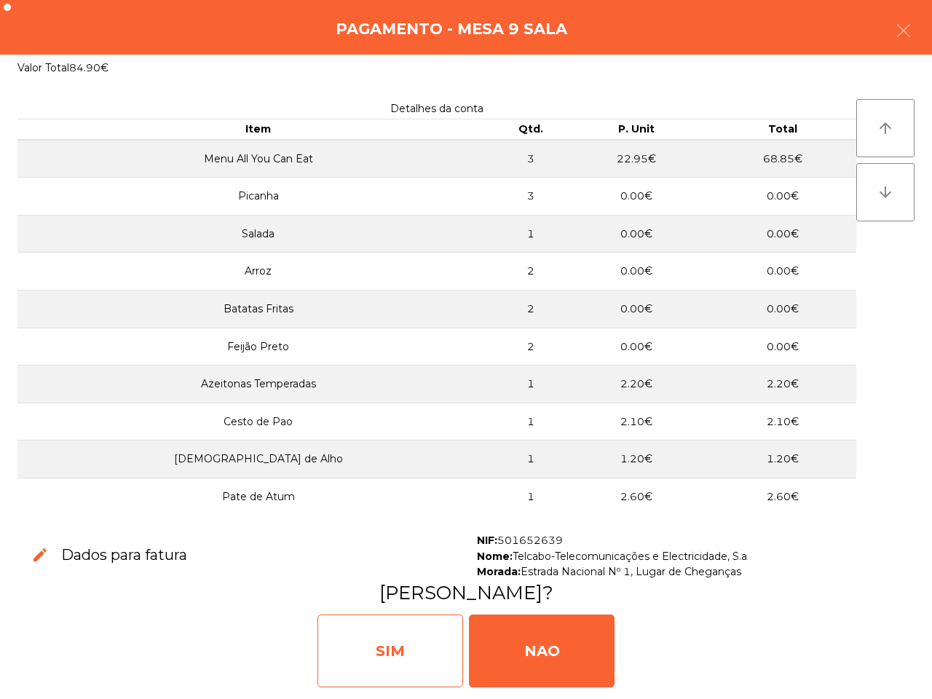
click at [405, 644] on div "SIM" at bounding box center [390, 650] width 146 height 73
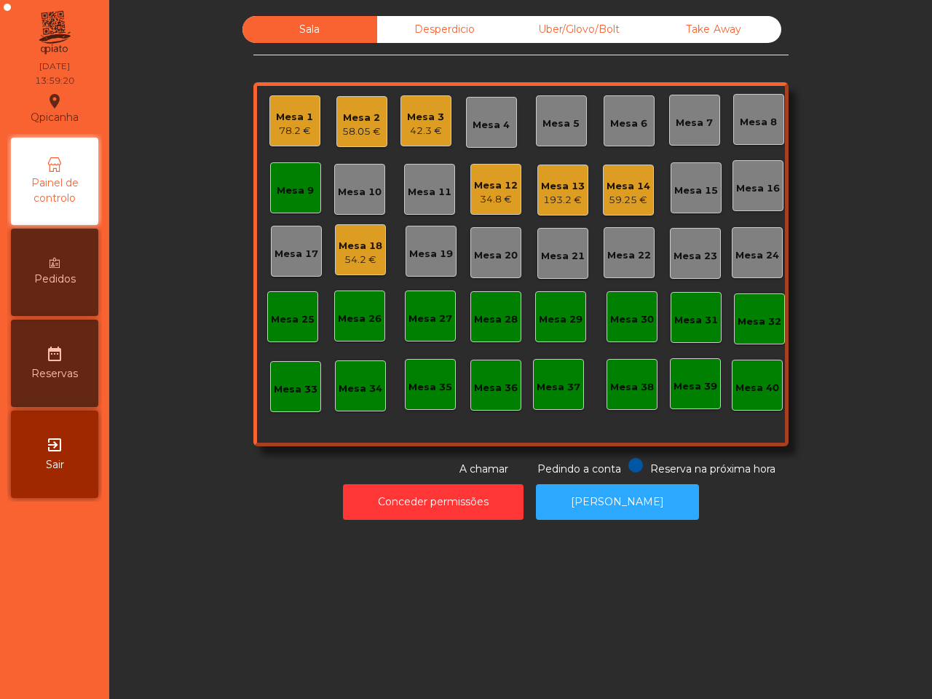
drag, startPoint x: 397, startPoint y: 635, endPoint x: 427, endPoint y: 555, distance: 85.7
click at [397, 634] on div "Sala Desperdicio Uber/Glovo/Bolt Take Away Mesa 1 78.2 € Mesa 2 58.05 € Mesa 3 …" at bounding box center [520, 349] width 822 height 699
click at [352, 247] on div "Mesa 18" at bounding box center [360, 246] width 44 height 15
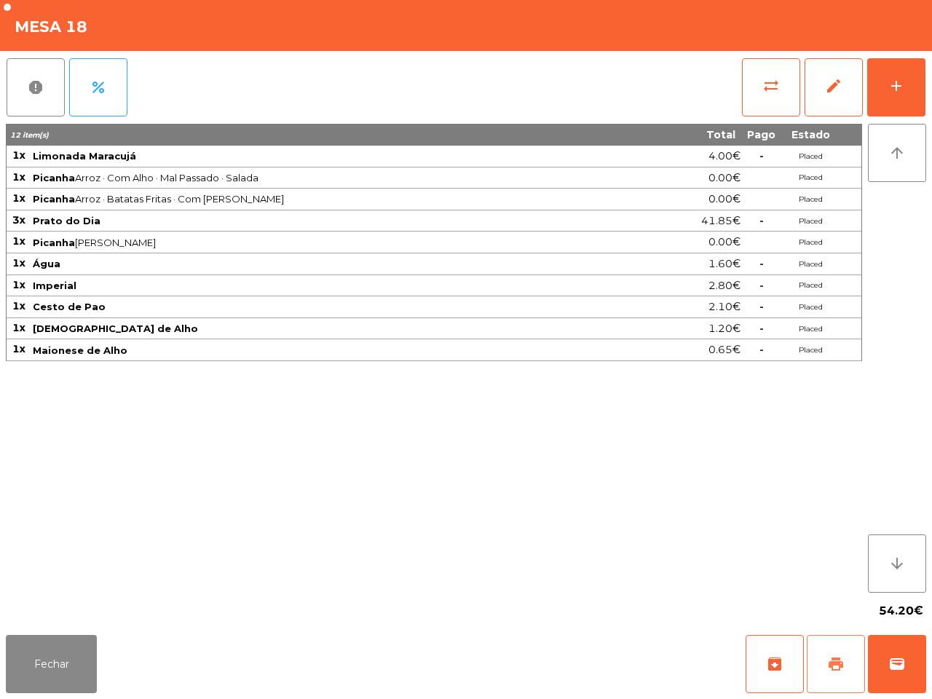
click at [845, 675] on button "print" at bounding box center [835, 664] width 58 height 58
click at [900, 663] on span "wallet" at bounding box center [896, 663] width 17 height 17
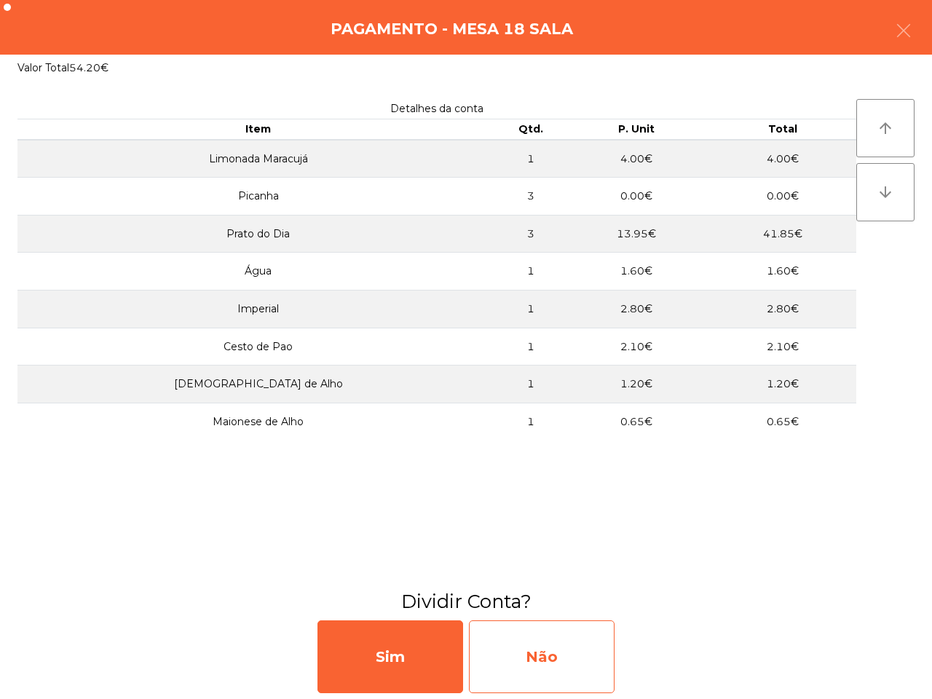
click at [563, 649] on div "Não" at bounding box center [542, 656] width 146 height 73
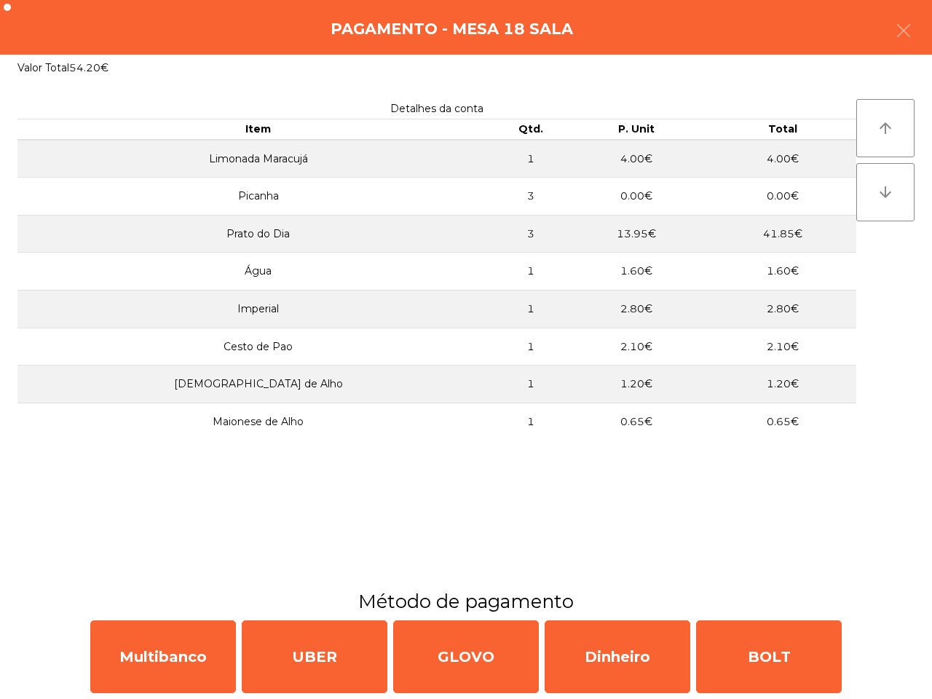
click at [79, 656] on div "Multibanco UBER GLOVO Dinheiro BOLT" at bounding box center [466, 656] width 932 height 84
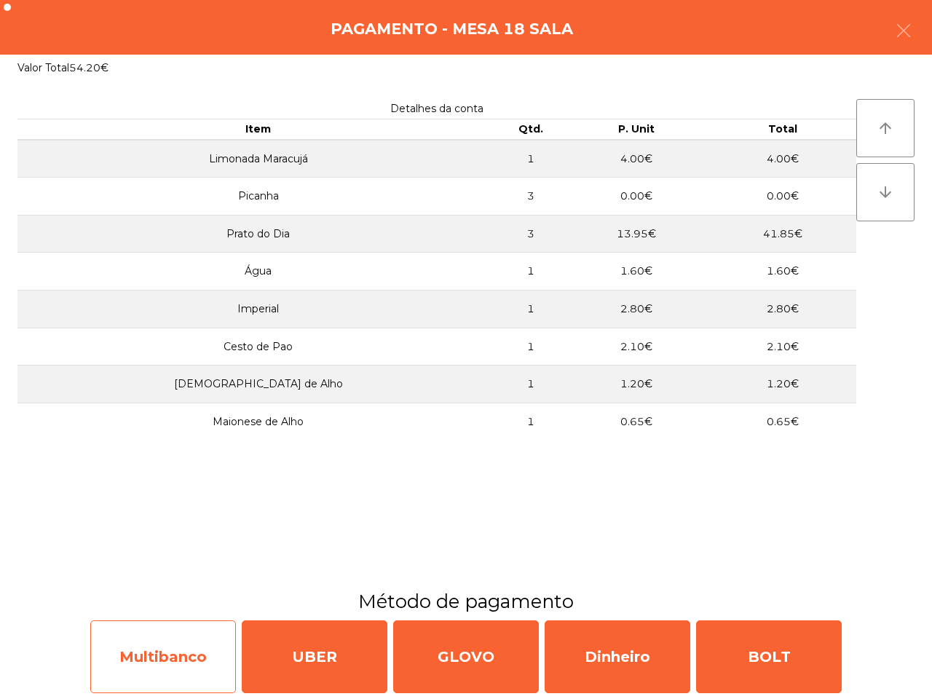
click at [118, 661] on div "Multibanco" at bounding box center [163, 656] width 146 height 73
select select "**"
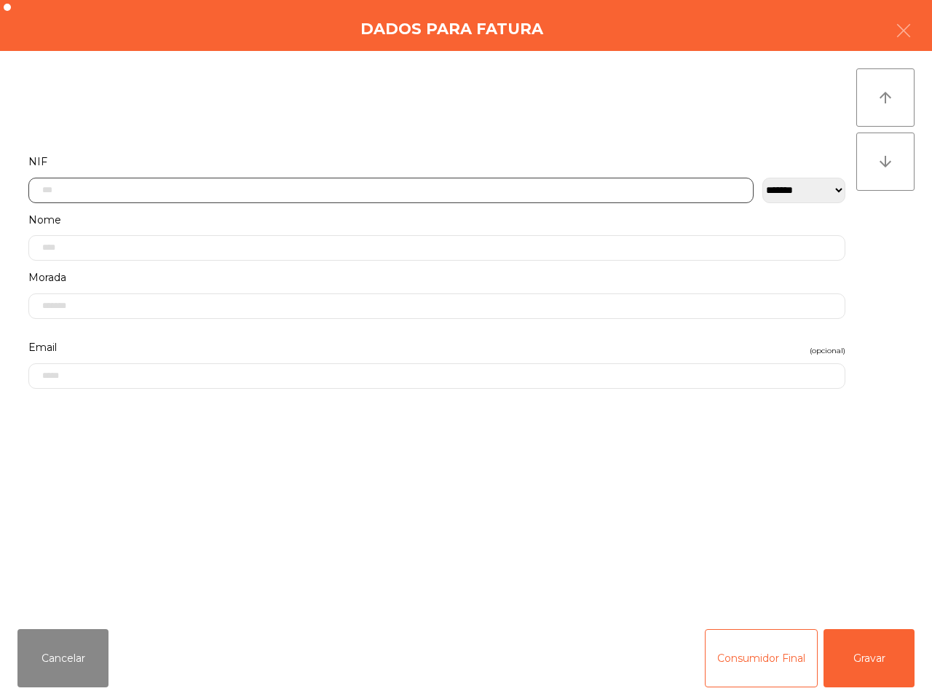
click at [172, 197] on input "text" at bounding box center [390, 190] width 725 height 25
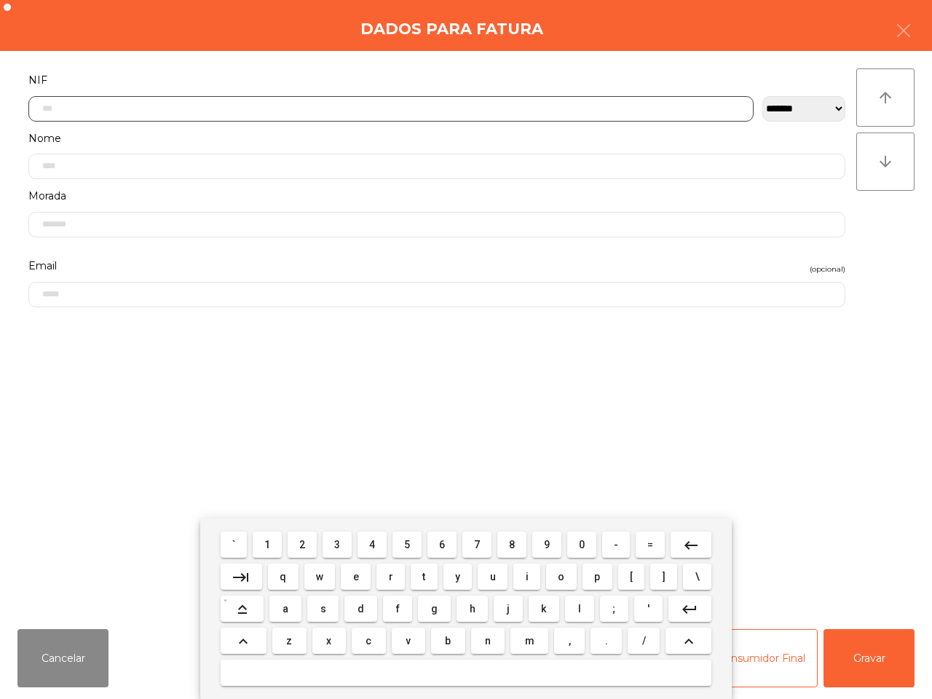
click at [274, 544] on button "1" at bounding box center [267, 544] width 29 height 26
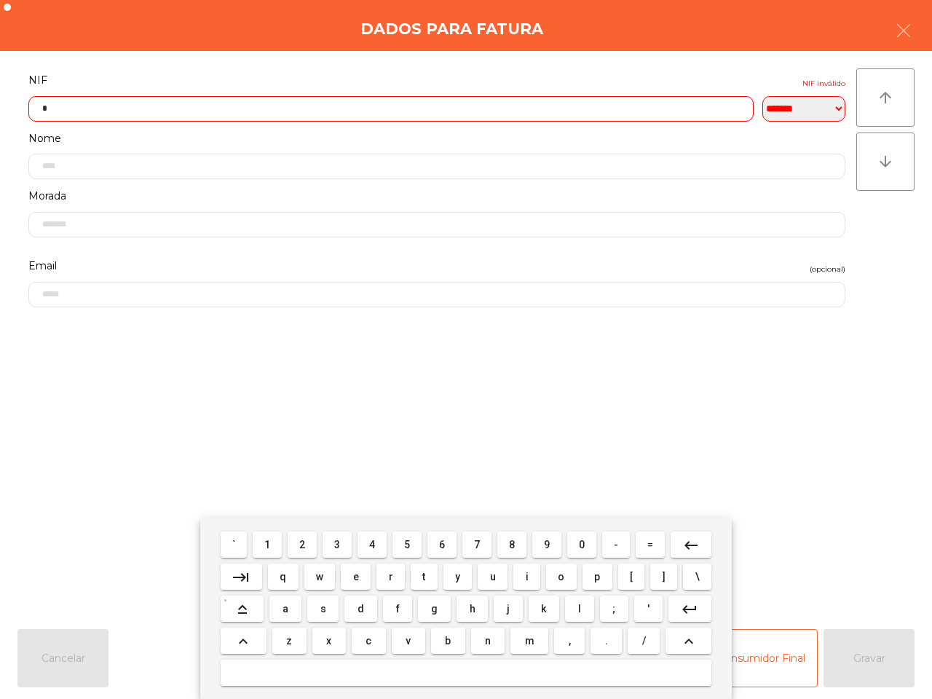
drag, startPoint x: 373, startPoint y: 546, endPoint x: 380, endPoint y: 547, distance: 7.3
click at [373, 547] on span "4" at bounding box center [372, 545] width 6 height 12
click at [552, 544] on button "9" at bounding box center [546, 544] width 29 height 26
drag, startPoint x: 346, startPoint y: 540, endPoint x: 325, endPoint y: 541, distance: 20.4
click at [346, 541] on button "3" at bounding box center [336, 544] width 29 height 26
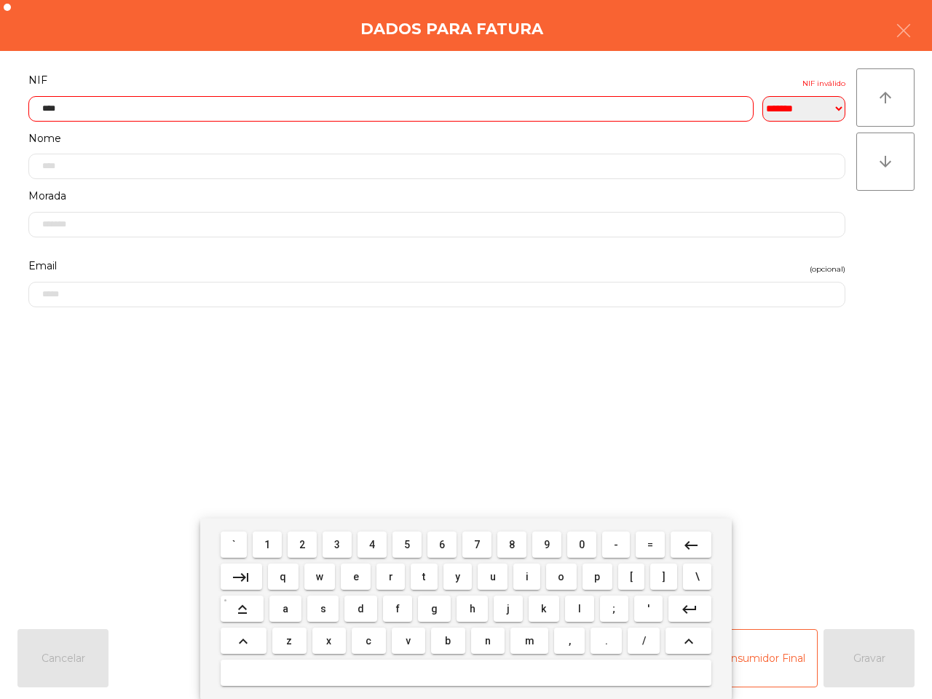
drag, startPoint x: 310, startPoint y: 541, endPoint x: 445, endPoint y: 552, distance: 135.8
click at [313, 542] on button "2" at bounding box center [301, 544] width 29 height 26
click at [311, 544] on button "2" at bounding box center [301, 544] width 29 height 26
click at [584, 547] on button "0" at bounding box center [581, 544] width 29 height 26
click at [445, 543] on button "6" at bounding box center [441, 544] width 29 height 26
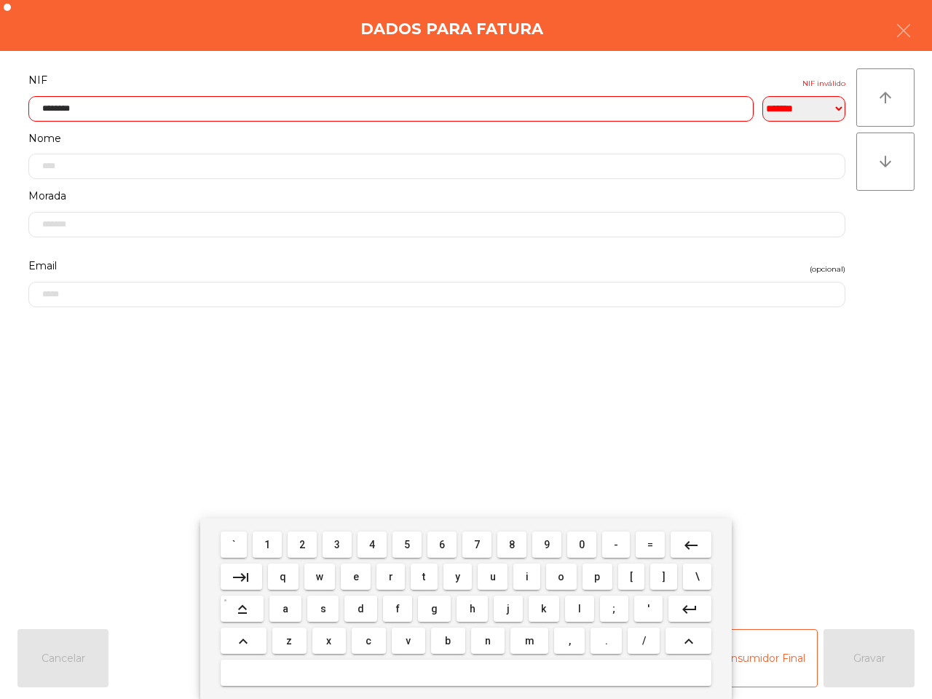
click at [302, 539] on button "2" at bounding box center [301, 544] width 29 height 26
type input "*********"
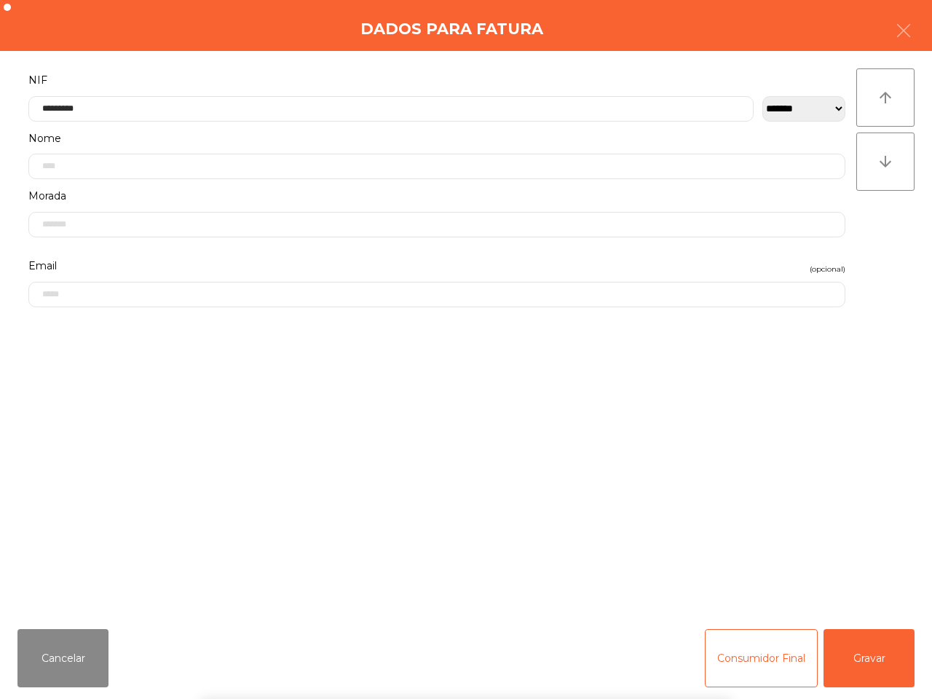
click at [876, 646] on div "` 1 2 3 4 5 6 7 8 9 0 - = keyboard_backspace keyboard_tab q w e r t y u i o p […" at bounding box center [466, 608] width 932 height 180
click at [872, 646] on button "Gravar" at bounding box center [868, 658] width 91 height 58
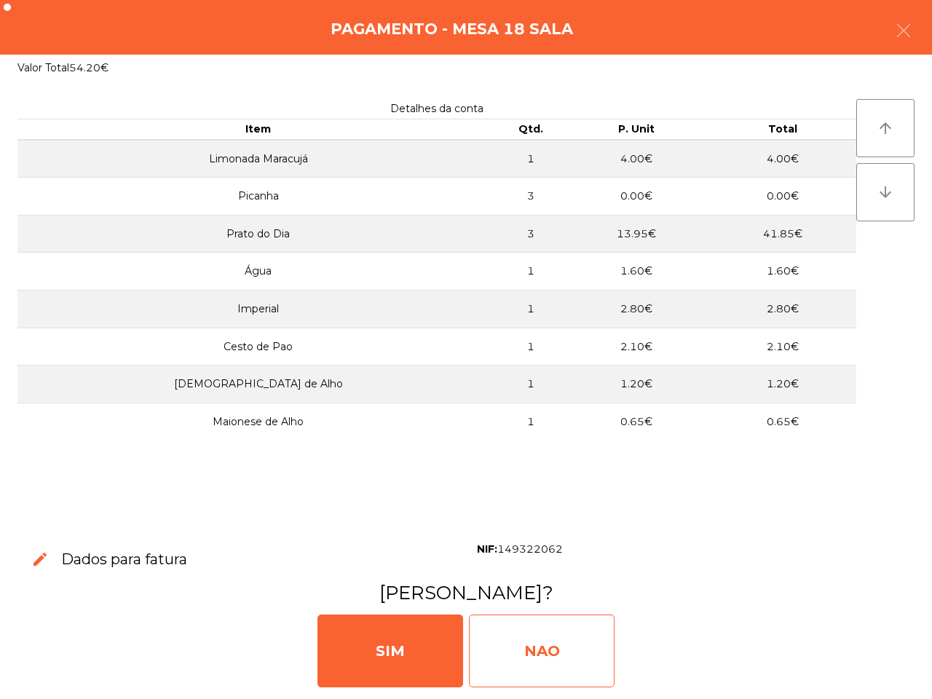
click at [568, 637] on div "NAO" at bounding box center [542, 650] width 146 height 73
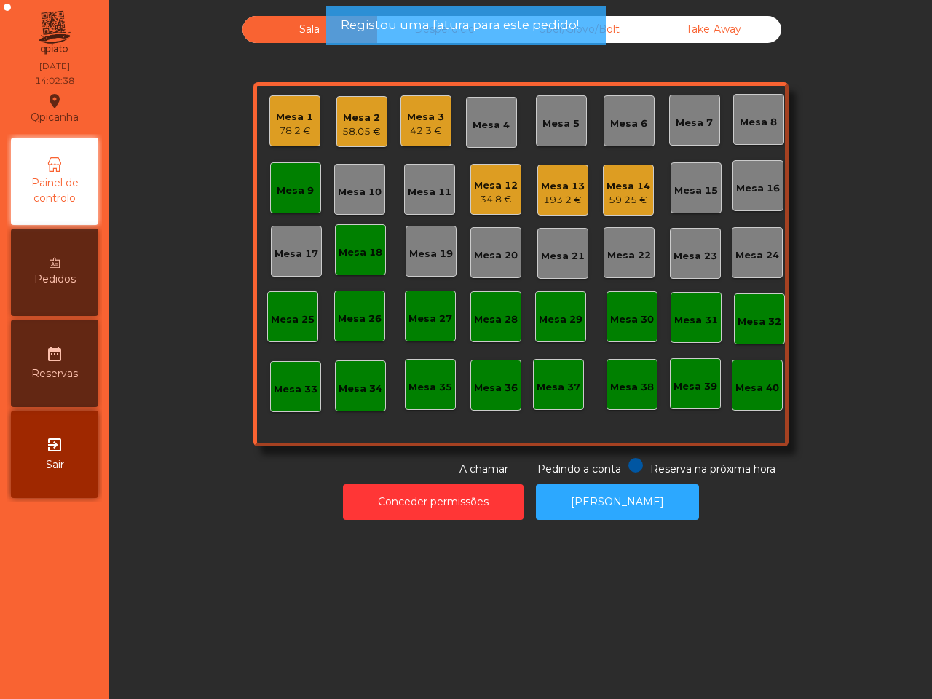
click at [354, 242] on div "Mesa 18" at bounding box center [360, 249] width 44 height 20
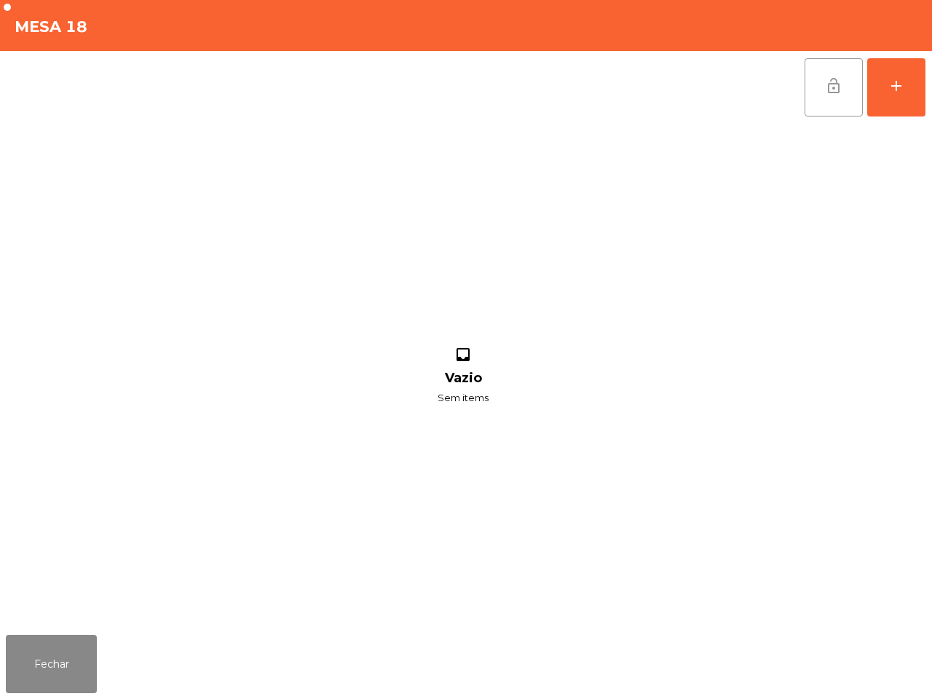
click at [820, 81] on button "lock_open" at bounding box center [833, 87] width 58 height 58
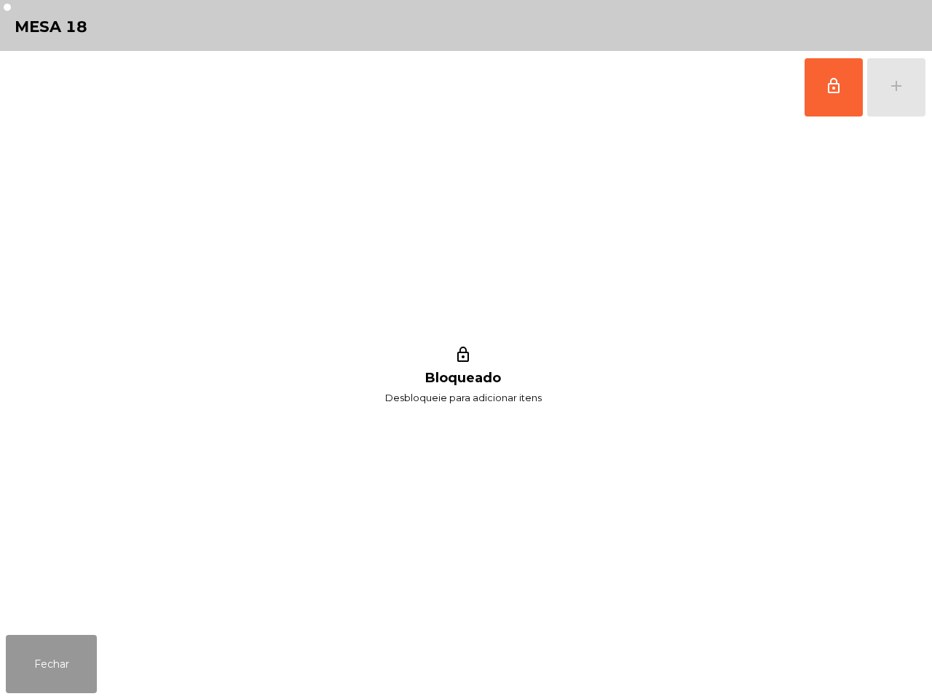
drag, startPoint x: 39, startPoint y: 654, endPoint x: 41, endPoint y: 615, distance: 38.7
click at [40, 648] on button "Fechar" at bounding box center [51, 664] width 91 height 58
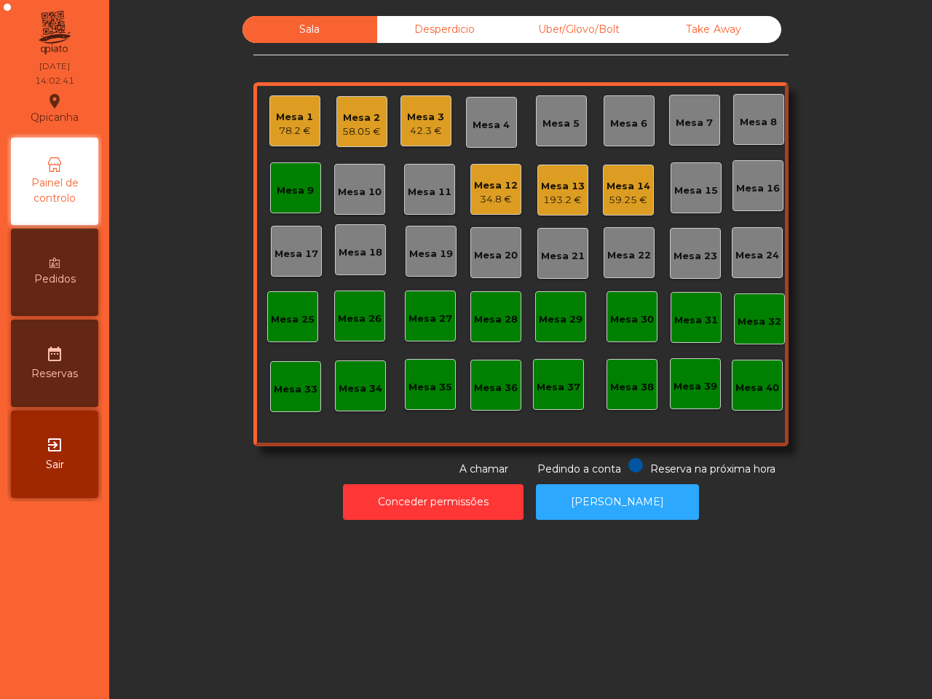
click at [290, 198] on div "Mesa 9" at bounding box center [295, 187] width 51 height 51
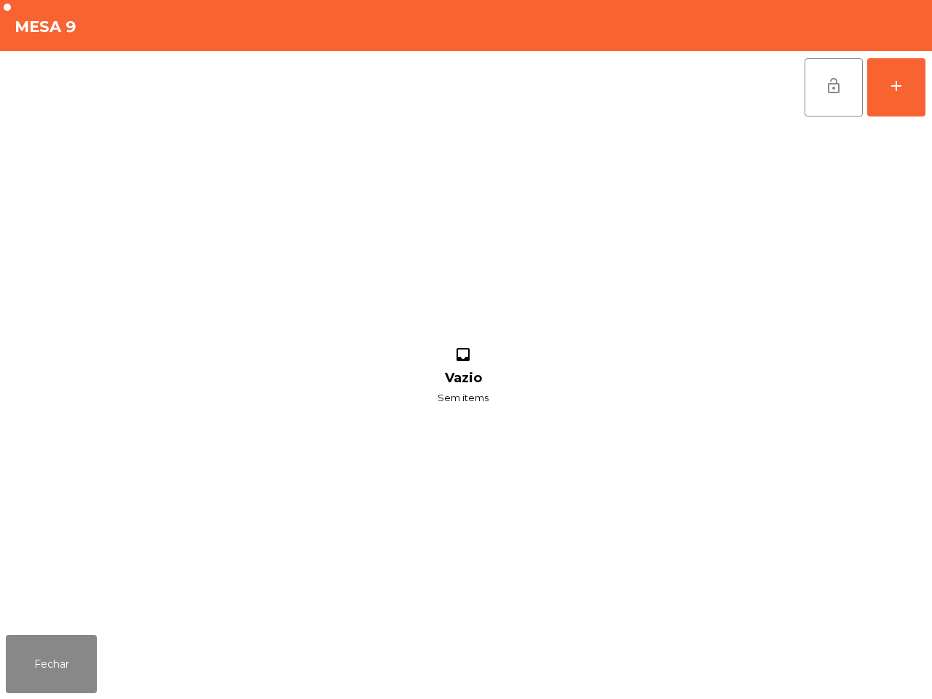
drag, startPoint x: 828, startPoint y: 90, endPoint x: 758, endPoint y: 146, distance: 90.6
click at [830, 90] on span "lock_open" at bounding box center [833, 85] width 17 height 17
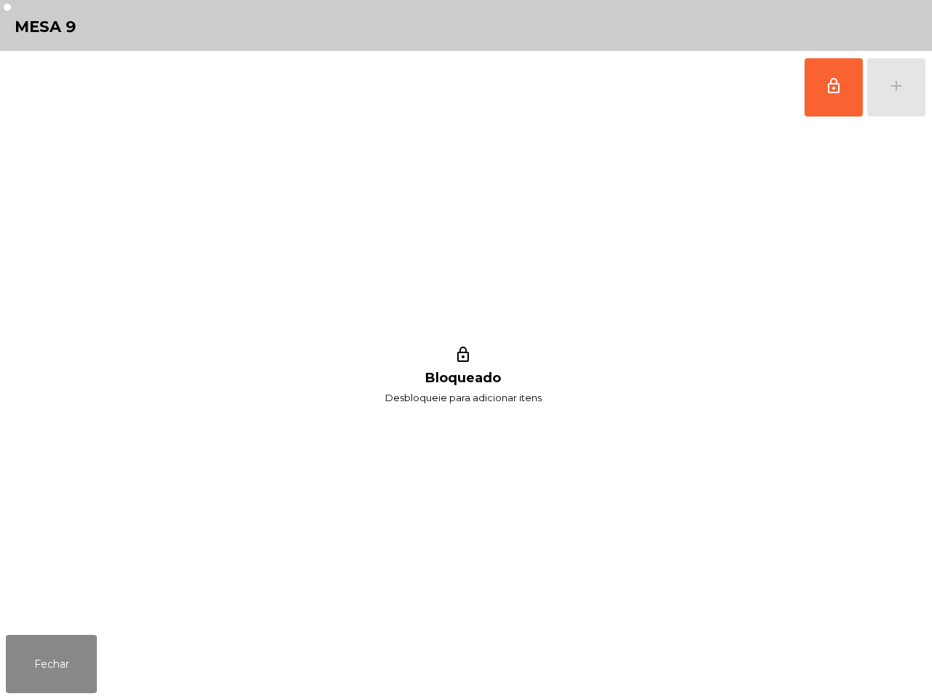
click at [340, 546] on div "lock_outline Bloqueado Desbloqueie para adicionar itens" at bounding box center [463, 376] width 914 height 505
drag, startPoint x: 4, startPoint y: 666, endPoint x: 24, endPoint y: 639, distance: 33.3
click at [6, 667] on div "Fechar" at bounding box center [466, 664] width 932 height 70
drag, startPoint x: 75, startPoint y: 657, endPoint x: 120, endPoint y: 623, distance: 56.6
click at [76, 657] on button "Fechar" at bounding box center [51, 664] width 91 height 58
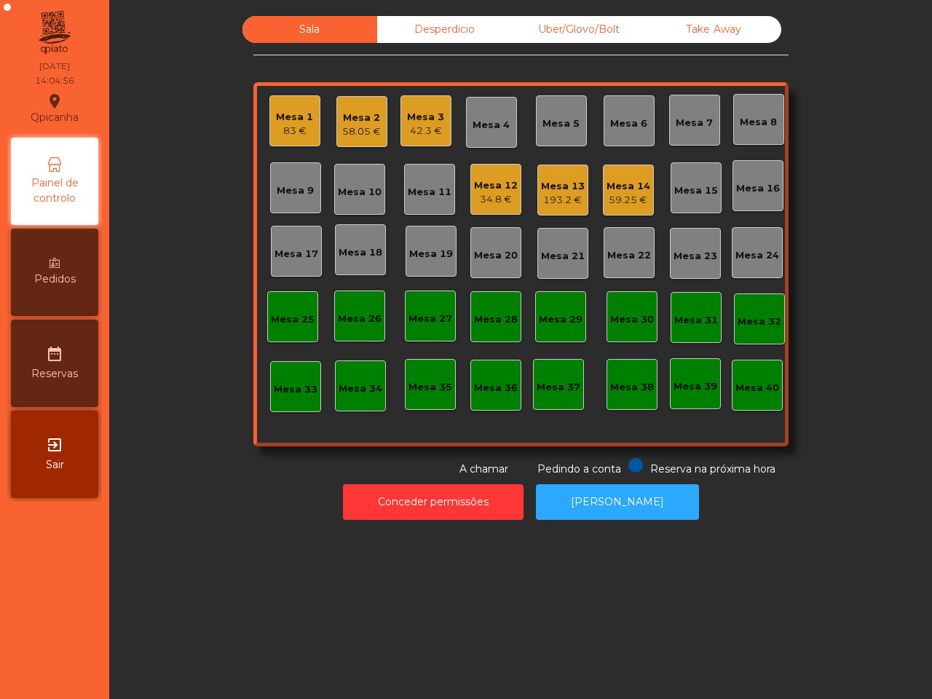
click at [492, 191] on div "Mesa 12" at bounding box center [496, 185] width 44 height 15
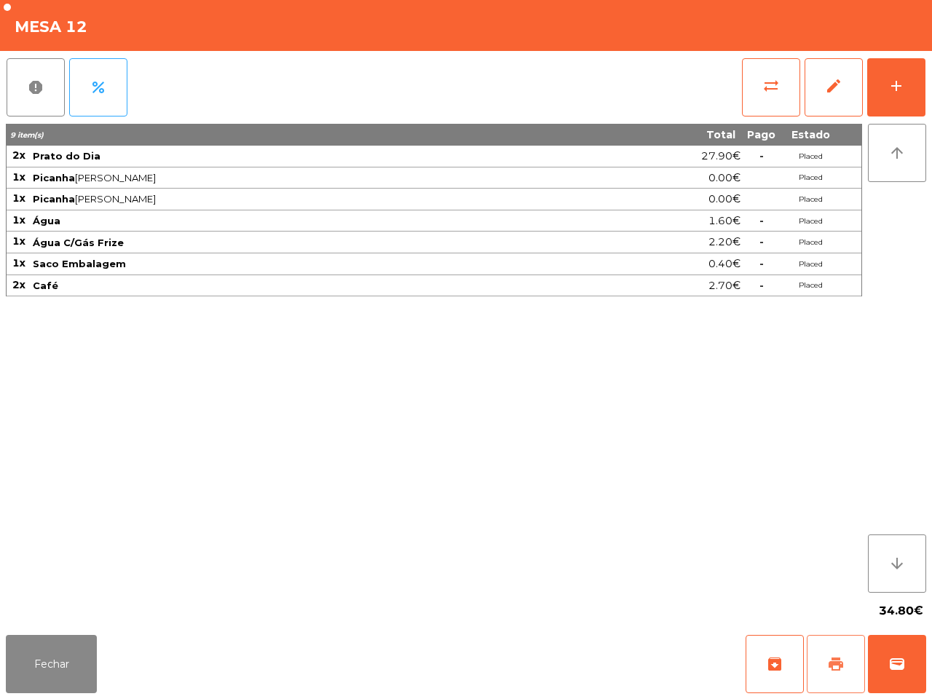
click at [844, 664] on span "print" at bounding box center [835, 663] width 17 height 17
click at [888, 673] on button "wallet" at bounding box center [897, 664] width 58 height 58
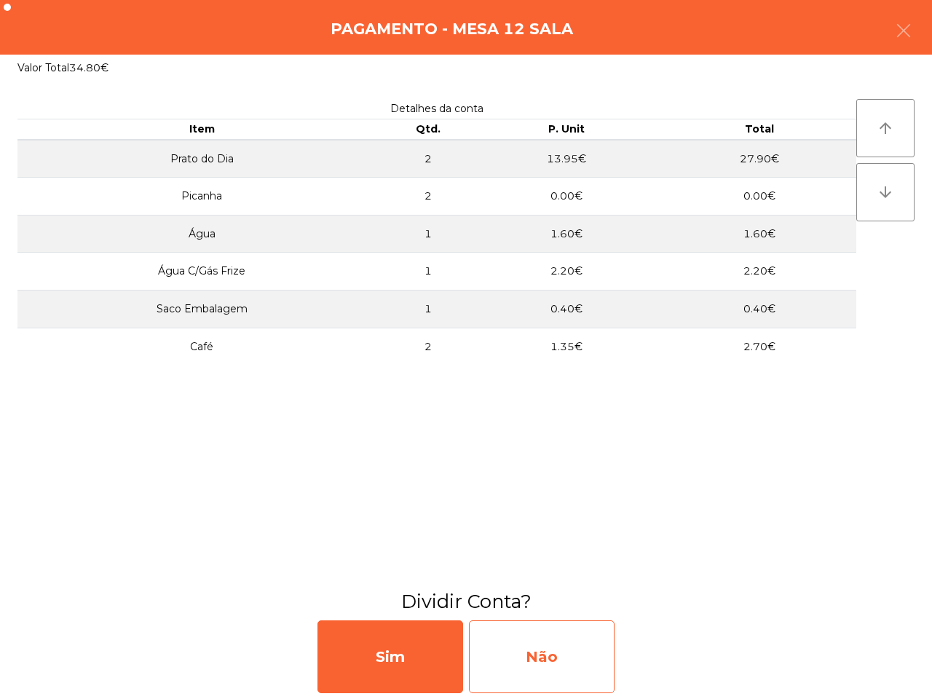
drag, startPoint x: 510, startPoint y: 670, endPoint x: 519, endPoint y: 675, distance: 10.1
click at [519, 675] on div "Não" at bounding box center [542, 656] width 146 height 73
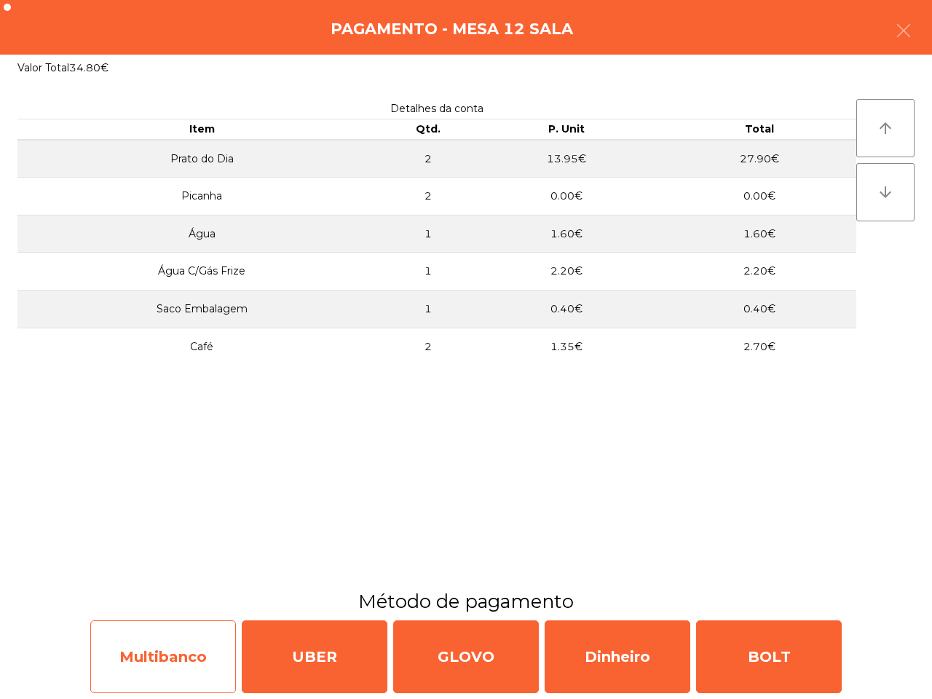
click at [111, 657] on div "Multibanco" at bounding box center [163, 656] width 146 height 73
select select "**"
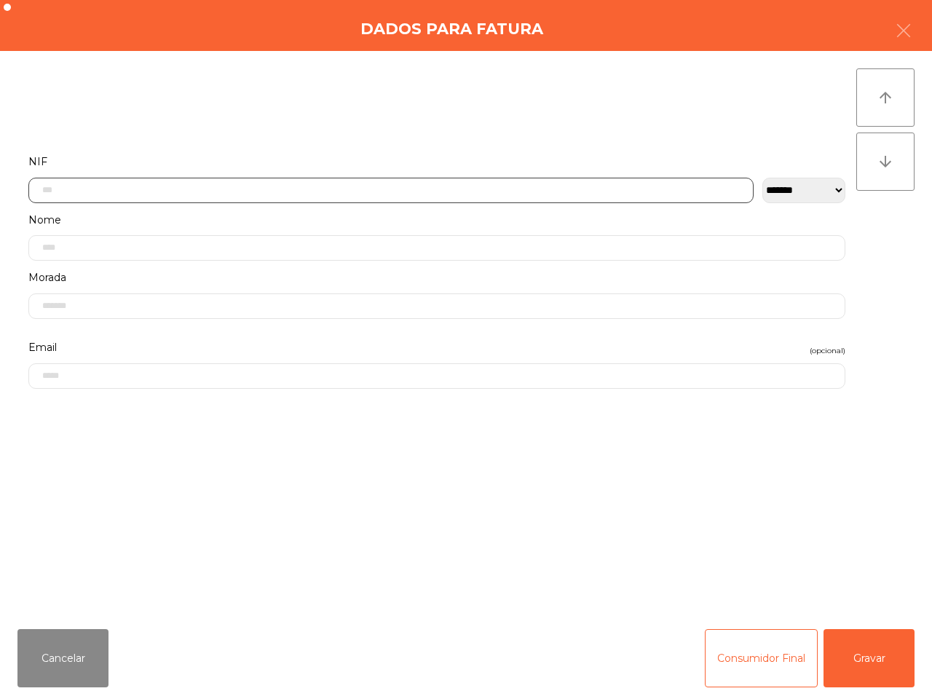
click at [165, 180] on input "text" at bounding box center [390, 190] width 725 height 25
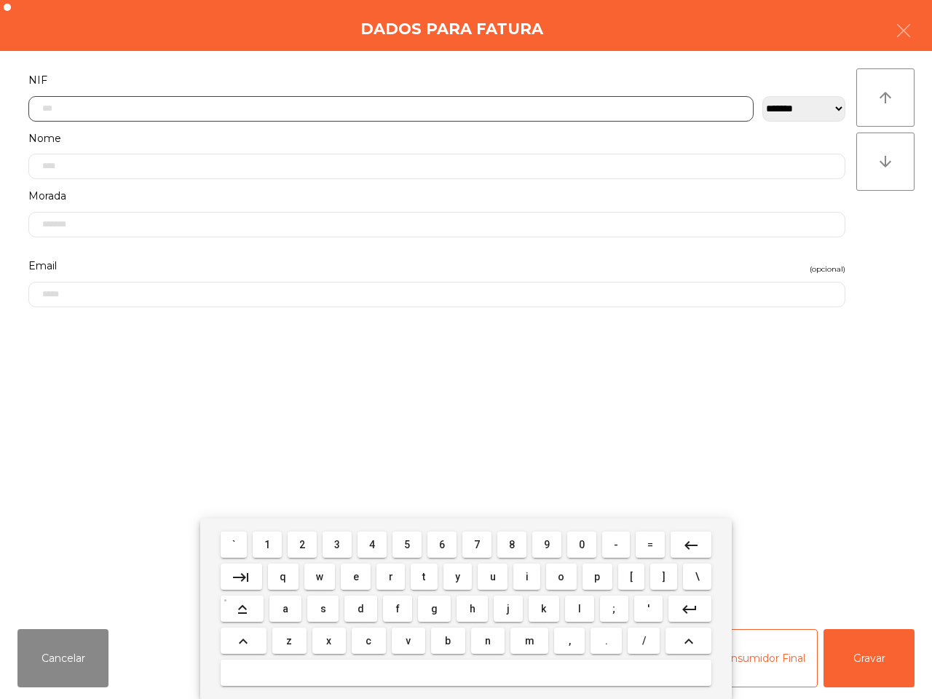
drag, startPoint x: 405, startPoint y: 536, endPoint x: 434, endPoint y: 543, distance: 29.8
click at [408, 537] on button "5" at bounding box center [406, 544] width 29 height 26
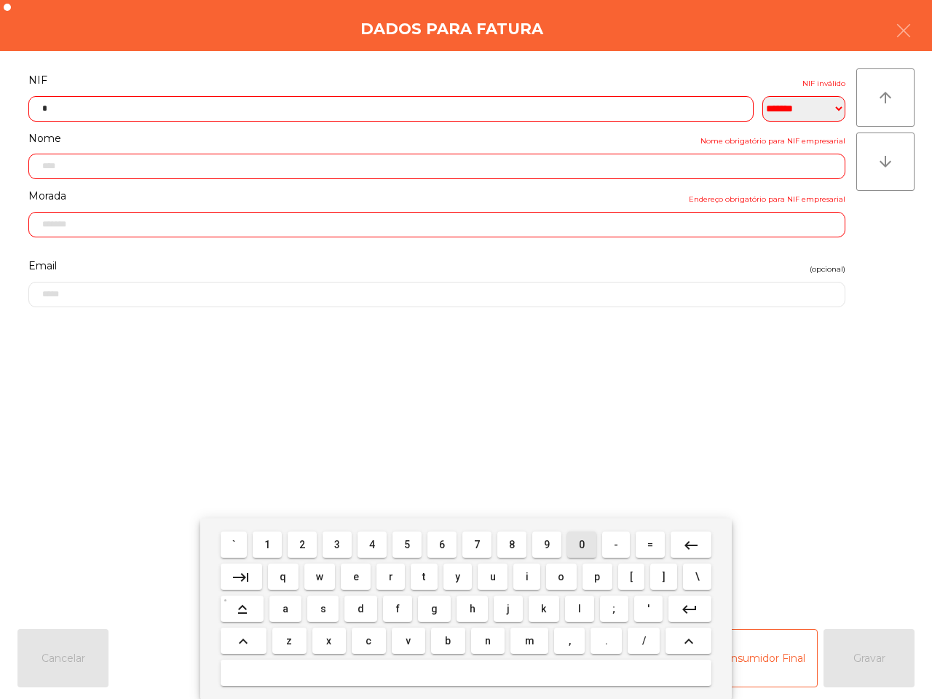
drag, startPoint x: 581, startPoint y: 544, endPoint x: 550, endPoint y: 542, distance: 30.6
click at [582, 543] on span "0" at bounding box center [582, 545] width 6 height 12
click at [477, 540] on span "7" at bounding box center [477, 545] width 6 height 12
drag, startPoint x: 332, startPoint y: 546, endPoint x: 376, endPoint y: 549, distance: 43.8
click at [333, 546] on button "3" at bounding box center [336, 544] width 29 height 26
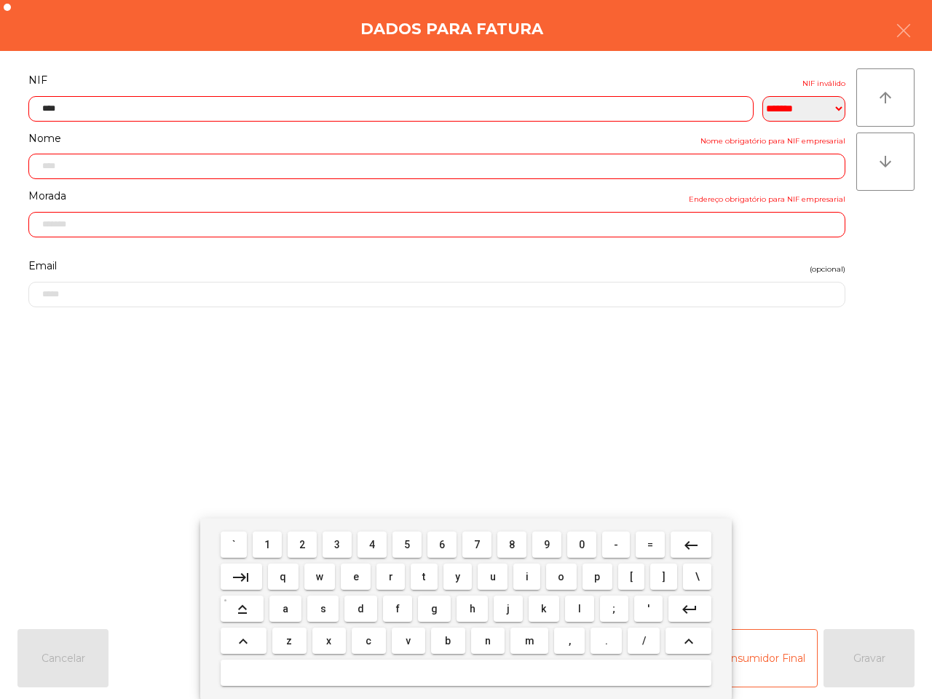
click at [546, 544] on span "9" at bounding box center [547, 545] width 6 height 12
click at [442, 547] on button "6" at bounding box center [441, 544] width 29 height 26
drag, startPoint x: 267, startPoint y: 537, endPoint x: 277, endPoint y: 536, distance: 10.3
click at [270, 539] on span "1" at bounding box center [267, 545] width 6 height 12
click at [467, 537] on button "7" at bounding box center [476, 544] width 29 height 26
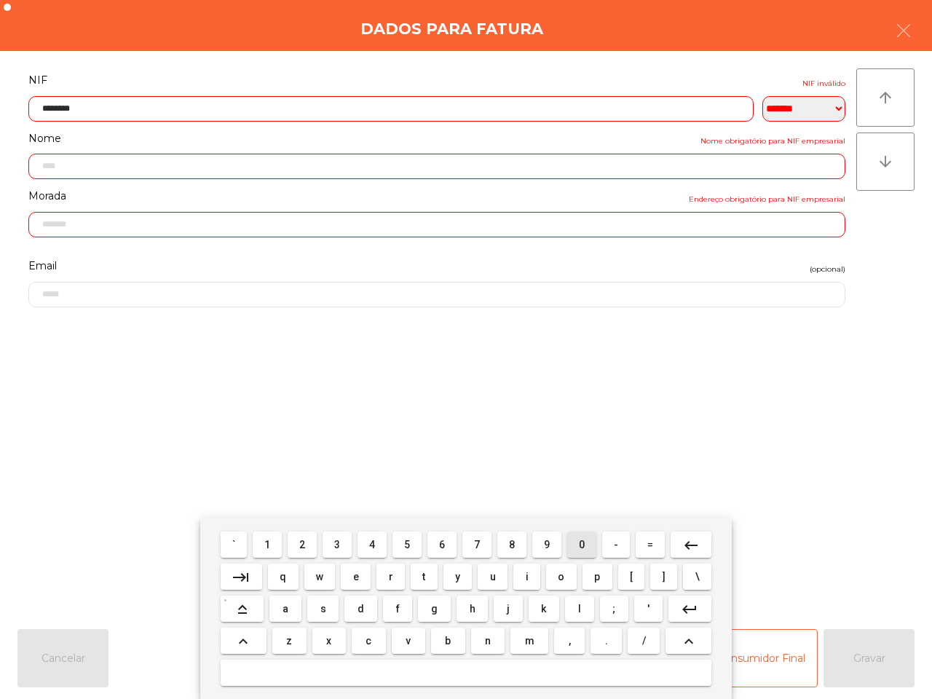
click at [588, 544] on button "0" at bounding box center [581, 544] width 29 height 26
type input "*********"
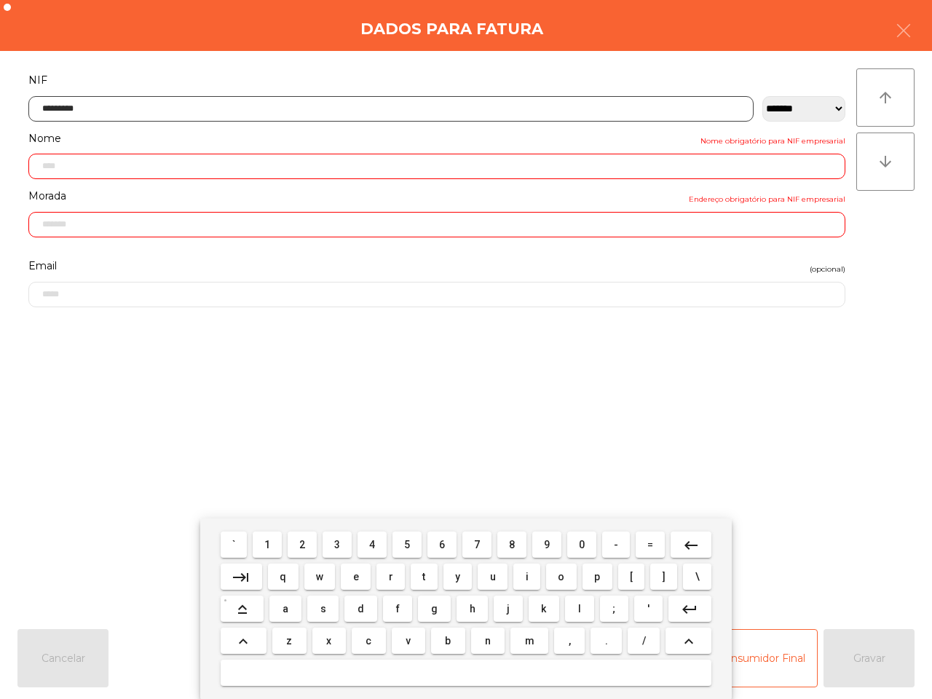
type input "**********"
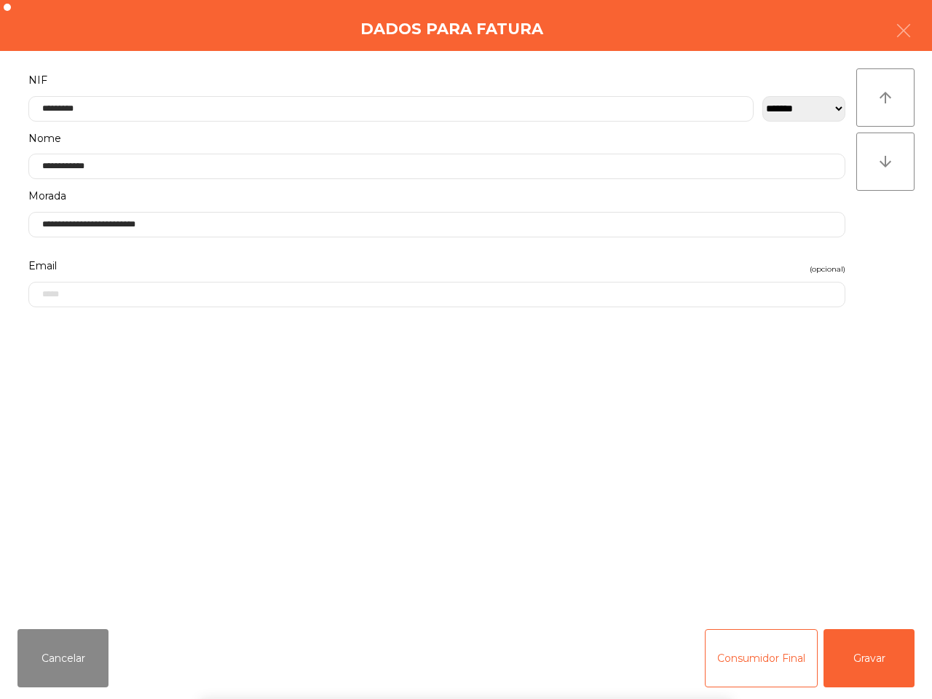
click at [859, 666] on div "` 1 2 3 4 5 6 7 8 9 0 - = keyboard_backspace keyboard_tab q w e r t y u i o p […" at bounding box center [466, 608] width 932 height 180
click at [859, 663] on button "Gravar" at bounding box center [868, 658] width 91 height 58
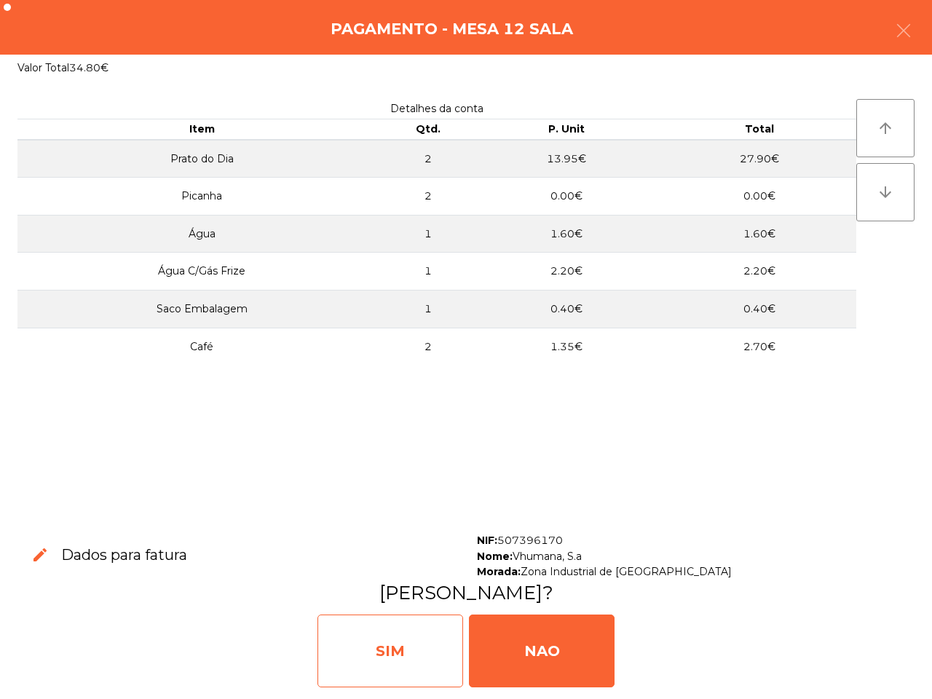
click at [404, 637] on div "SIM" at bounding box center [390, 650] width 146 height 73
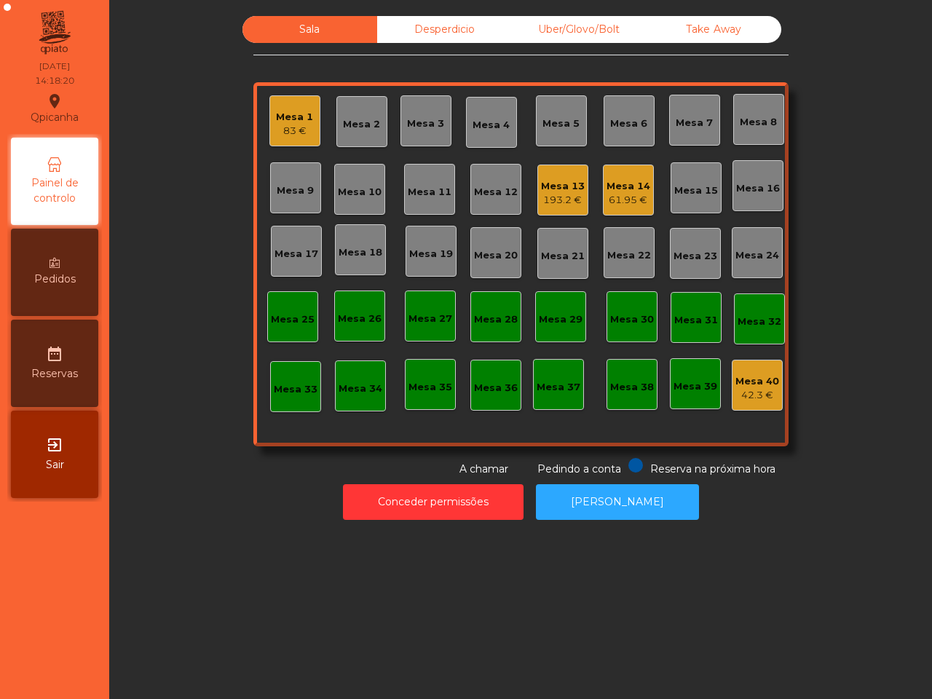
click at [408, 602] on div "Sala Desperdicio Uber/Glovo/Bolt Take Away Mesa 1 83 € Mesa 2 Mesa 3 Mesa 4 Mes…" at bounding box center [520, 349] width 822 height 699
click at [632, 194] on div "61.95 €" at bounding box center [628, 200] width 44 height 15
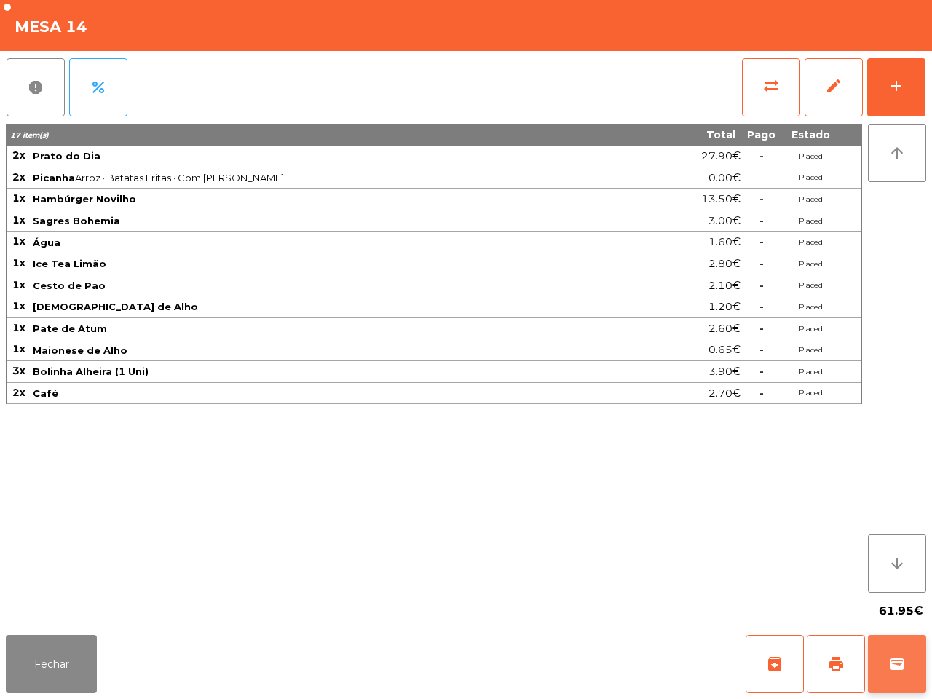
click at [897, 656] on span "wallet" at bounding box center [896, 663] width 17 height 17
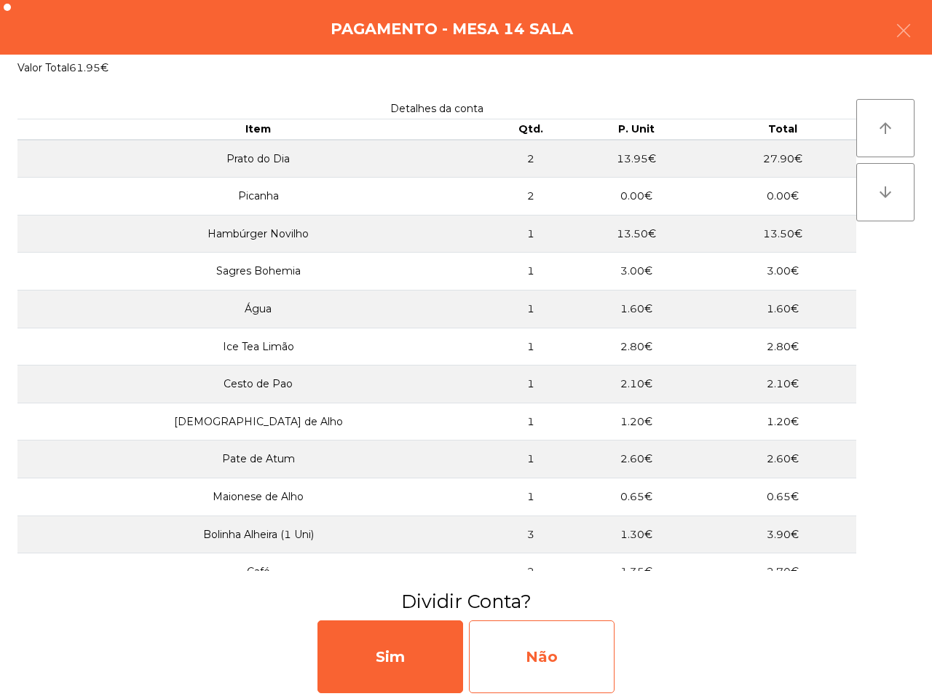
click at [558, 646] on div "Não" at bounding box center [542, 656] width 146 height 73
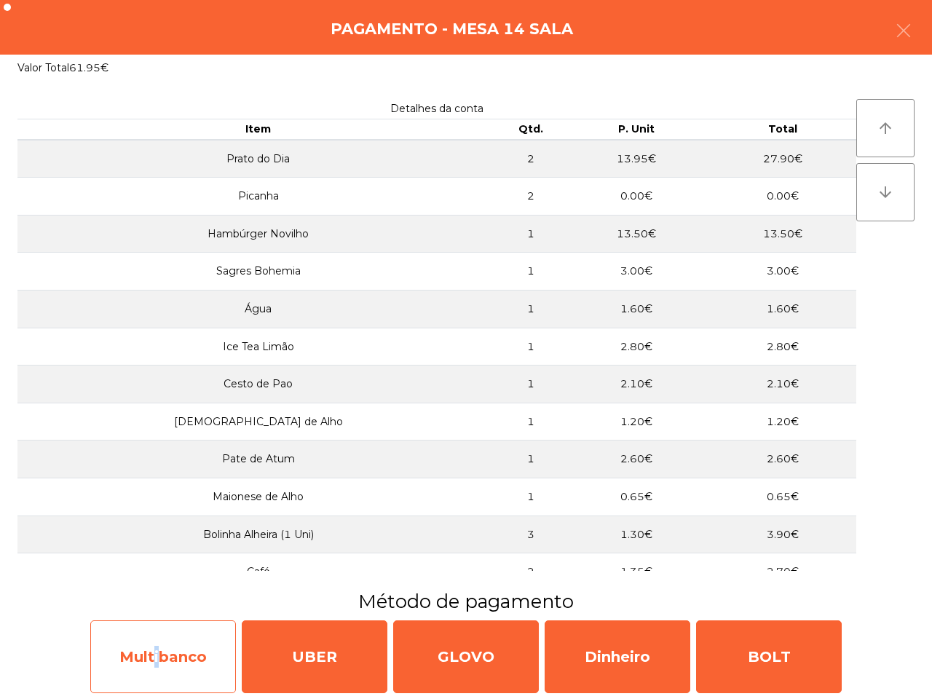
click at [151, 654] on div "Multibanco" at bounding box center [163, 656] width 146 height 73
select select "**"
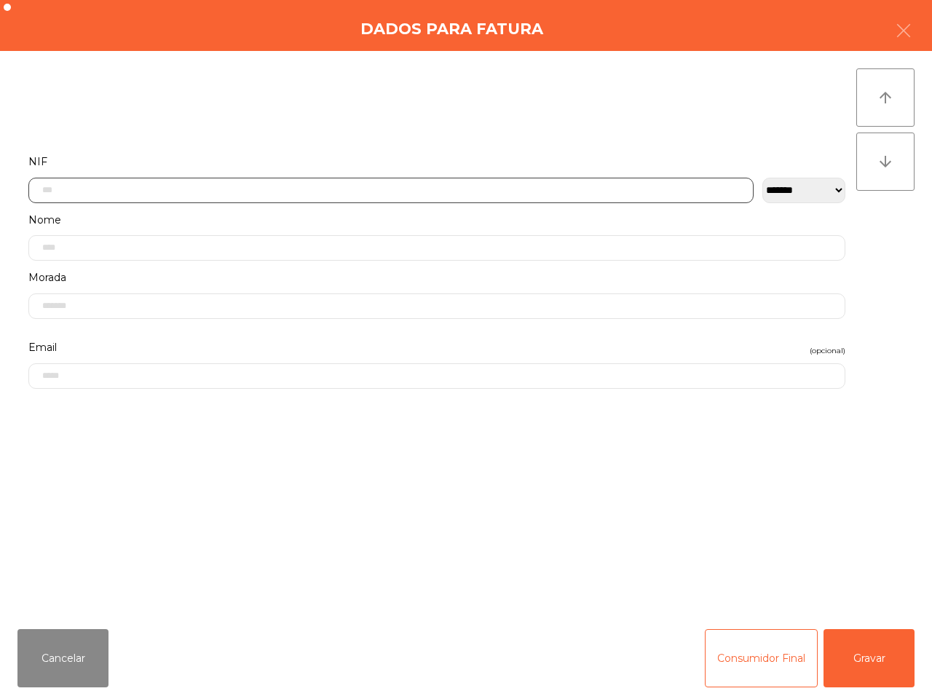
click at [65, 187] on input "text" at bounding box center [390, 190] width 725 height 25
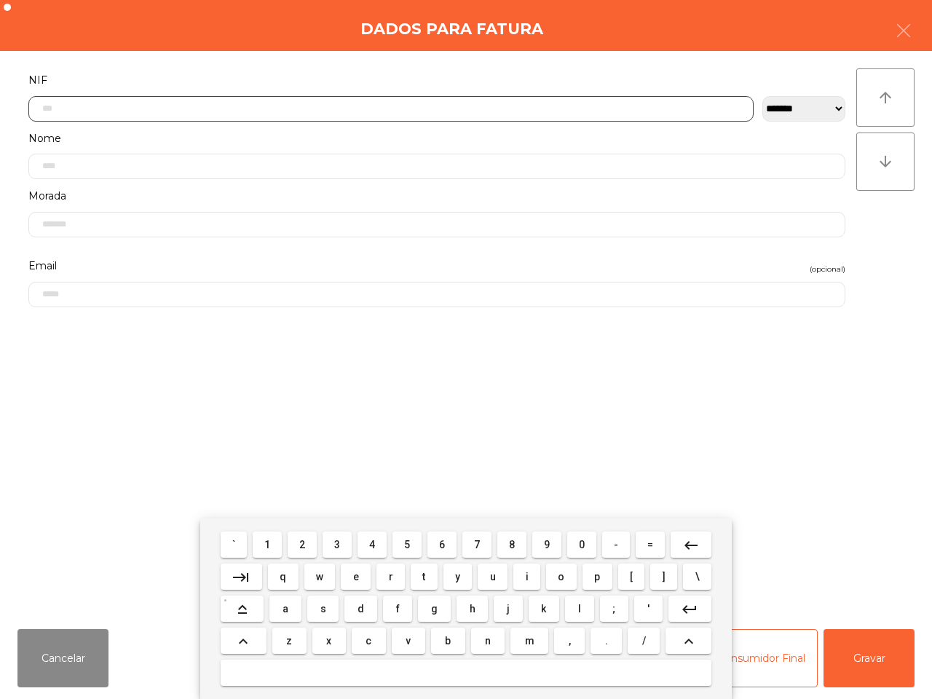
drag, startPoint x: 266, startPoint y: 542, endPoint x: 318, endPoint y: 544, distance: 52.4
click at [270, 543] on button "1" at bounding box center [267, 544] width 29 height 26
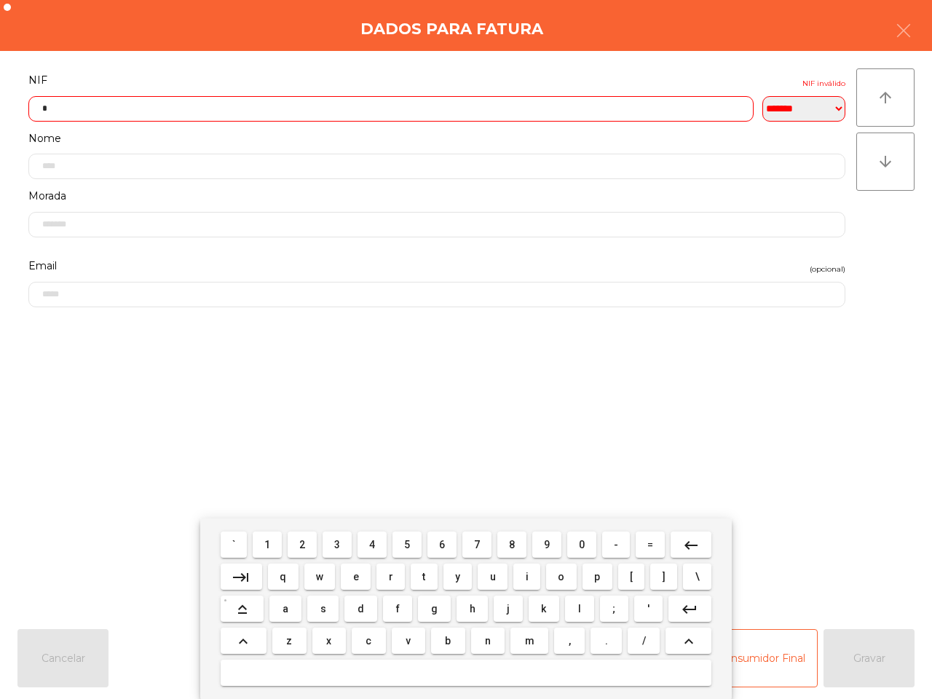
click at [541, 543] on button "9" at bounding box center [546, 544] width 29 height 26
drag, startPoint x: 445, startPoint y: 543, endPoint x: 469, endPoint y: 544, distance: 24.0
click at [451, 544] on button "6" at bounding box center [441, 544] width 29 height 26
click at [473, 543] on button "7" at bounding box center [476, 544] width 29 height 26
click at [339, 544] on button "3" at bounding box center [336, 544] width 29 height 26
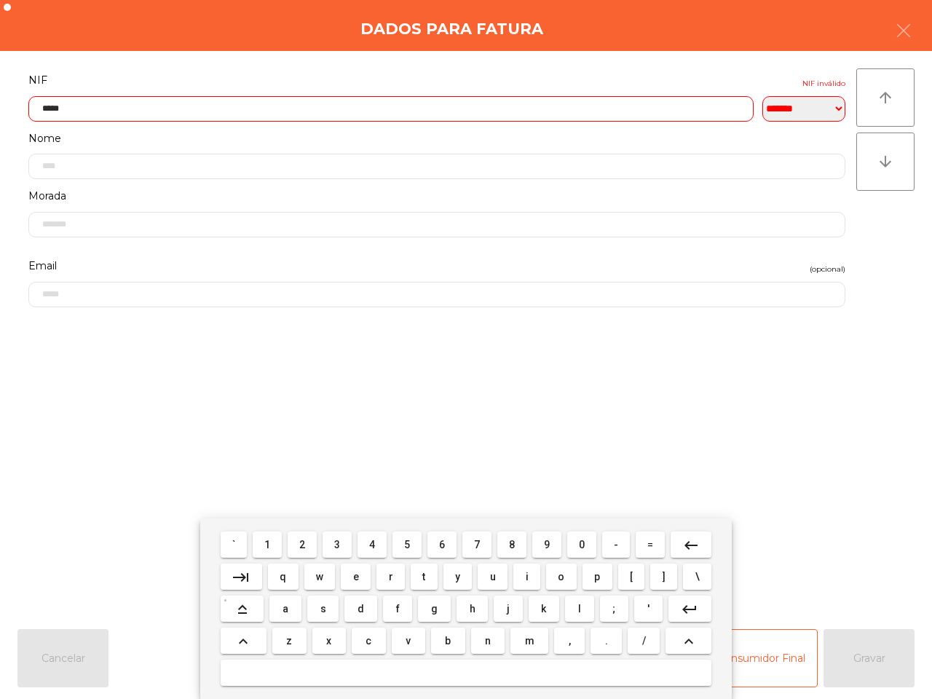
click at [536, 543] on button "9" at bounding box center [546, 544] width 29 height 26
click at [343, 537] on button "3" at bounding box center [336, 544] width 29 height 26
click at [302, 539] on span "2" at bounding box center [302, 545] width 6 height 12
click at [302, 539] on button "2" at bounding box center [301, 544] width 29 height 26
type input "*********"
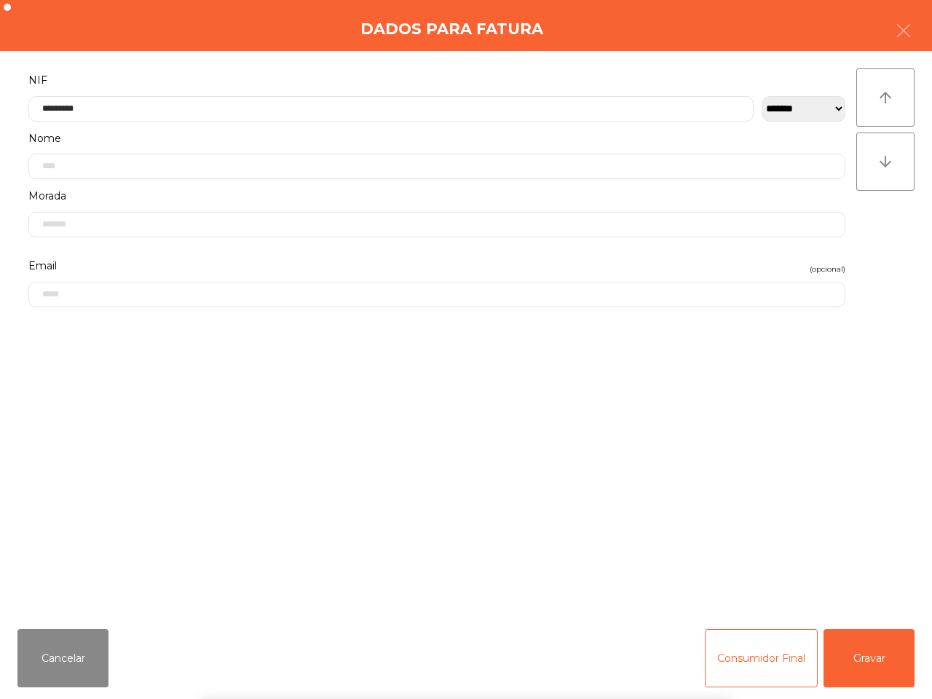
click at [873, 672] on div "` 1 2 3 4 5 6 7 8 9 0 - = keyboard_backspace keyboard_tab q w e r t y u i o p […" at bounding box center [466, 608] width 932 height 180
click at [871, 663] on button "Gravar" at bounding box center [868, 658] width 91 height 58
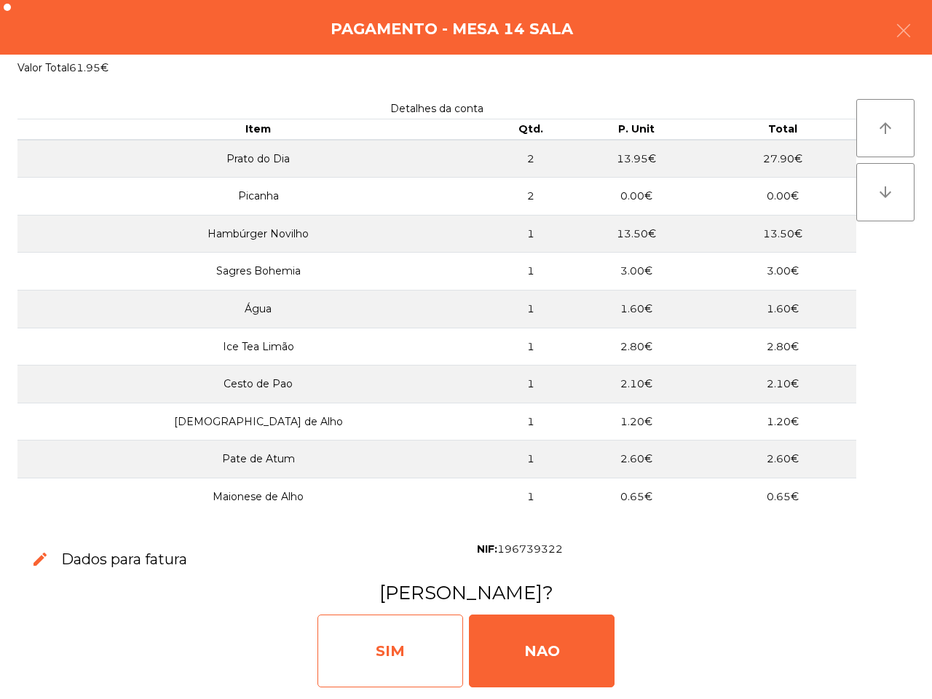
click at [451, 641] on div "SIM" at bounding box center [390, 650] width 146 height 73
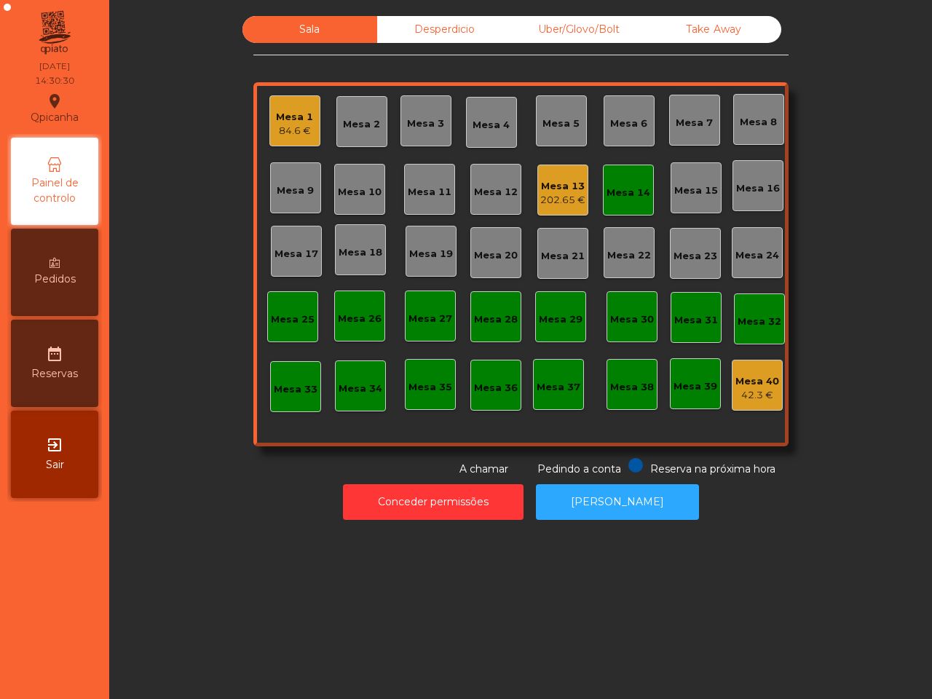
drag, startPoint x: 464, startPoint y: 630, endPoint x: 504, endPoint y: 539, distance: 99.4
click at [469, 627] on div "Sala Desperdicio Uber/Glovo/Bolt Take Away Mesa 1 84.6 € Mesa 2 Mesa 3 Mesa 4 M…" at bounding box center [520, 349] width 822 height 699
click at [288, 128] on div "84.6 €" at bounding box center [294, 131] width 37 height 15
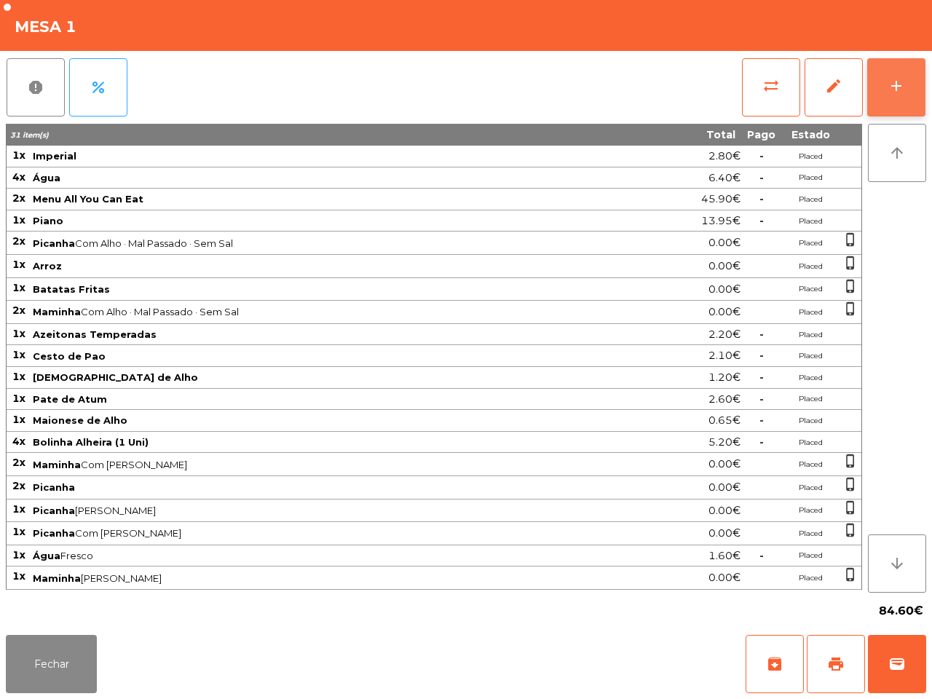
click at [883, 73] on button "add" at bounding box center [896, 87] width 58 height 58
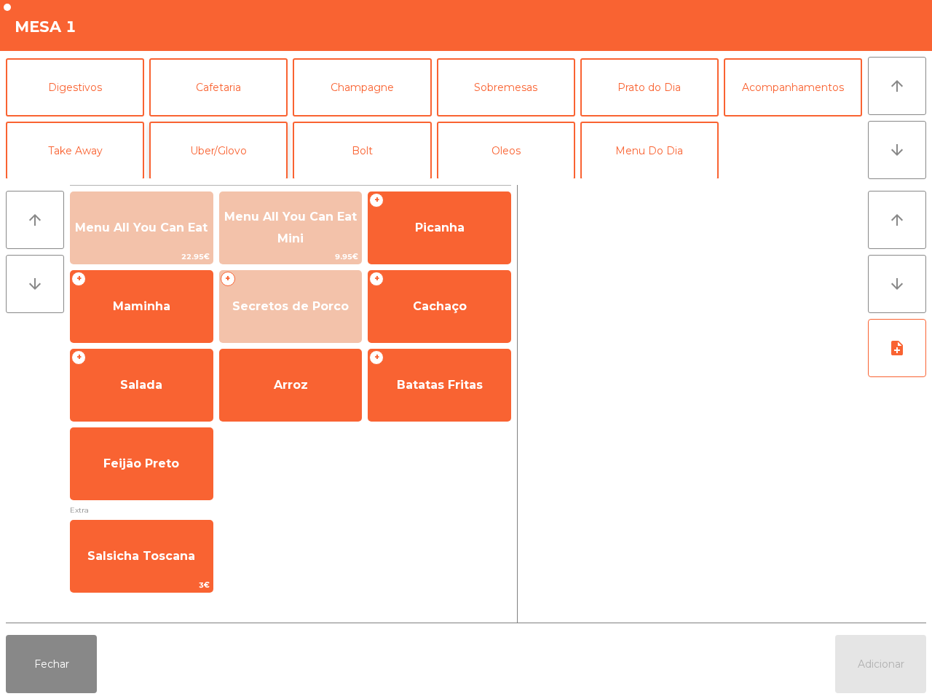
scroll to position [126, 0]
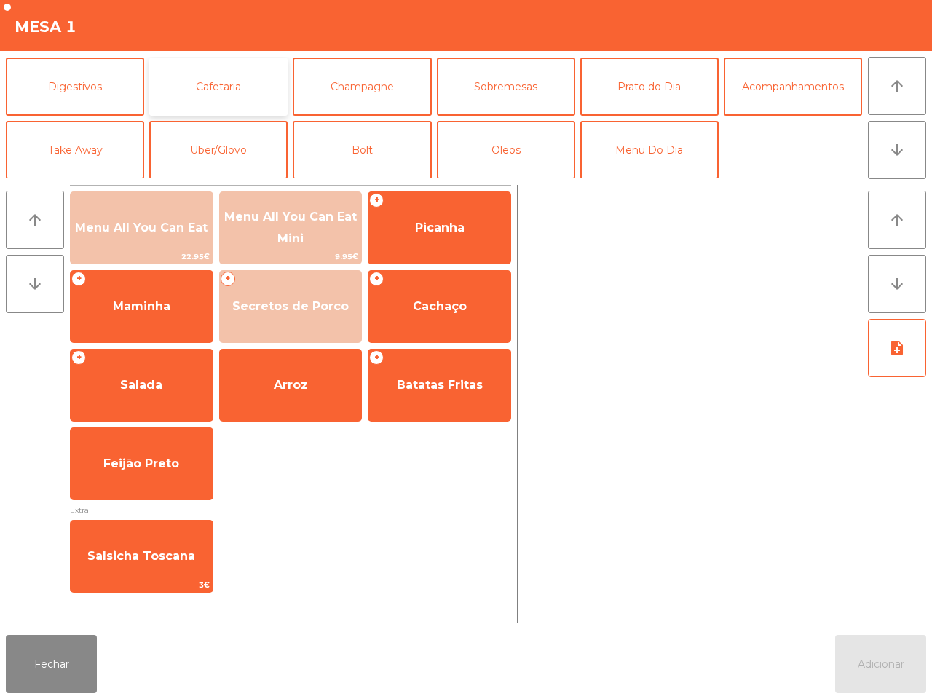
click at [204, 82] on button "Cafetaria" at bounding box center [218, 86] width 138 height 58
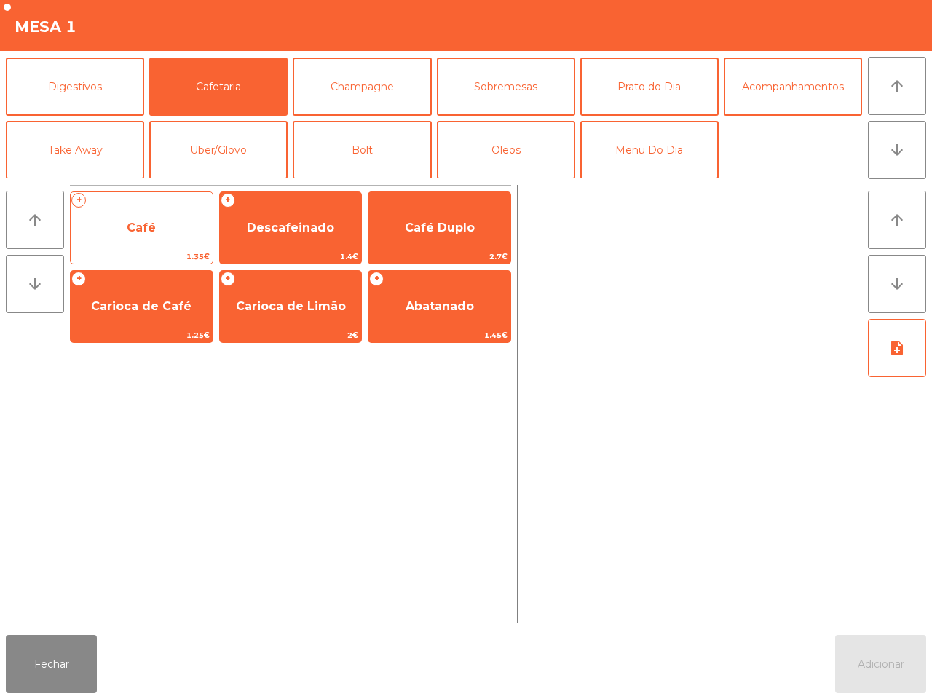
click at [149, 218] on span "Café" at bounding box center [142, 227] width 142 height 39
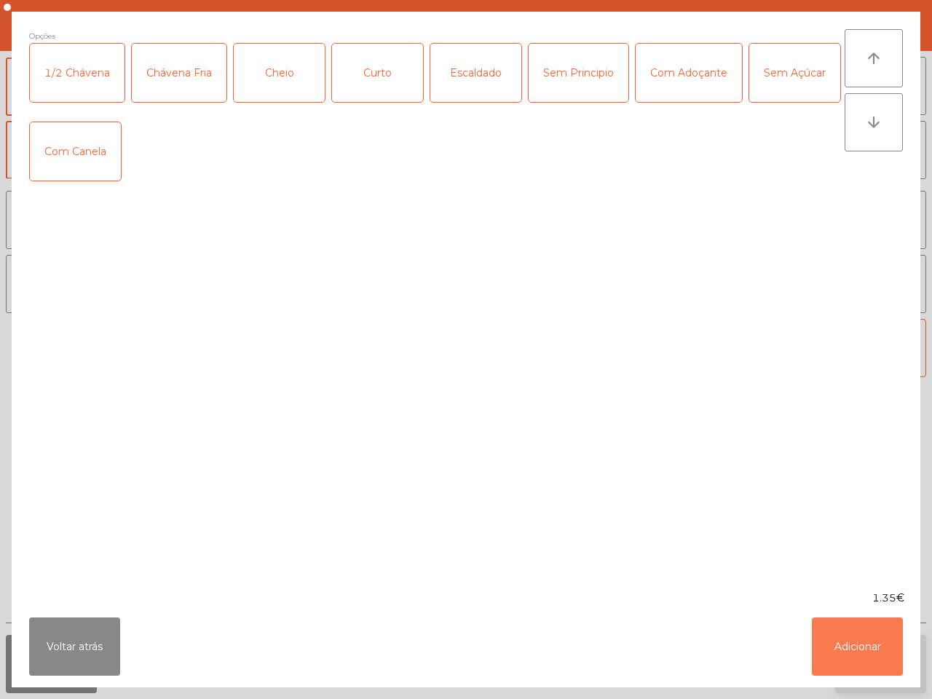
click at [859, 651] on button "Adicionar" at bounding box center [856, 646] width 91 height 58
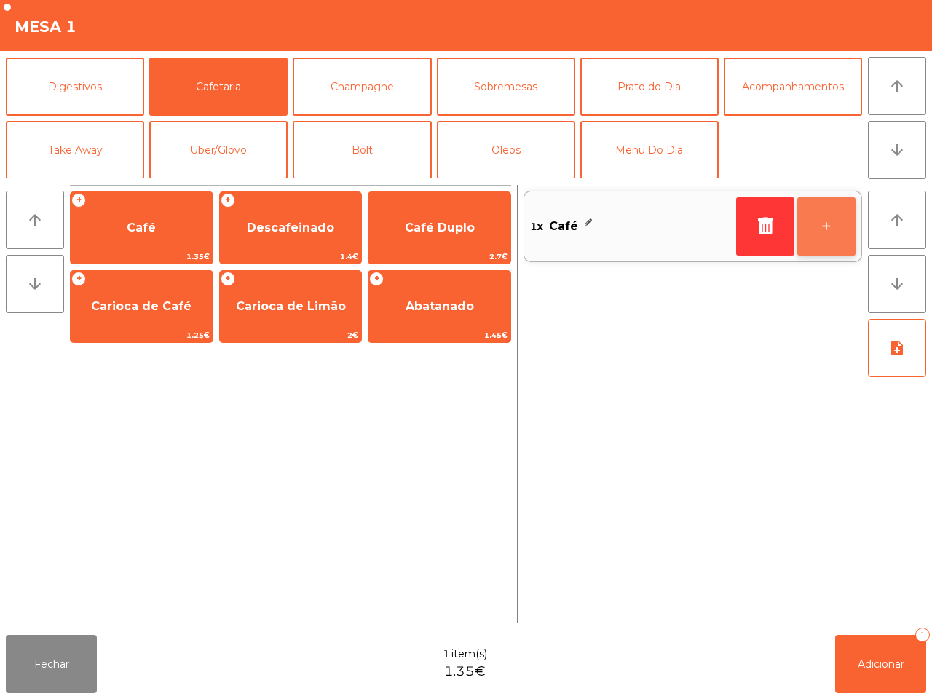
click at [811, 222] on button "+" at bounding box center [826, 226] width 58 height 58
click at [816, 220] on button "+" at bounding box center [826, 226] width 58 height 58
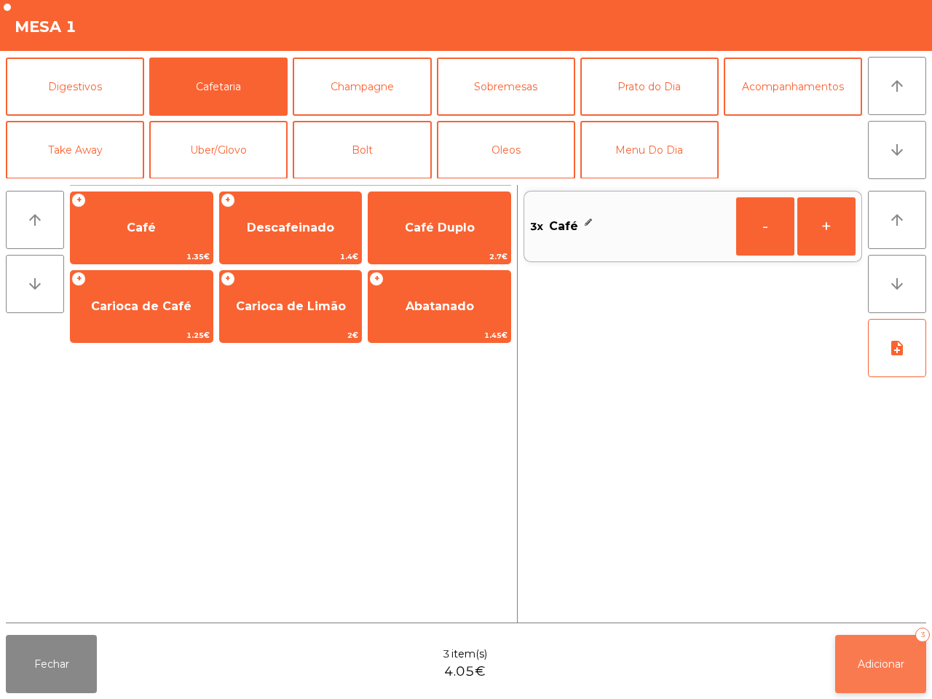
click at [874, 667] on span "Adicionar" at bounding box center [880, 663] width 47 height 13
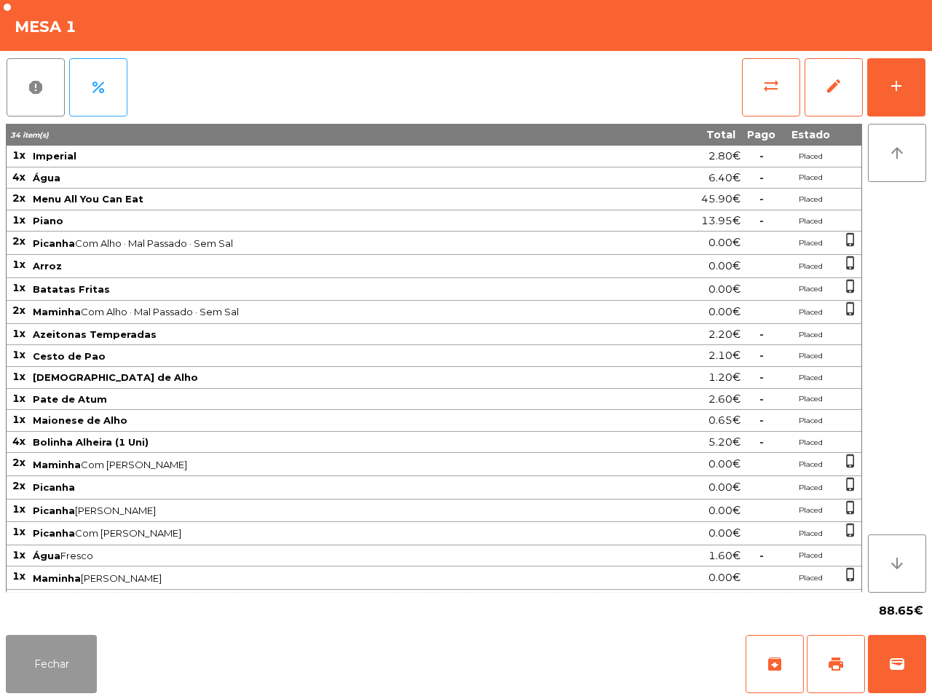
drag, startPoint x: 57, startPoint y: 659, endPoint x: 103, endPoint y: 619, distance: 60.9
click at [60, 659] on button "Fechar" at bounding box center [51, 664] width 91 height 58
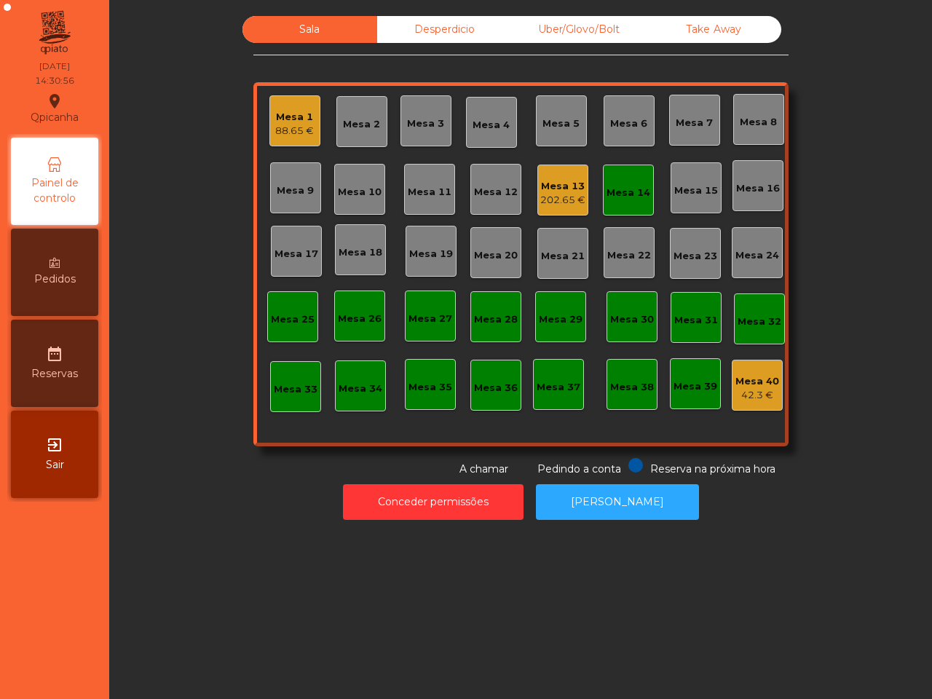
click at [555, 180] on div "Mesa 13" at bounding box center [562, 186] width 45 height 15
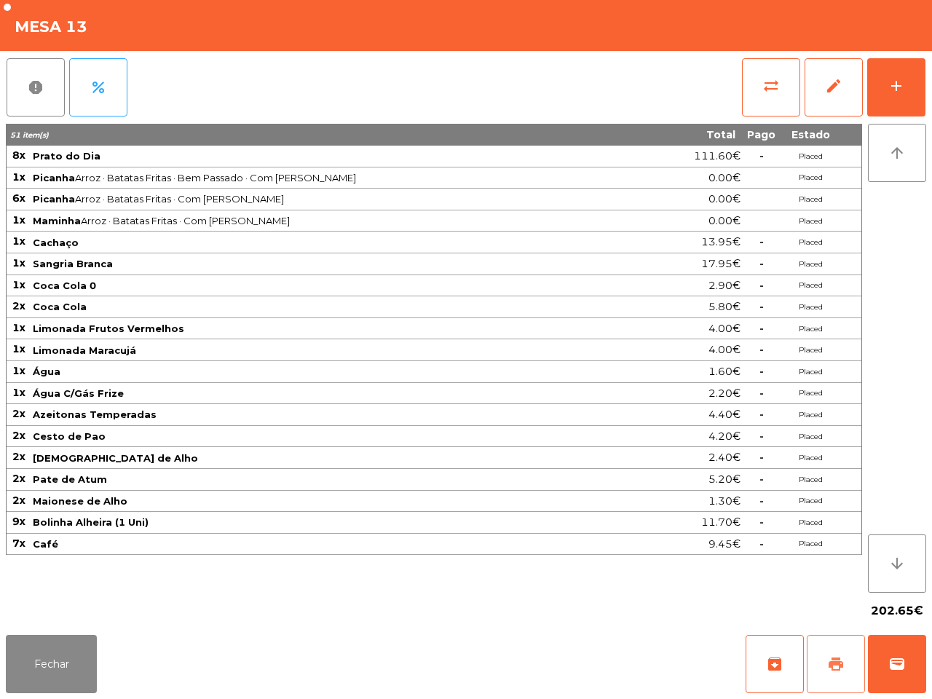
click at [844, 656] on span "print" at bounding box center [835, 663] width 17 height 17
click at [892, 657] on span "wallet" at bounding box center [896, 663] width 17 height 17
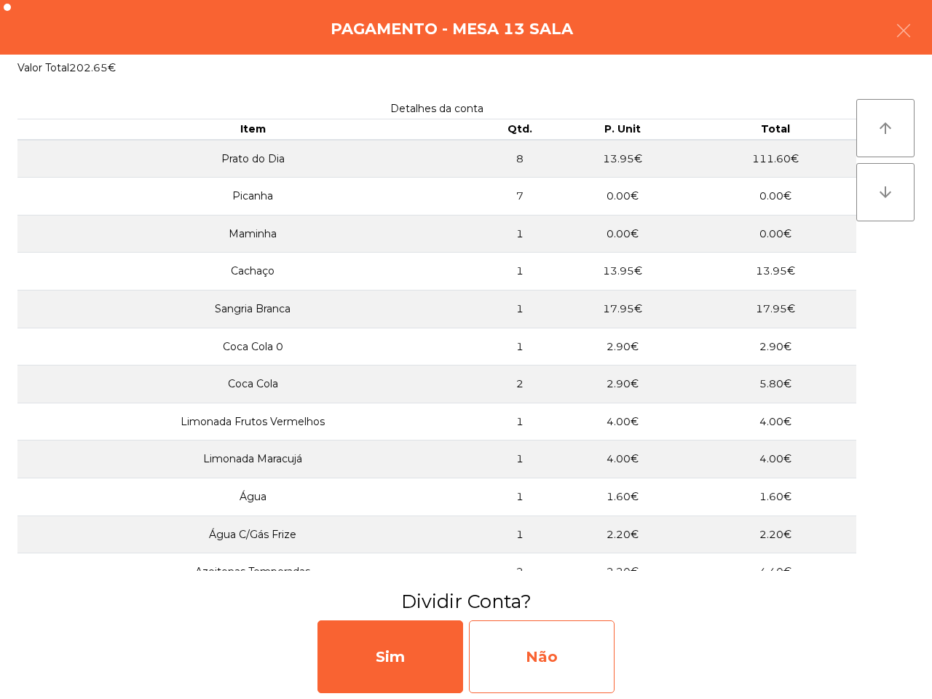
click at [572, 648] on div "Não" at bounding box center [542, 656] width 146 height 73
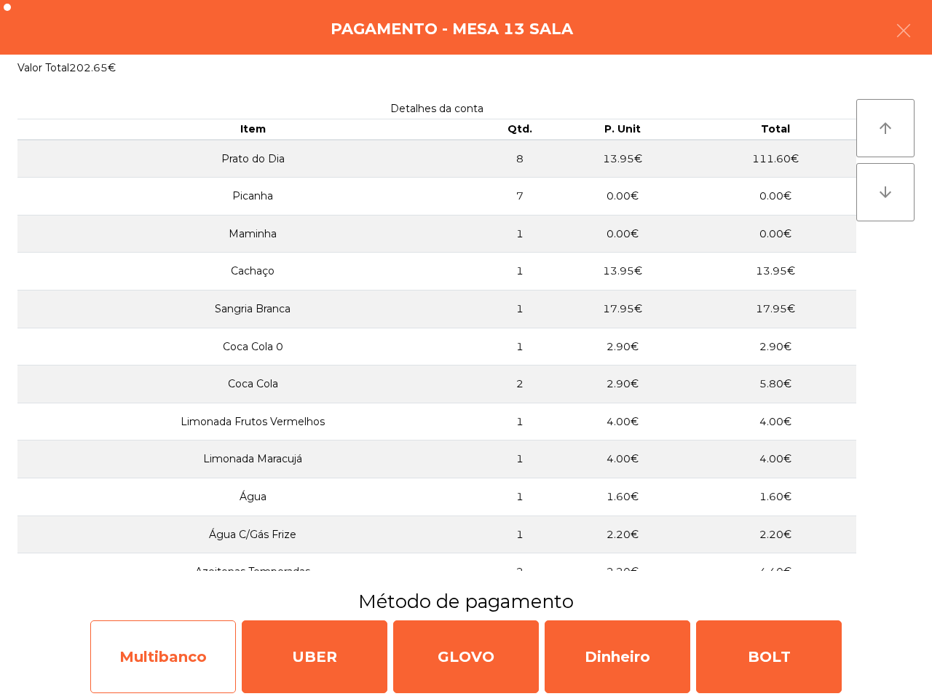
click at [187, 643] on div "Multibanco" at bounding box center [163, 656] width 146 height 73
select select "**"
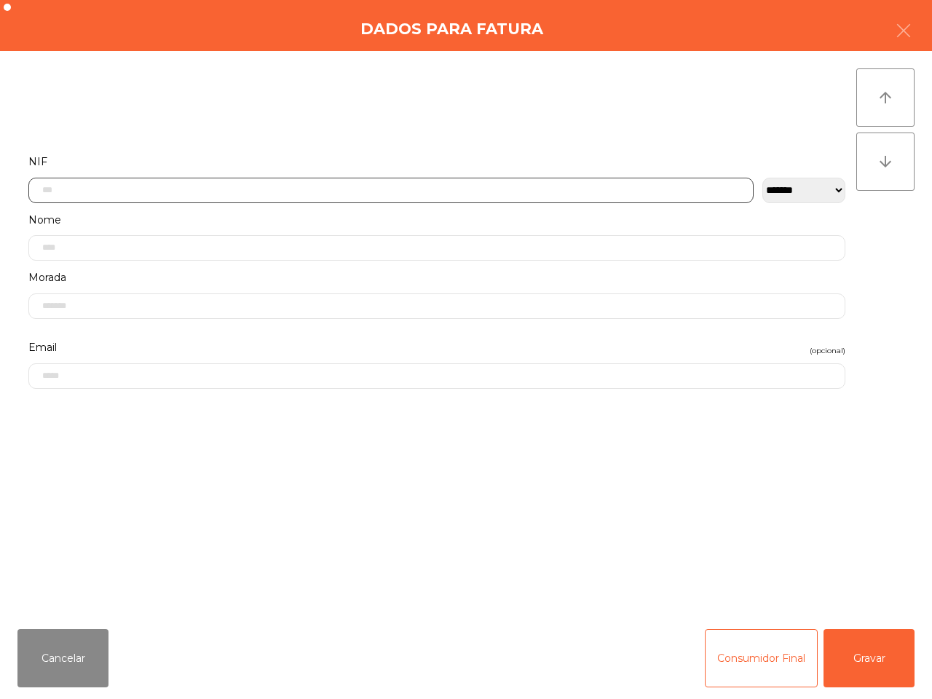
click at [162, 187] on input "text" at bounding box center [390, 190] width 725 height 25
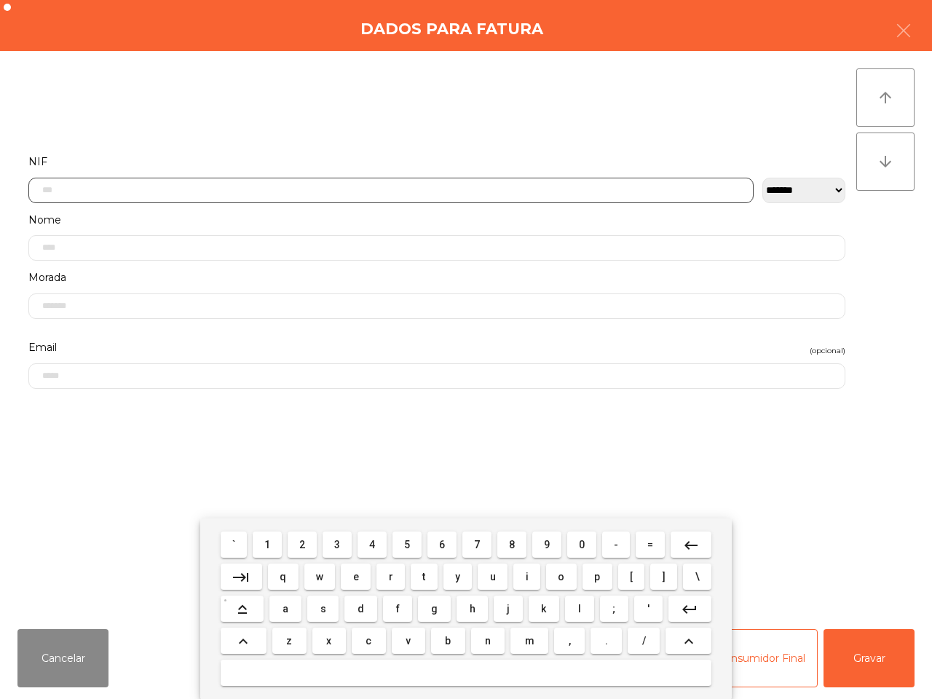
scroll to position [82, 0]
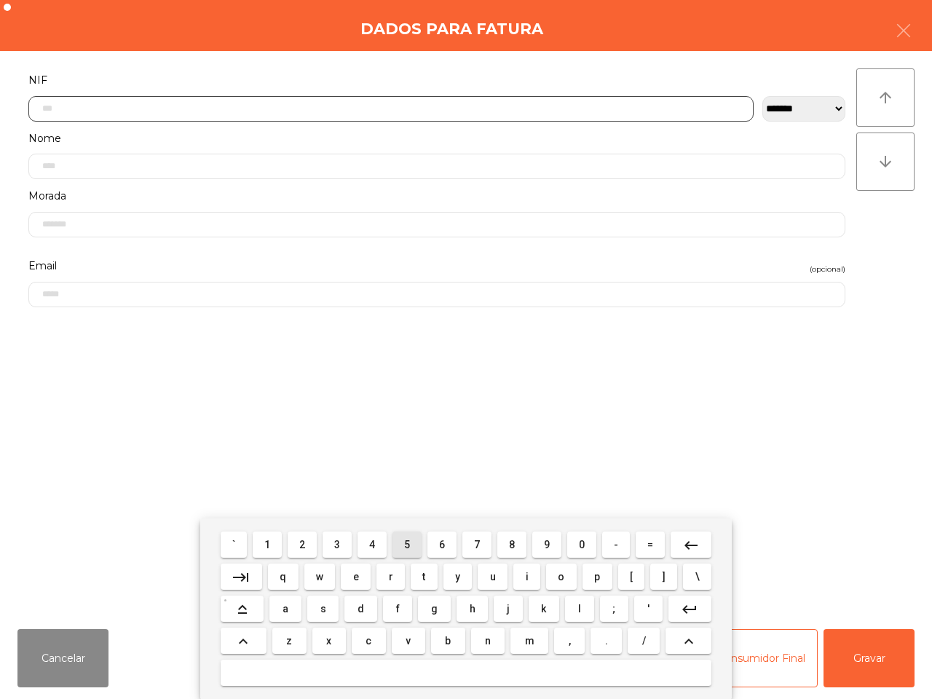
click at [402, 540] on button "5" at bounding box center [406, 544] width 29 height 26
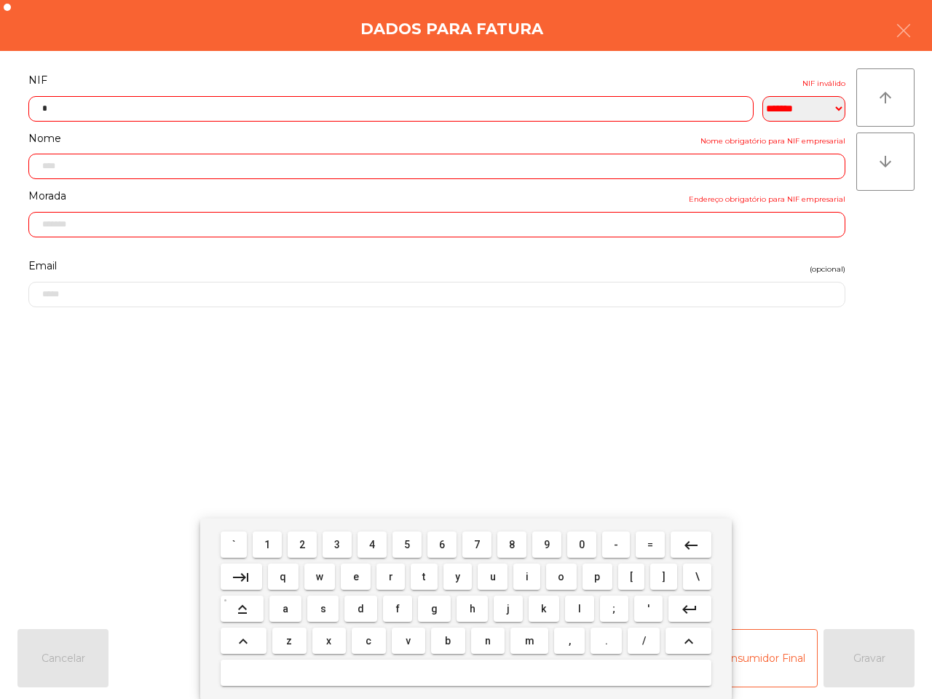
drag, startPoint x: 584, startPoint y: 546, endPoint x: 546, endPoint y: 546, distance: 37.8
click at [583, 546] on button "0" at bounding box center [581, 544] width 29 height 26
click at [411, 540] on button "5" at bounding box center [406, 544] width 29 height 26
click at [268, 541] on span "1" at bounding box center [267, 545] width 6 height 12
drag, startPoint x: 306, startPoint y: 546, endPoint x: 328, endPoint y: 546, distance: 22.6
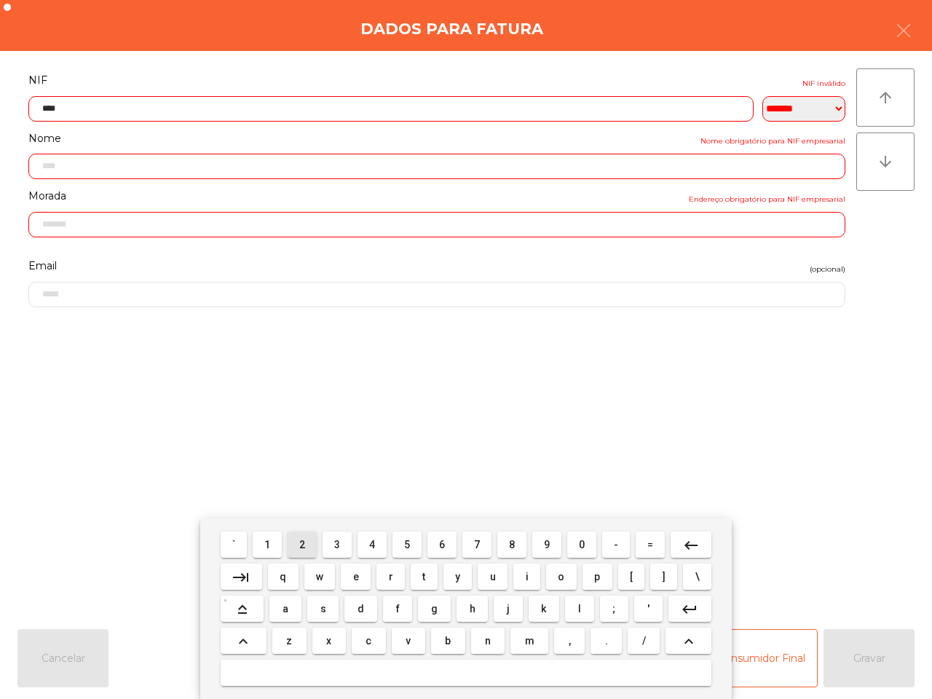
click at [308, 546] on button "2" at bounding box center [301, 544] width 29 height 26
click at [511, 544] on span "8" at bounding box center [512, 545] width 6 height 12
drag, startPoint x: 539, startPoint y: 539, endPoint x: 514, endPoint y: 546, distance: 26.3
click at [536, 540] on button "9" at bounding box center [546, 544] width 29 height 26
drag, startPoint x: 507, startPoint y: 544, endPoint x: 408, endPoint y: 541, distance: 99.8
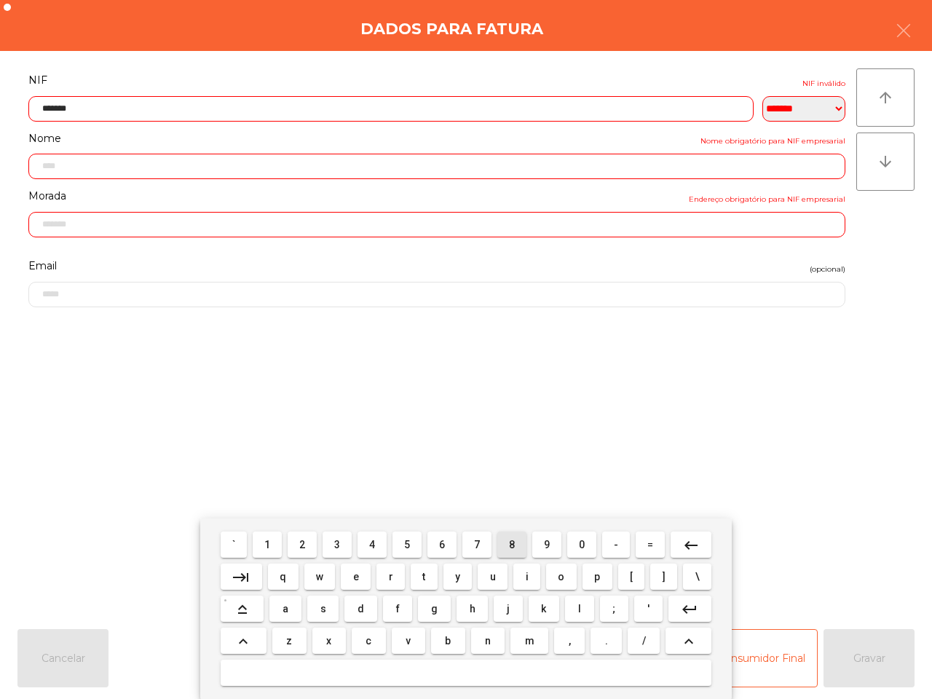
click at [507, 544] on button "8" at bounding box center [511, 544] width 29 height 26
click at [408, 541] on span "5" at bounding box center [407, 545] width 6 height 12
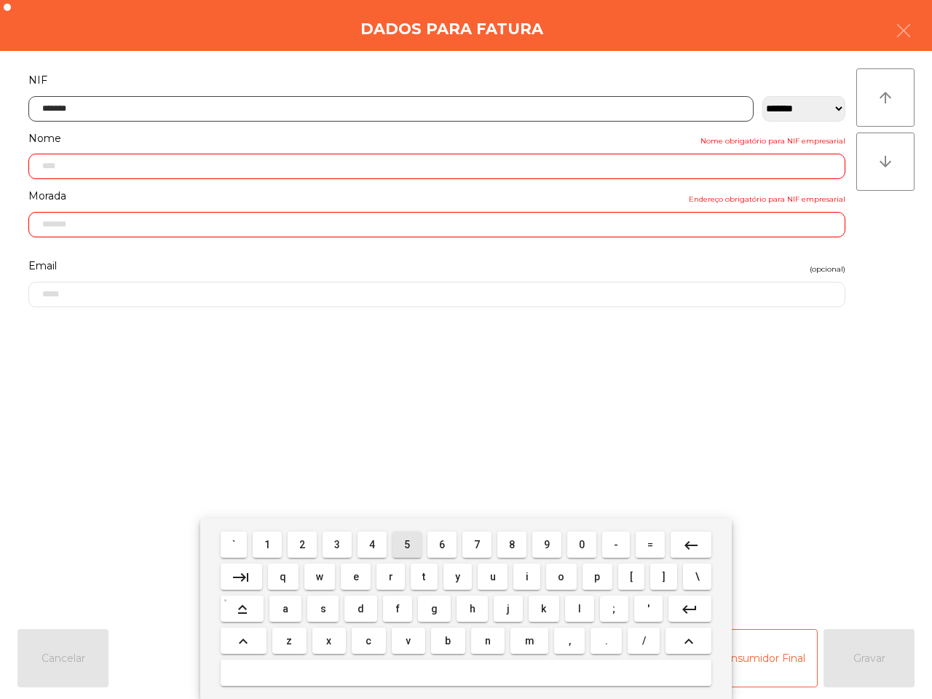
type input "*********"
type input "**********"
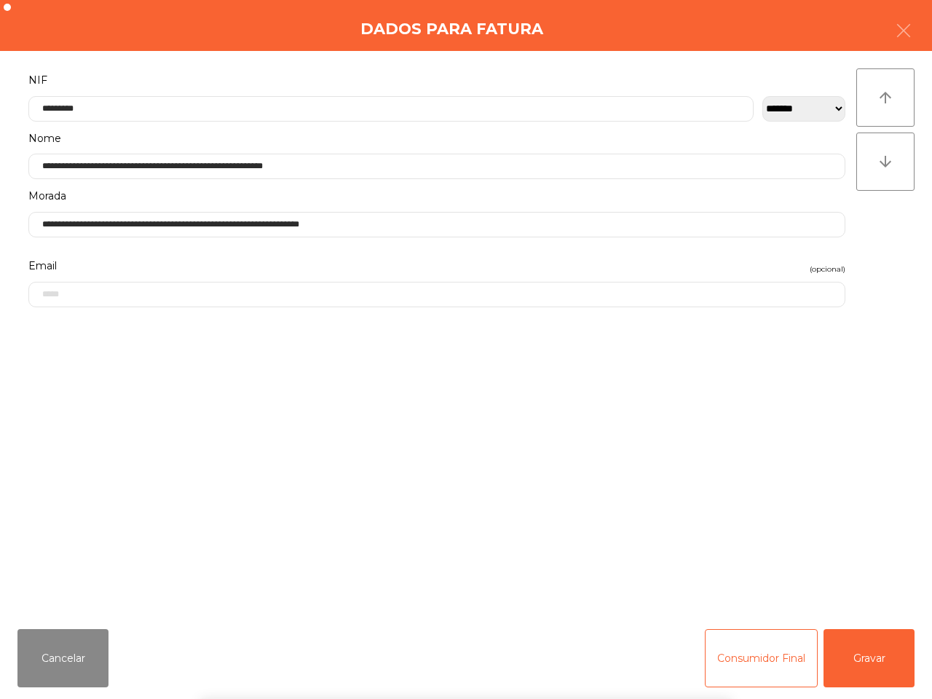
click at [856, 655] on div "` 1 2 3 4 5 6 7 8 9 0 - = keyboard_backspace keyboard_tab q w e r t y u i o p […" at bounding box center [466, 608] width 932 height 180
click at [856, 655] on button "Gravar" at bounding box center [868, 658] width 91 height 58
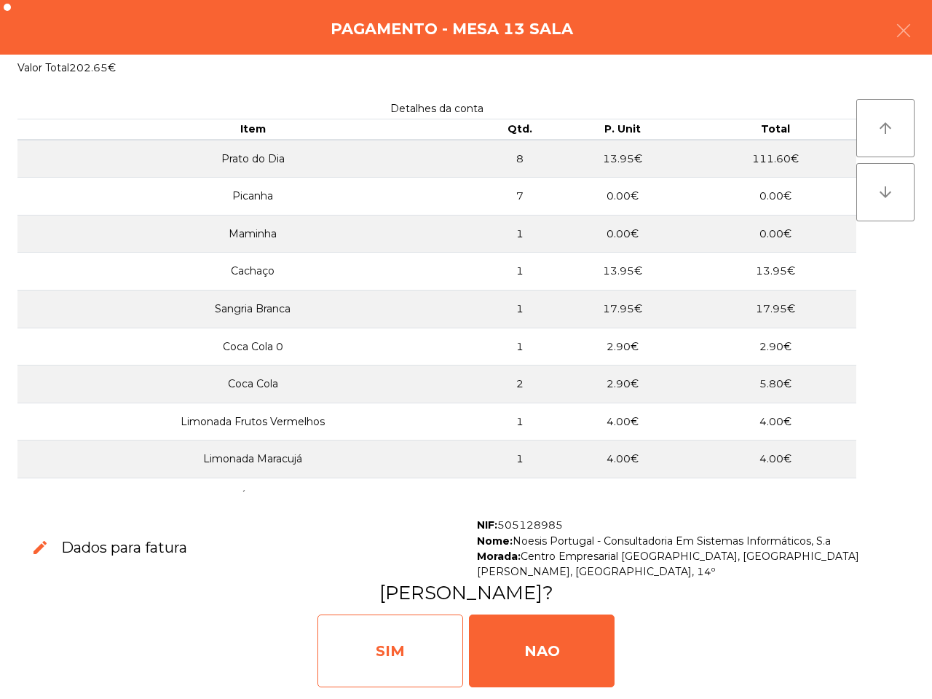
click at [421, 663] on div "SIM" at bounding box center [390, 650] width 146 height 73
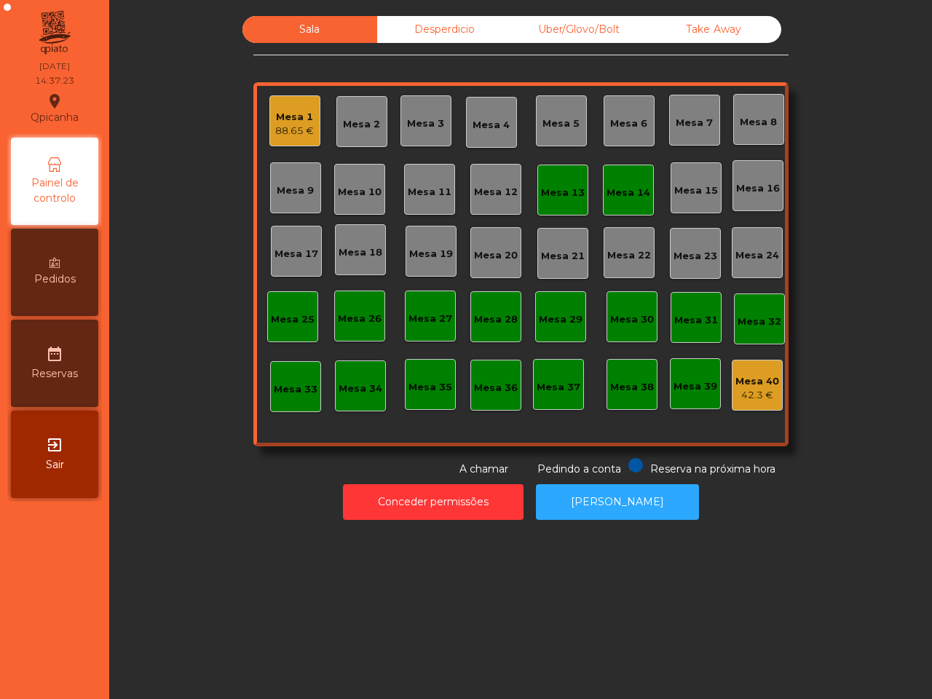
drag, startPoint x: 421, startPoint y: 663, endPoint x: 397, endPoint y: 608, distance: 60.3
click at [419, 664] on div "Sala Desperdicio Uber/Glovo/Bolt Take Away Mesa 1 88.65 € Mesa 2 Mesa 3 Mesa 4 …" at bounding box center [520, 349] width 822 height 699
click at [275, 113] on div "Mesa 1" at bounding box center [294, 117] width 39 height 15
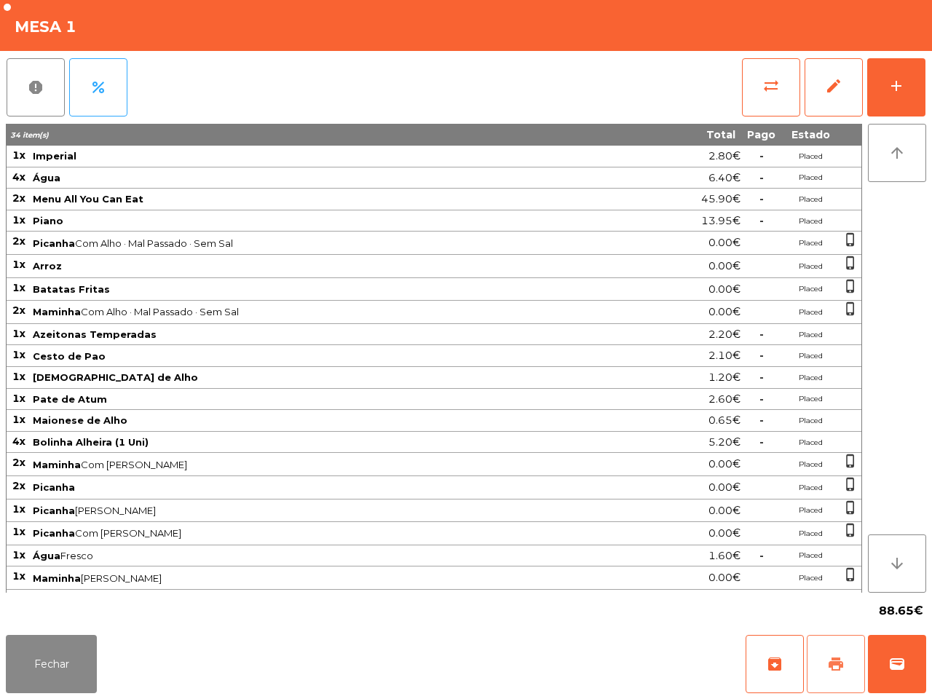
click at [835, 660] on span "print" at bounding box center [835, 663] width 17 height 17
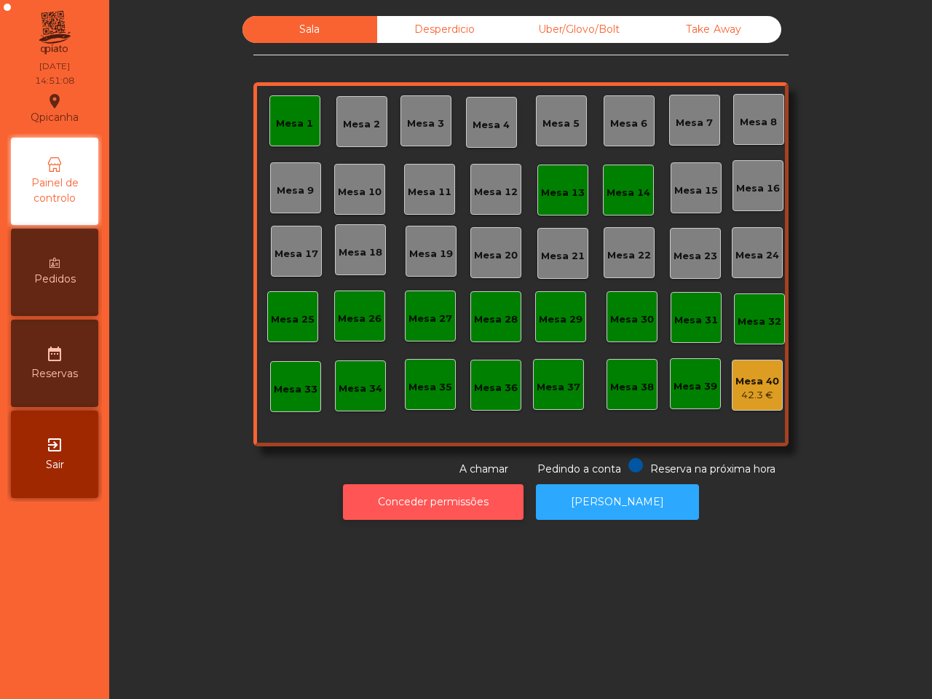
click at [383, 507] on button "Conceder permissões" at bounding box center [433, 502] width 180 height 36
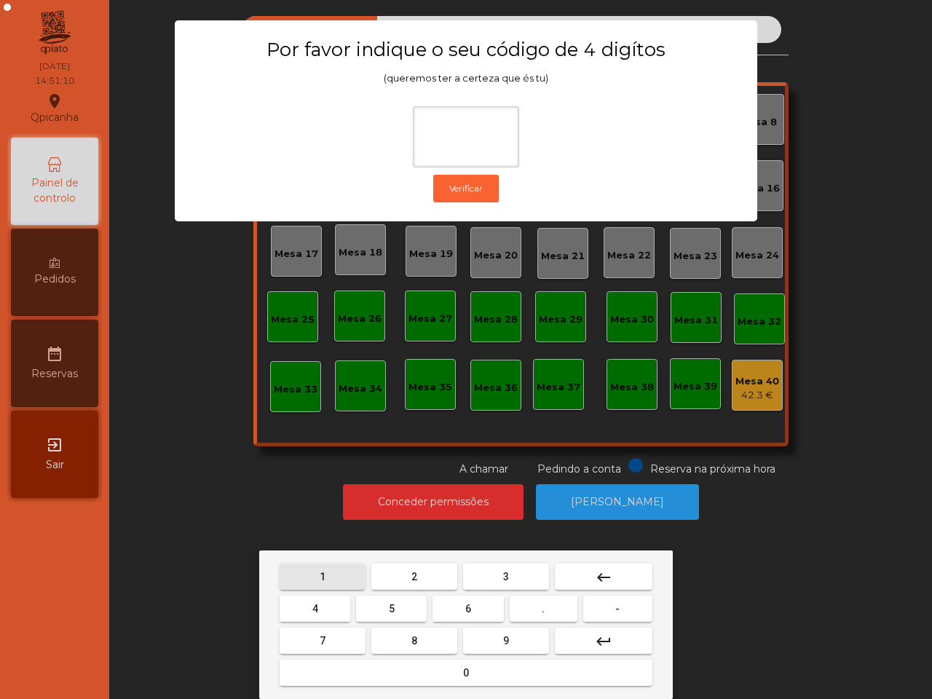
click at [315, 575] on button "1" at bounding box center [322, 576] width 86 height 26
click at [503, 643] on span "9" at bounding box center [506, 641] width 6 height 12
click at [322, 605] on button "4" at bounding box center [314, 608] width 71 height 26
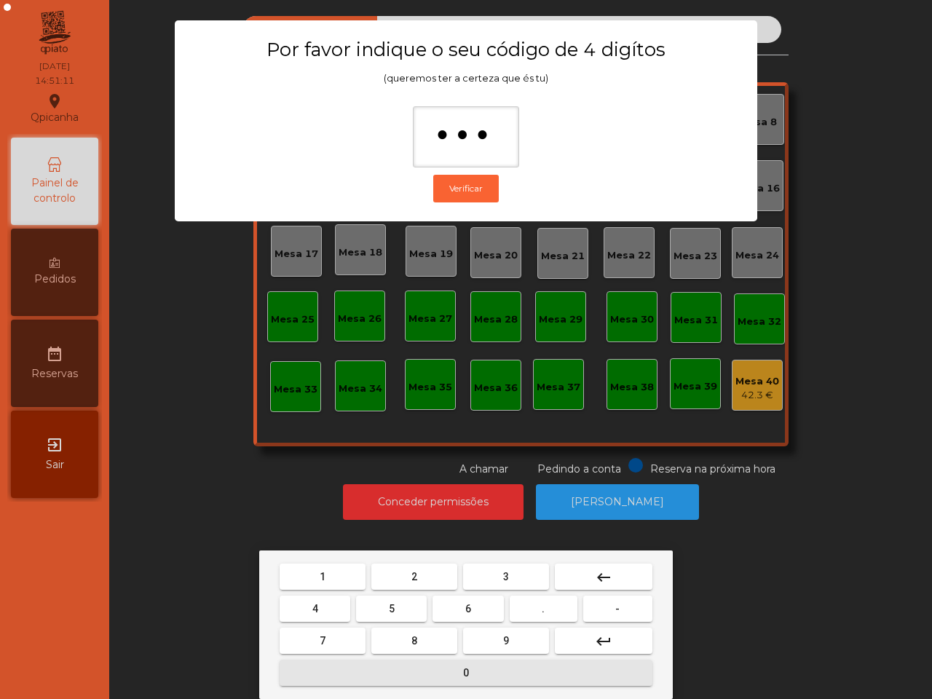
click at [397, 675] on button "0" at bounding box center [465, 672] width 373 height 26
type input "****"
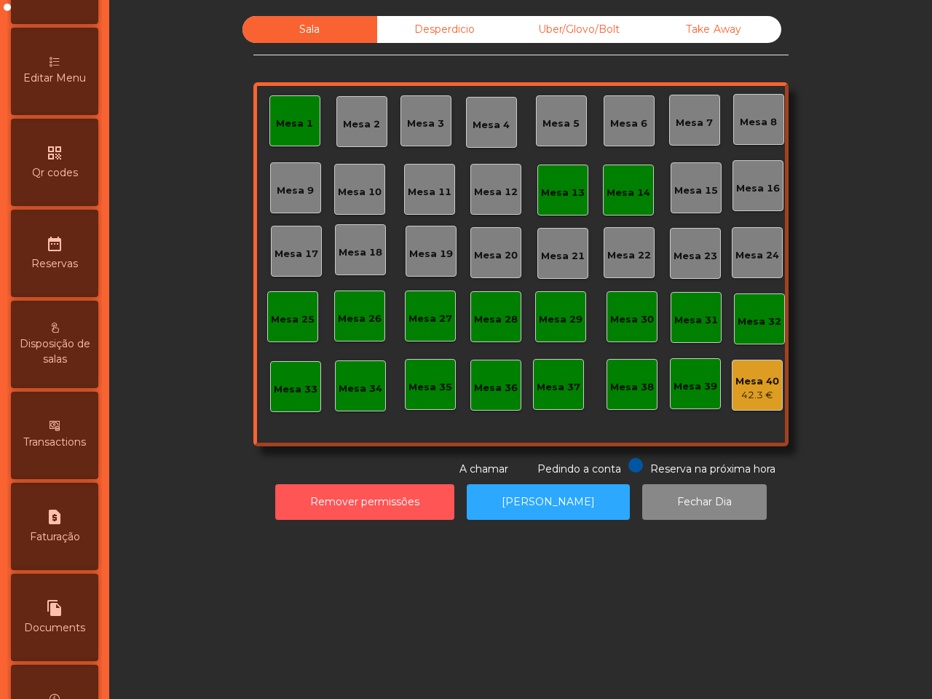
scroll to position [364, 0]
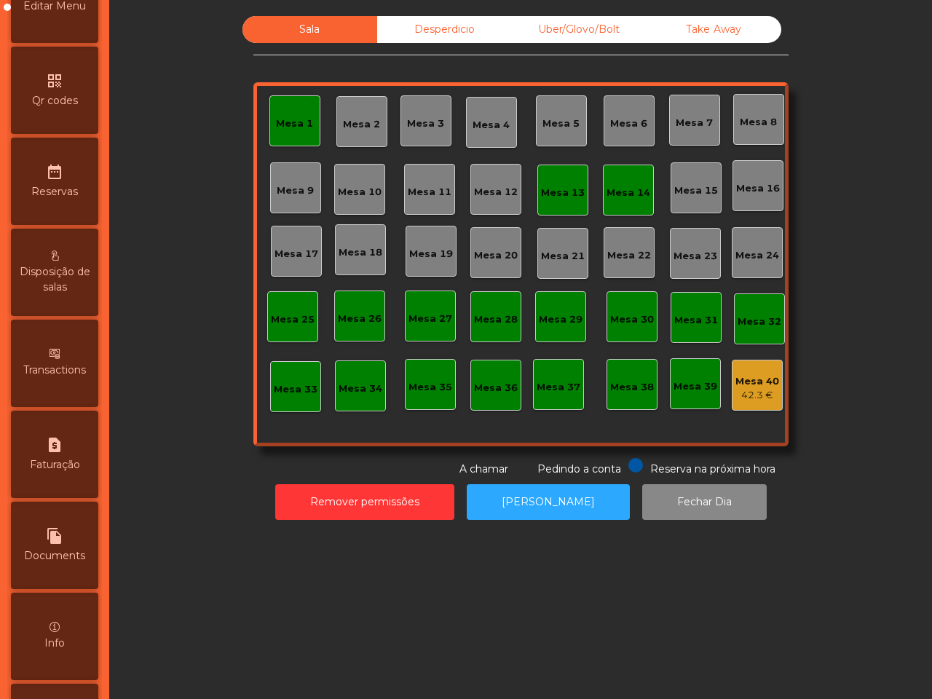
click at [60, 557] on span "Documents" at bounding box center [54, 555] width 61 height 15
select select "*"
select select "****"
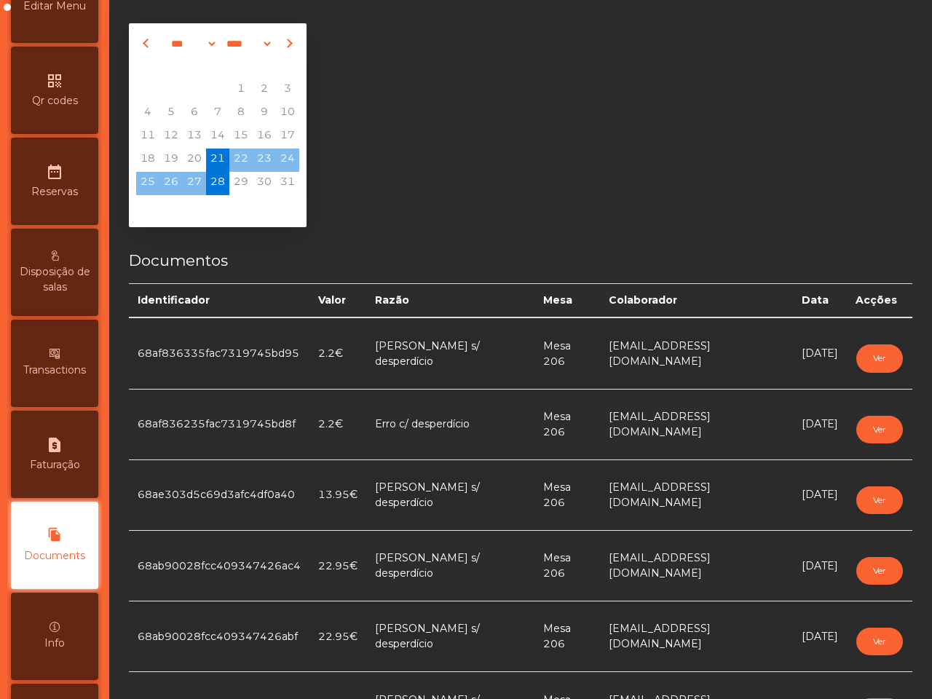
click at [70, 622] on div "Info" at bounding box center [54, 635] width 87 height 87
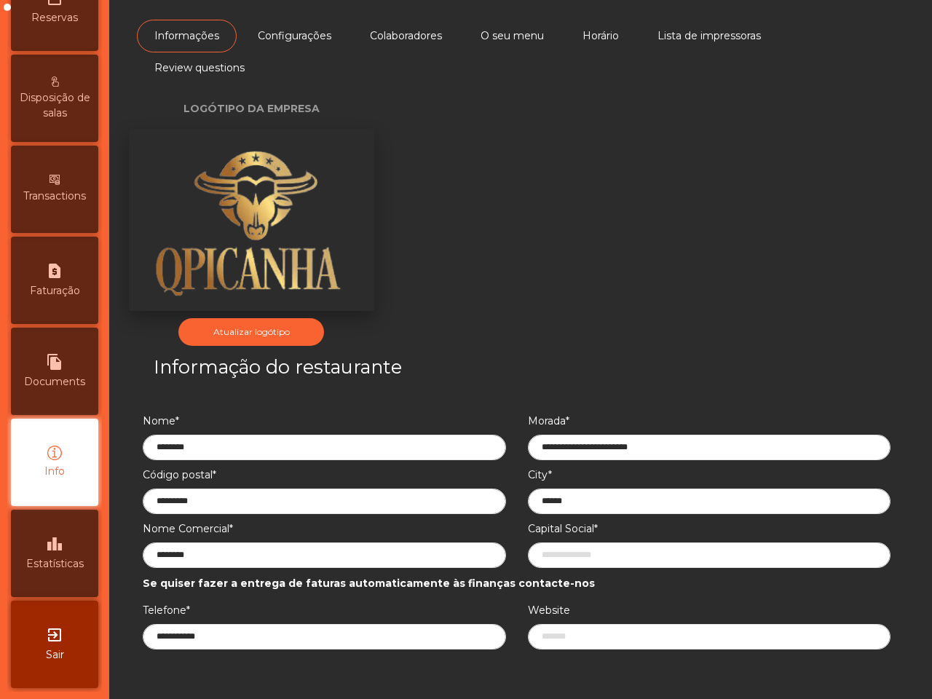
scroll to position [553, 0]
click at [79, 565] on div "leaderboard Estatísticas" at bounding box center [54, 552] width 87 height 87
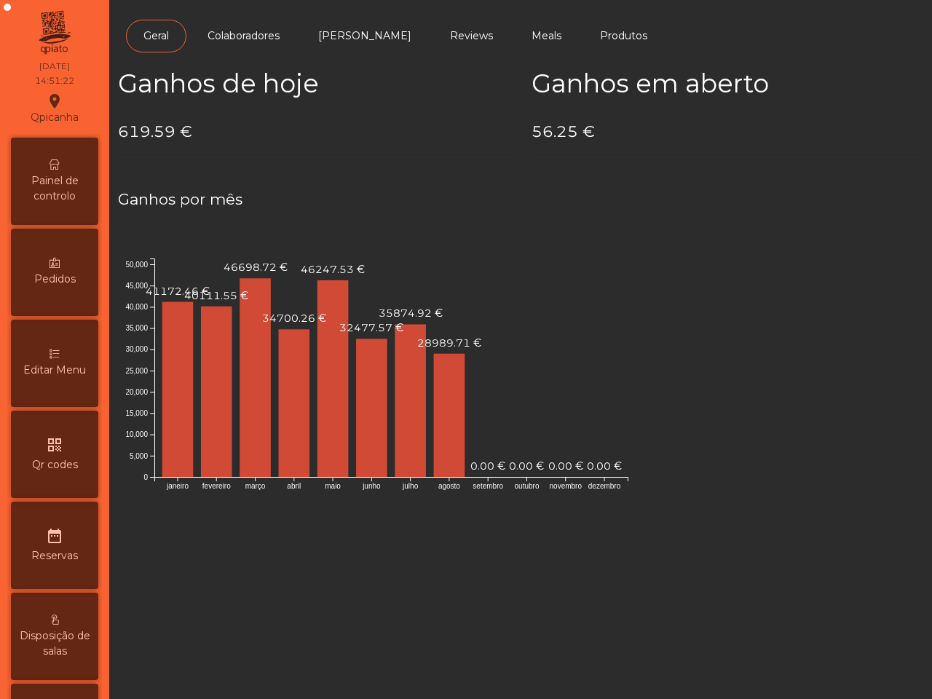
click at [60, 168] on icon at bounding box center [54, 164] width 10 height 10
